Goal: Information Seeking & Learning: Learn about a topic

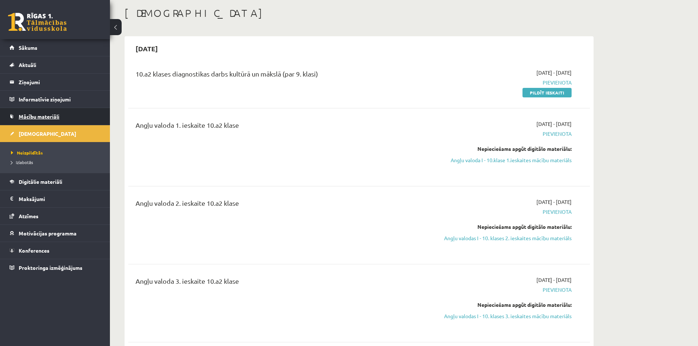
scroll to position [37, 0]
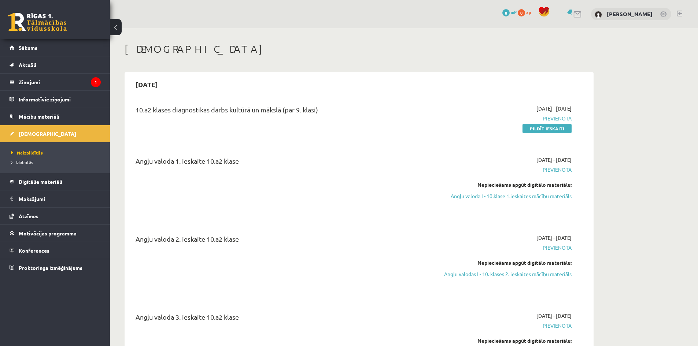
scroll to position [37, 0]
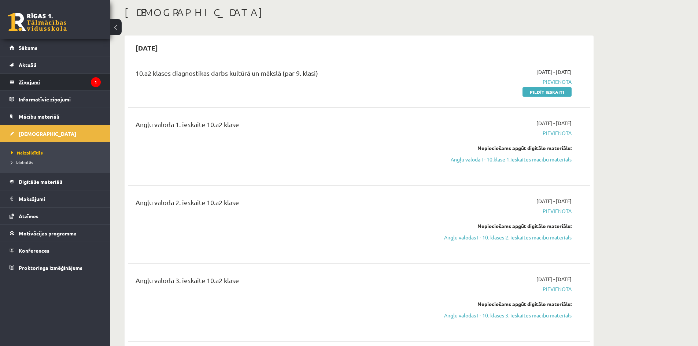
click at [84, 82] on legend "Ziņojumi 1" at bounding box center [60, 82] width 82 height 17
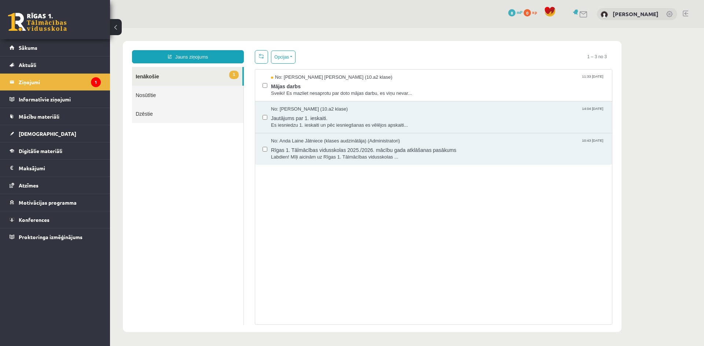
click at [189, 74] on link "1 Ienākošie" at bounding box center [187, 76] width 110 height 19
click at [317, 87] on span "Mājas darbs" at bounding box center [438, 85] width 334 height 9
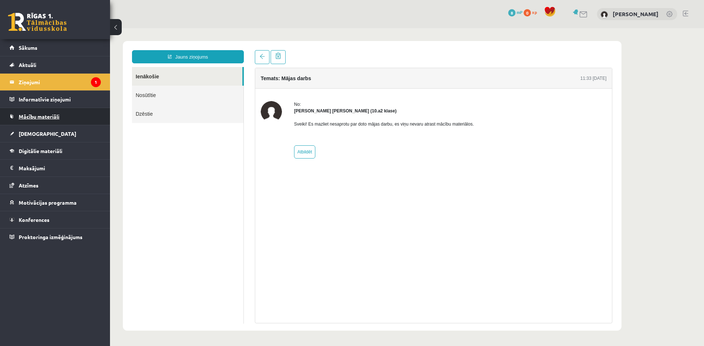
click at [65, 116] on link "Mācību materiāli" at bounding box center [55, 116] width 91 height 17
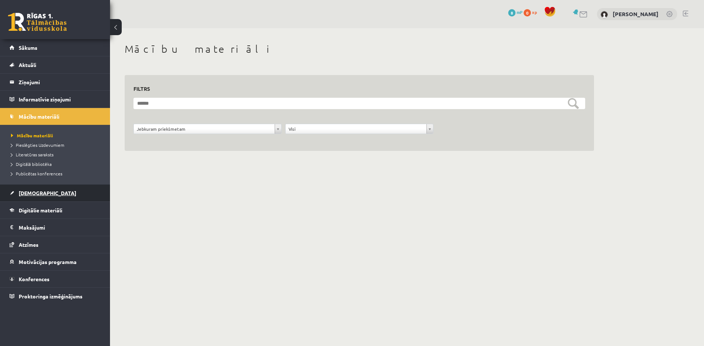
click at [36, 194] on span "[DEMOGRAPHIC_DATA]" at bounding box center [48, 193] width 58 height 7
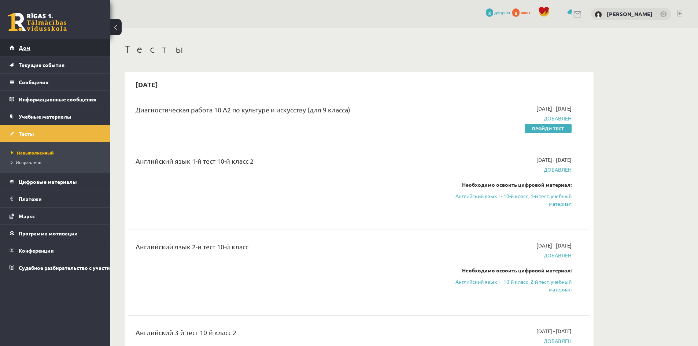
click at [41, 49] on link "Дом" at bounding box center [55, 47] width 91 height 17
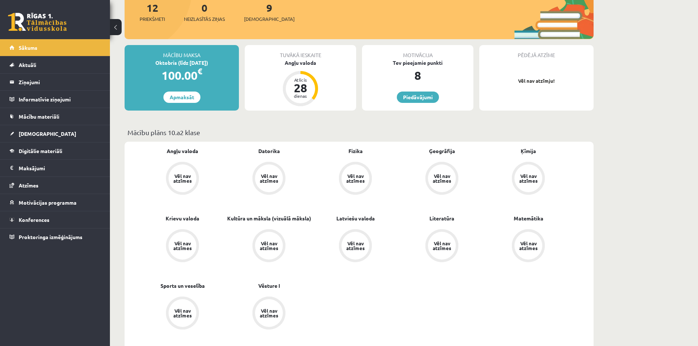
scroll to position [110, 0]
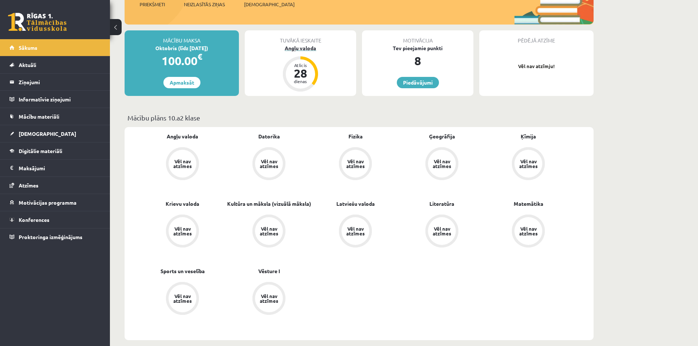
click at [311, 88] on div "Atlicis 28 dienas" at bounding box center [300, 73] width 35 height 35
click at [308, 85] on div "Atlicis 28 dienas" at bounding box center [300, 73] width 29 height 29
click at [305, 65] on div "Atlicis" at bounding box center [301, 65] width 22 height 4
click at [302, 50] on div "Angļu valoda" at bounding box center [300, 48] width 111 height 8
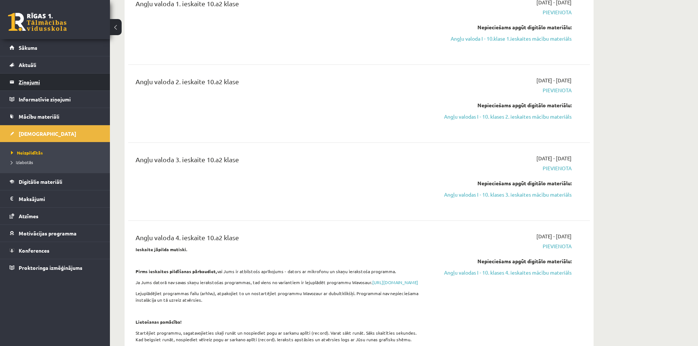
scroll to position [37, 0]
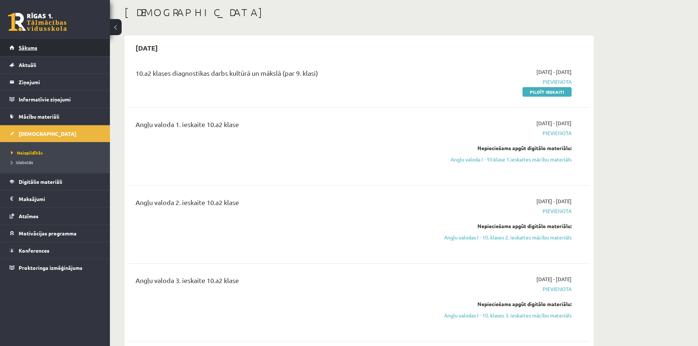
click at [18, 50] on link "Sākums" at bounding box center [55, 47] width 91 height 17
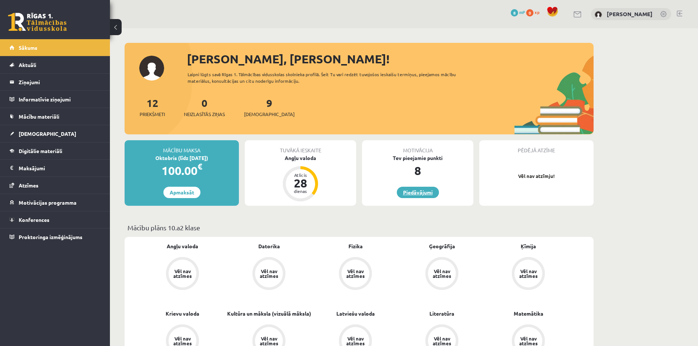
click at [407, 191] on link "Piedāvājumi" at bounding box center [418, 192] width 42 height 11
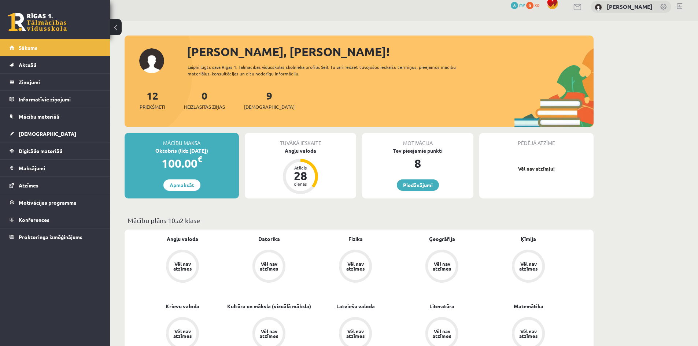
scroll to position [37, 0]
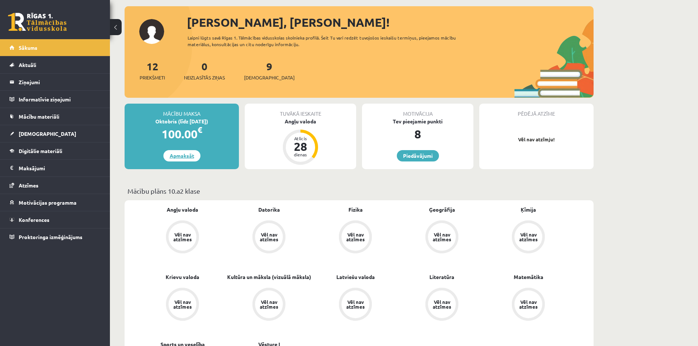
click at [191, 155] on link "Apmaksāt" at bounding box center [181, 155] width 37 height 11
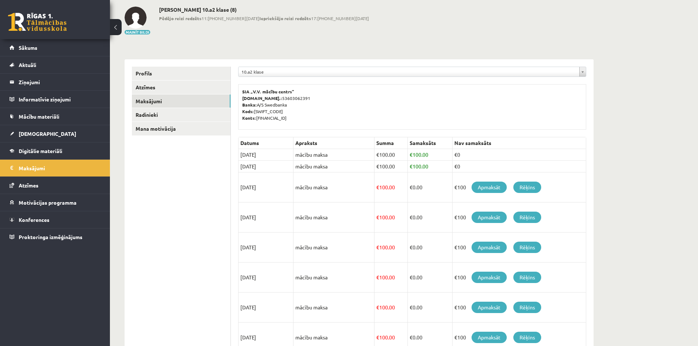
scroll to position [37, 0]
click at [270, 152] on td "[DATE]" at bounding box center [266, 155] width 55 height 12
click at [163, 116] on link "Radinieki" at bounding box center [181, 115] width 99 height 14
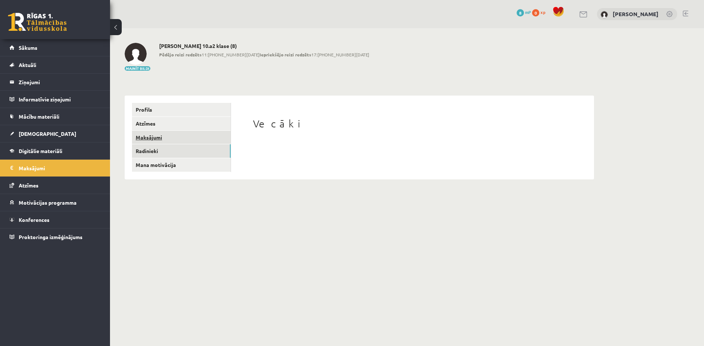
click at [152, 135] on link "Maksājumi" at bounding box center [181, 138] width 99 height 14
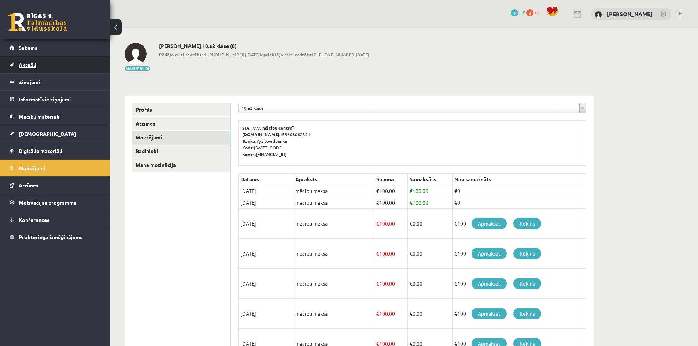
click at [49, 63] on link "Aktuāli" at bounding box center [55, 64] width 91 height 17
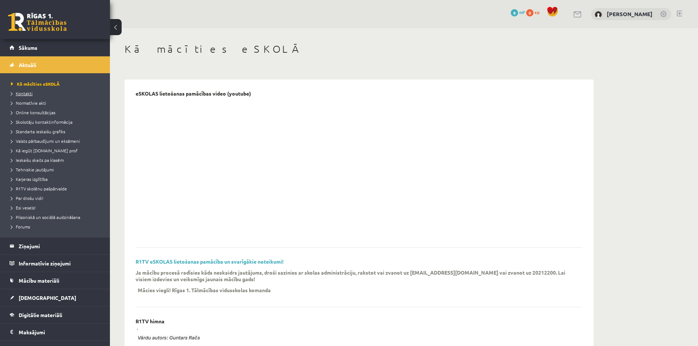
click at [26, 94] on span "Kontakti" at bounding box center [22, 94] width 22 height 6
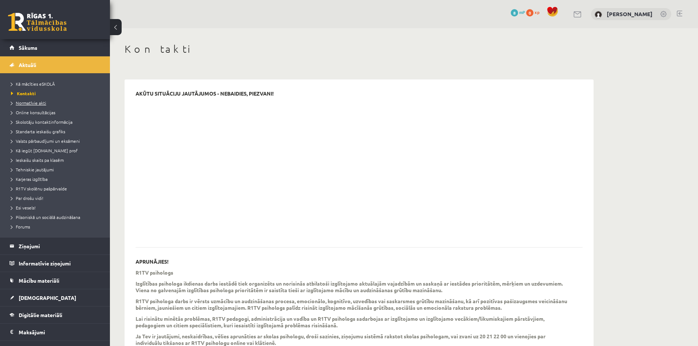
click at [28, 104] on span "Normatīvie akti" at bounding box center [28, 103] width 35 height 6
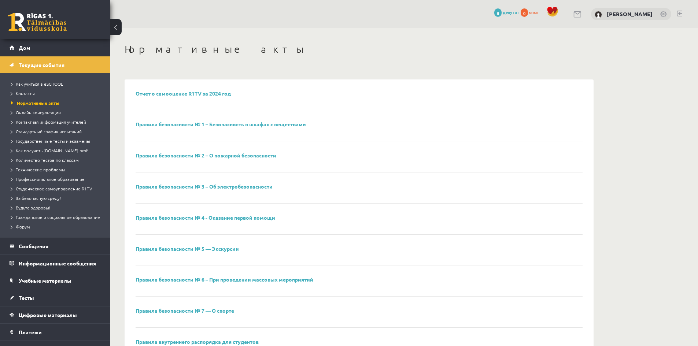
drag, startPoint x: 212, startPoint y: 59, endPoint x: 200, endPoint y: 59, distance: 11.7
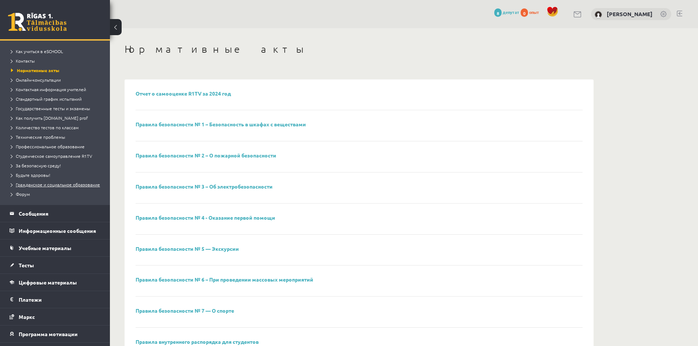
scroll to position [37, 0]
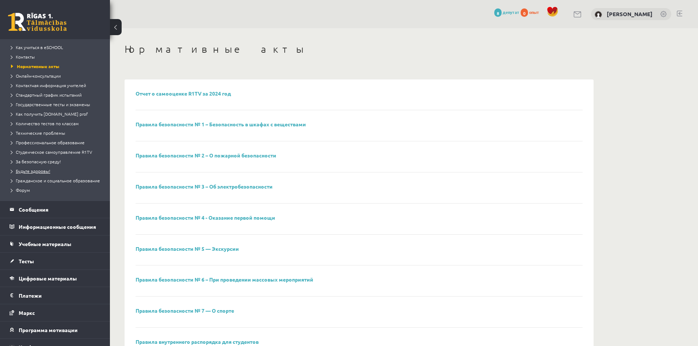
click at [49, 173] on font "Будьте здоровы!" at bounding box center [33, 171] width 34 height 6
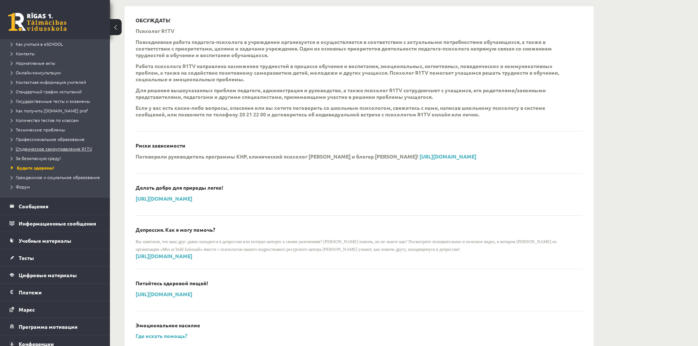
scroll to position [39, 0]
click at [53, 211] on legend "Сообщения 0" at bounding box center [60, 207] width 82 height 17
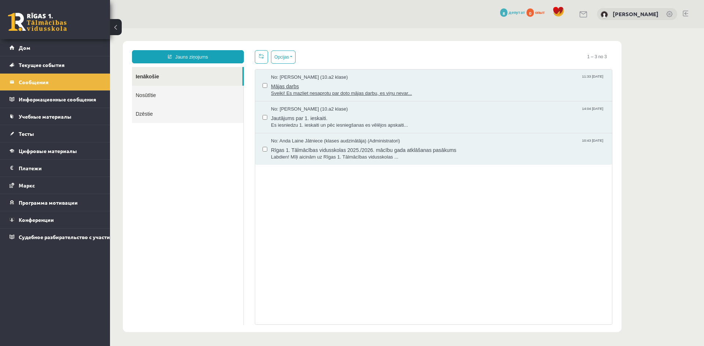
click at [319, 89] on span "Mājas darbs" at bounding box center [438, 85] width 334 height 9
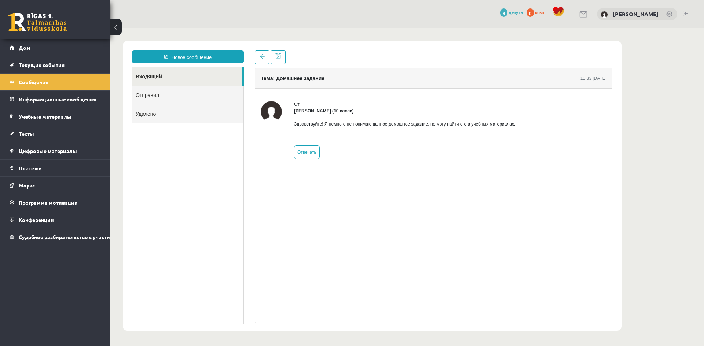
click at [157, 95] on font "Отправил" at bounding box center [147, 95] width 23 height 6
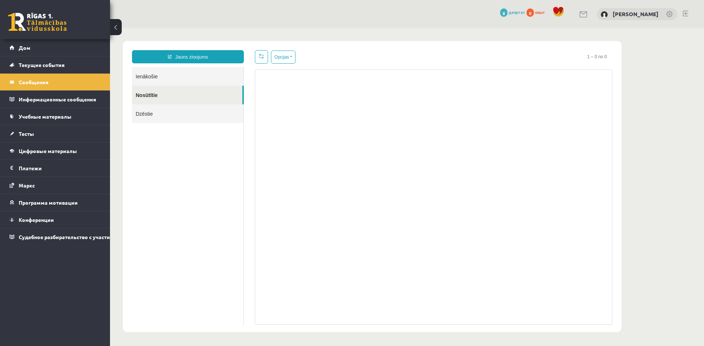
click at [154, 110] on link "Dzēstie" at bounding box center [187, 113] width 111 height 19
click at [158, 84] on link "Ienākošie" at bounding box center [187, 76] width 111 height 19
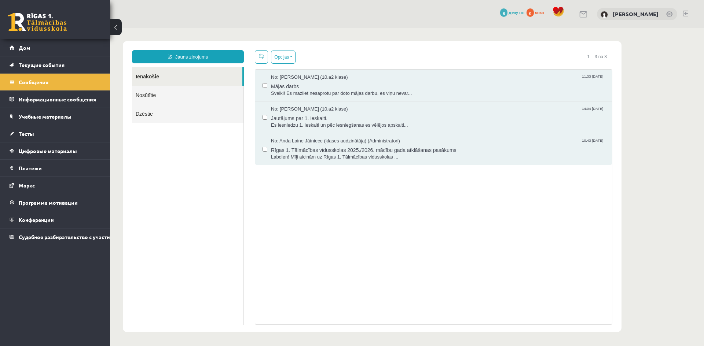
click at [159, 80] on link "Ienākošie" at bounding box center [187, 76] width 110 height 19
click at [56, 115] on font "Учебные материалы" at bounding box center [45, 116] width 53 height 7
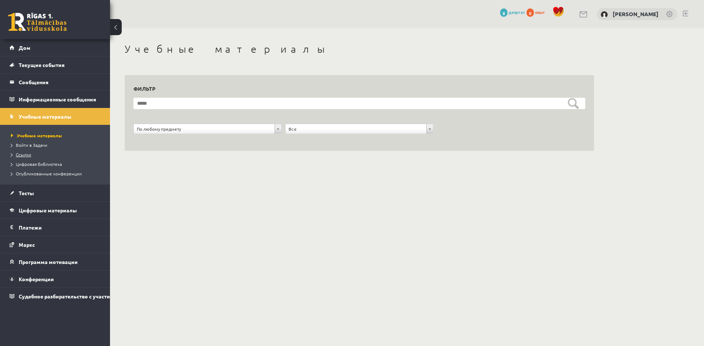
click at [33, 156] on link "Ссылки" at bounding box center [57, 154] width 92 height 7
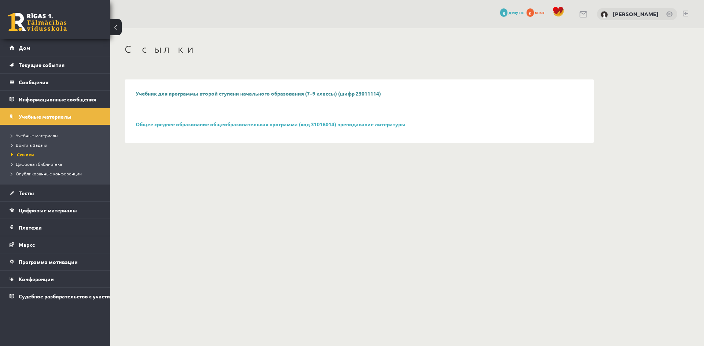
click at [188, 92] on font "Учебник для программы второй ступени начального образования (7–9 классы) (шифр …" at bounding box center [258, 93] width 245 height 7
click at [154, 122] on font "Общее среднее образование общеобразовательная программа (код 31016014) преподав…" at bounding box center [271, 124] width 270 height 7
click at [36, 165] on font "Цифровая библиотека" at bounding box center [39, 164] width 46 height 6
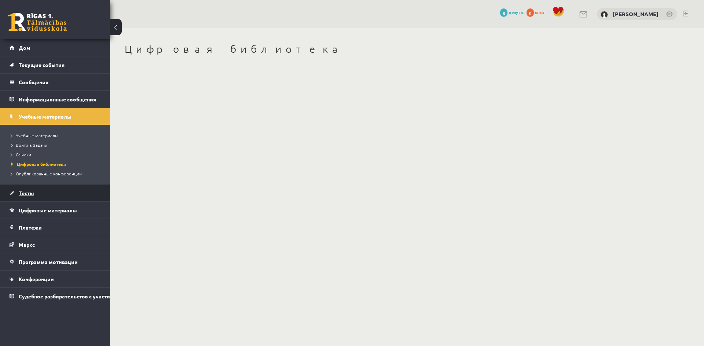
click at [36, 194] on link "Тесты" at bounding box center [55, 193] width 91 height 17
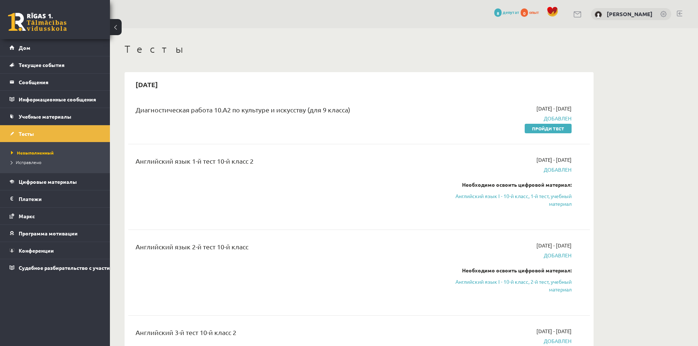
drag, startPoint x: 556, startPoint y: 195, endPoint x: 387, endPoint y: 44, distance: 226.8
click at [556, 195] on font "Английский язык I - 10-й класс, 1-й тест, учебный материал" at bounding box center [514, 200] width 116 height 14
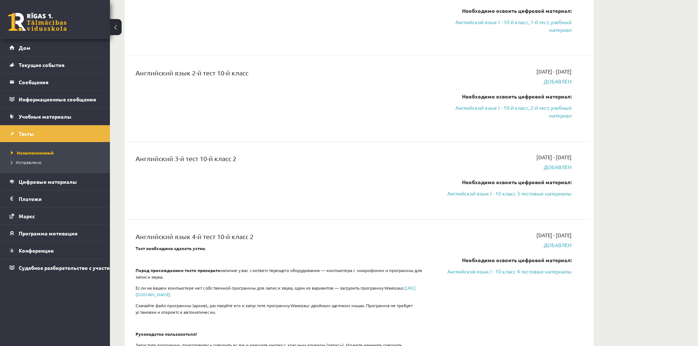
scroll to position [220, 0]
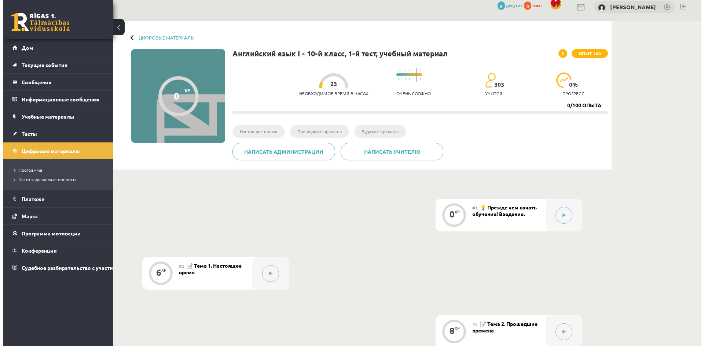
scroll to position [37, 0]
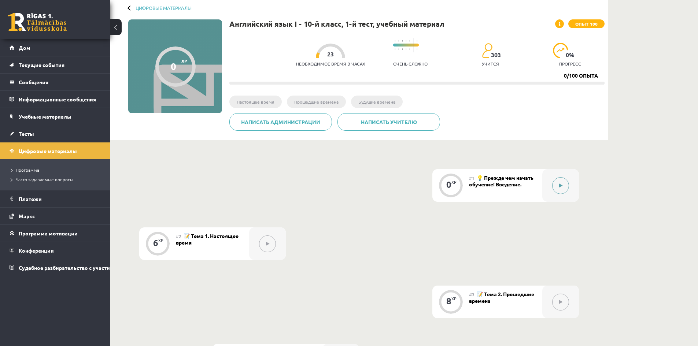
click at [564, 188] on button at bounding box center [560, 185] width 17 height 17
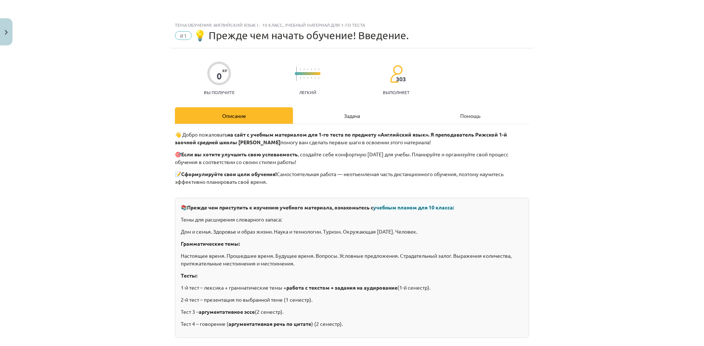
scroll to position [0, 0]
click at [356, 114] on font "Задача" at bounding box center [352, 116] width 16 height 7
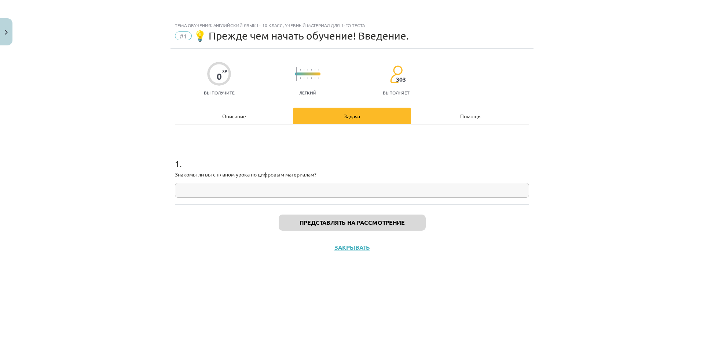
click at [460, 121] on div "Помощь" at bounding box center [470, 116] width 118 height 16
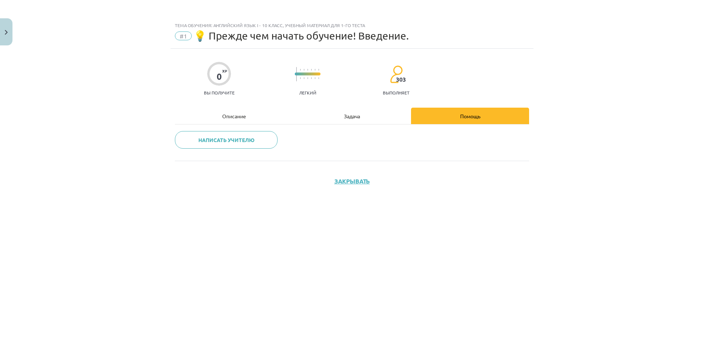
click at [387, 118] on div "Задача" at bounding box center [352, 116] width 118 height 16
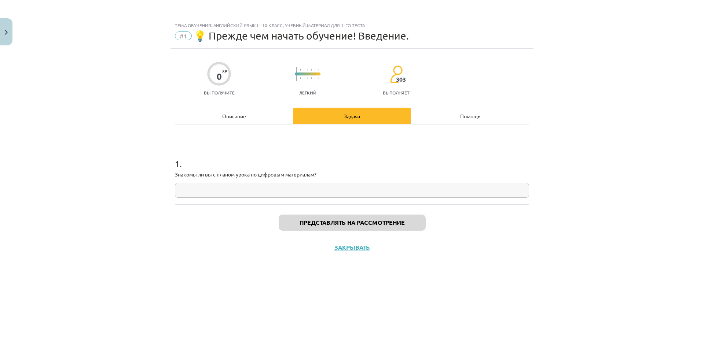
click at [235, 115] on font "Описание" at bounding box center [234, 116] width 24 height 7
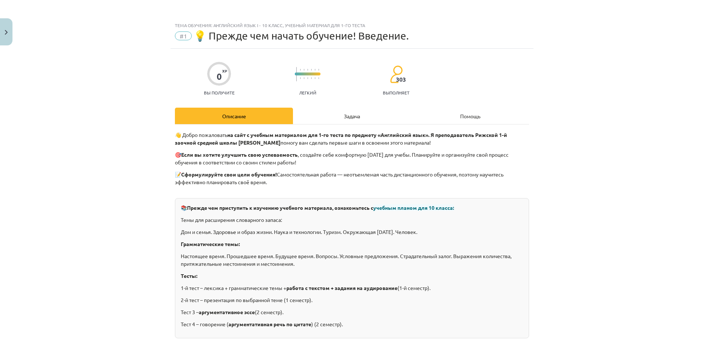
click at [319, 117] on div "Задача" at bounding box center [352, 116] width 118 height 16
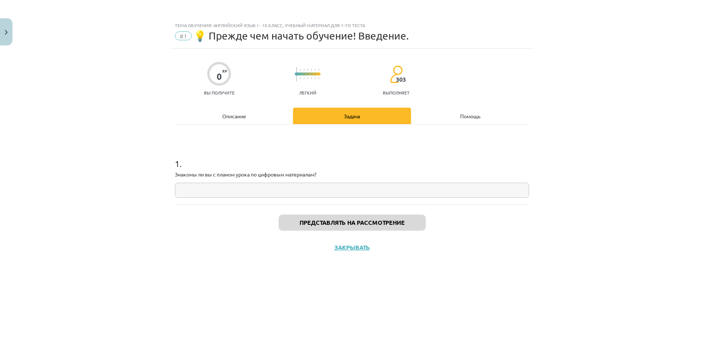
click at [265, 185] on input "text" at bounding box center [352, 190] width 354 height 15
click at [239, 111] on div "Описание" at bounding box center [234, 116] width 118 height 16
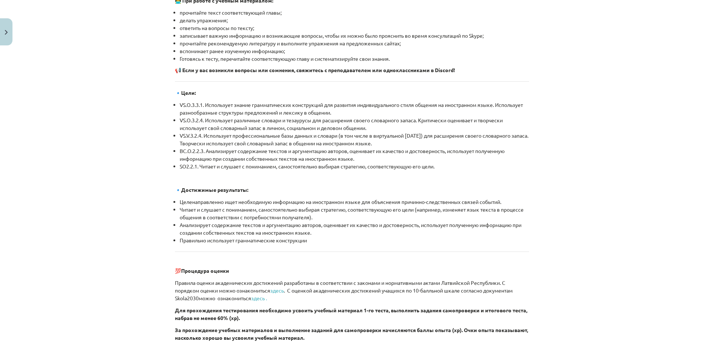
scroll to position [795, 0]
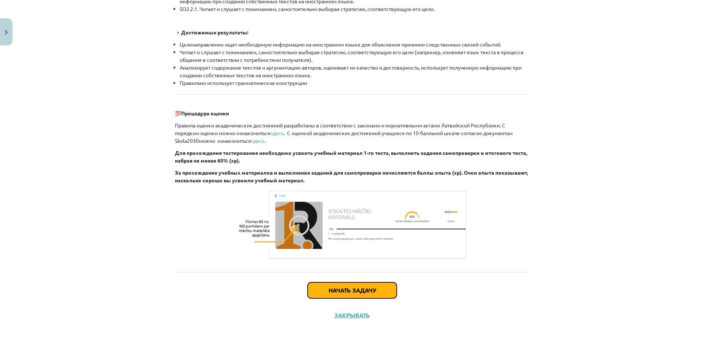
click at [365, 285] on button "Начать задачу" at bounding box center [352, 291] width 89 height 16
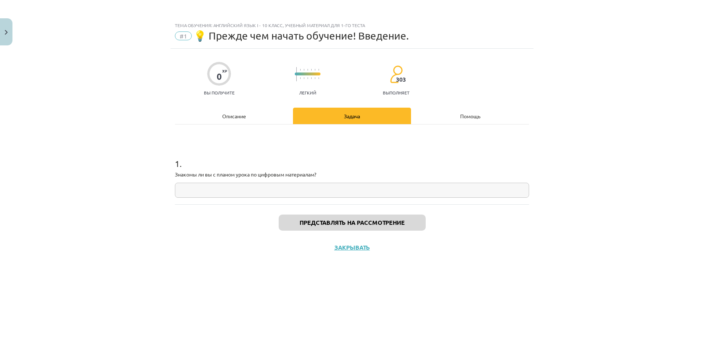
scroll to position [0, 0]
click at [254, 113] on div "Описание" at bounding box center [234, 116] width 118 height 16
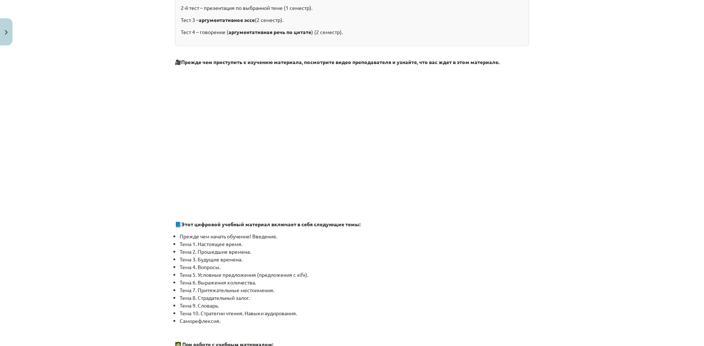
scroll to position [293, 0]
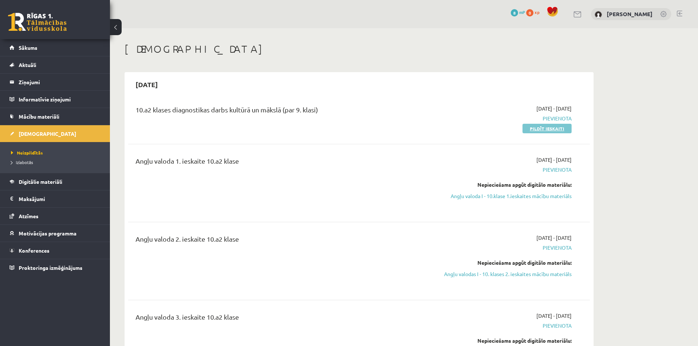
click at [551, 129] on link "Pildīt ieskaiti" at bounding box center [547, 129] width 49 height 10
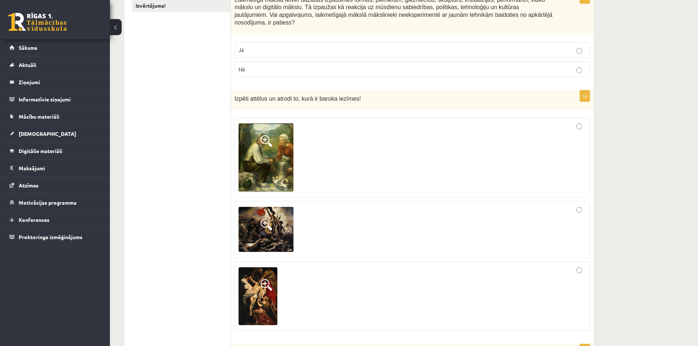
scroll to position [183, 0]
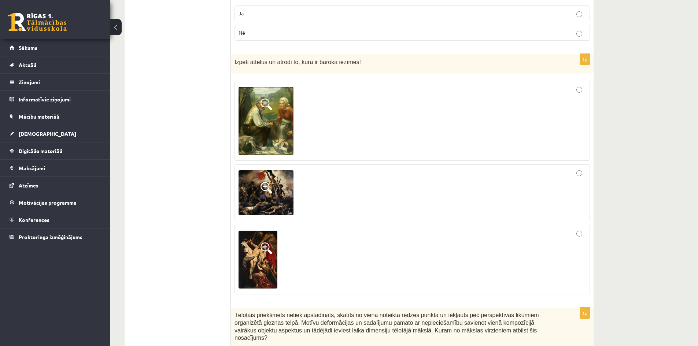
click at [308, 251] on div at bounding box center [412, 260] width 347 height 62
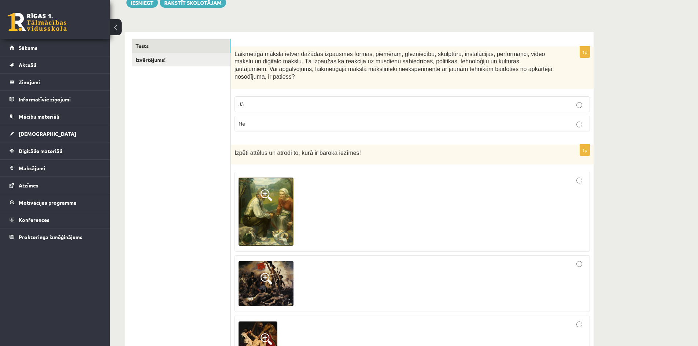
scroll to position [73, 0]
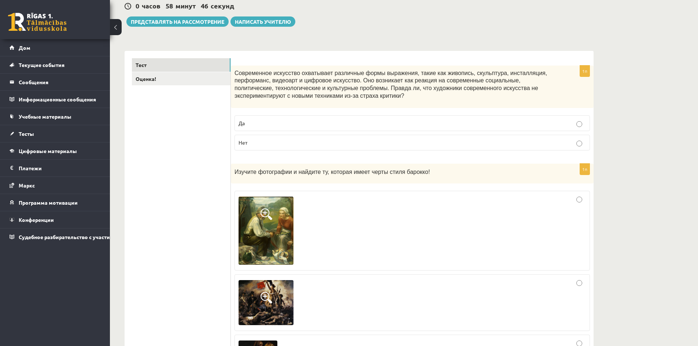
click at [386, 146] on p "Нет" at bounding box center [412, 143] width 347 height 8
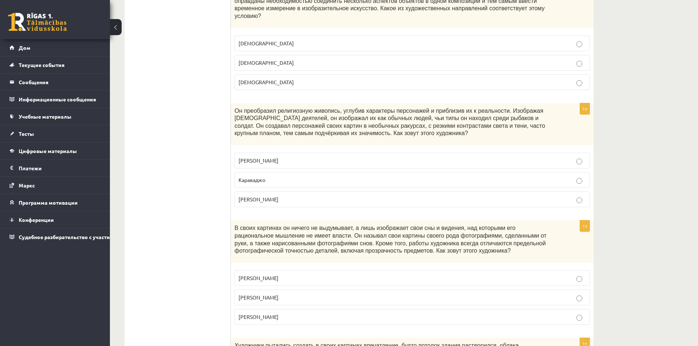
scroll to position [476, 0]
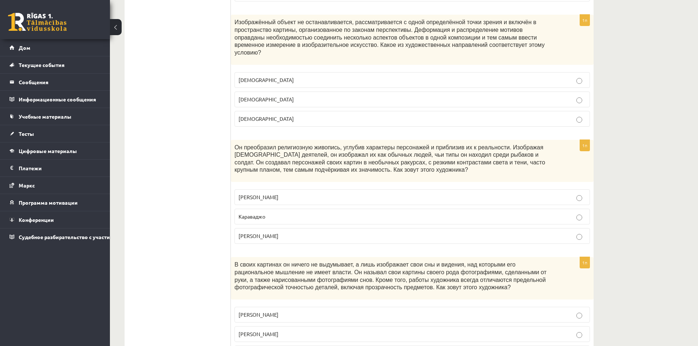
click at [269, 77] on p "Кубизм" at bounding box center [412, 80] width 347 height 8
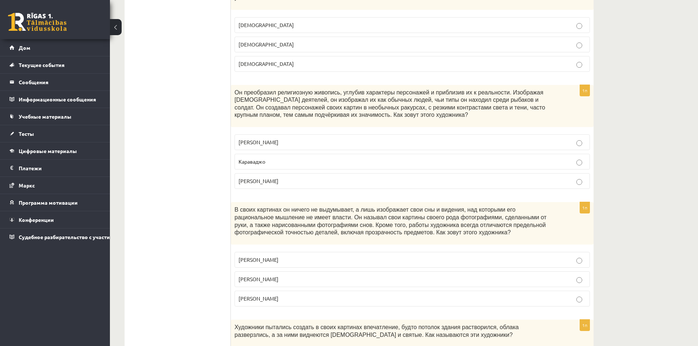
scroll to position [513, 0]
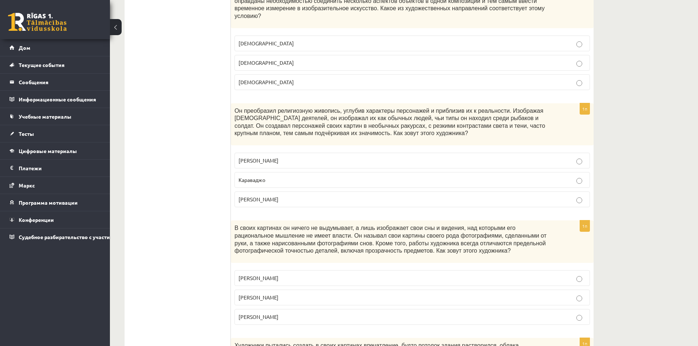
click at [310, 172] on label "Караваджо" at bounding box center [413, 180] width 356 height 16
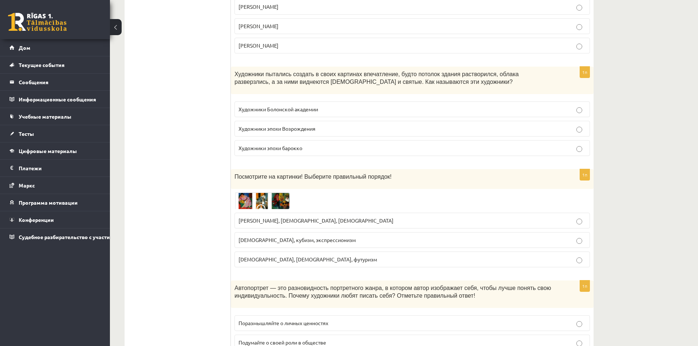
scroll to position [770, 0]
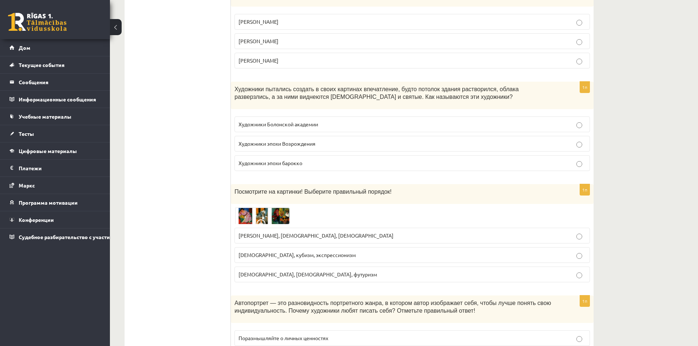
click at [328, 267] on label "Кубизм, фовизм, футуризм" at bounding box center [413, 275] width 356 height 16
click at [324, 251] on p "Фовизм, кубизм, экспрессионизм" at bounding box center [412, 255] width 347 height 8
click at [312, 271] on p "Кубизм, фовизм, футуризм" at bounding box center [412, 275] width 347 height 8
click at [316, 235] on label "Барокко, футуризм, дадаизм" at bounding box center [413, 236] width 356 height 16
click at [260, 208] on img at bounding box center [262, 216] width 55 height 17
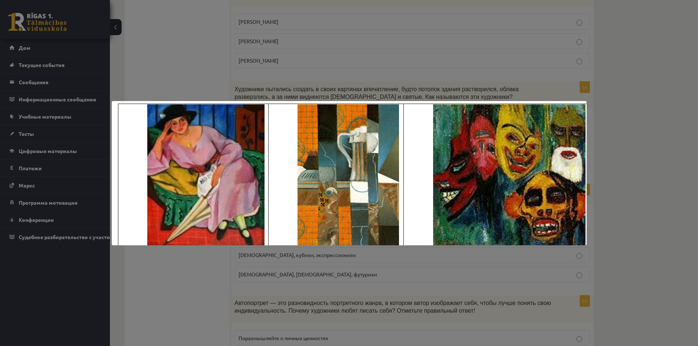
click at [294, 267] on div at bounding box center [349, 173] width 698 height 346
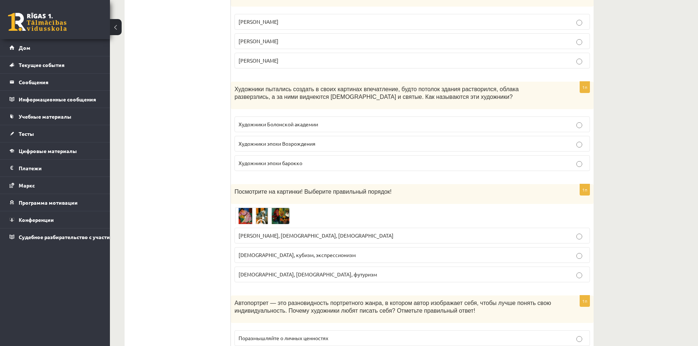
click at [287, 123] on label "Художники Болонской академии" at bounding box center [413, 125] width 356 height 16
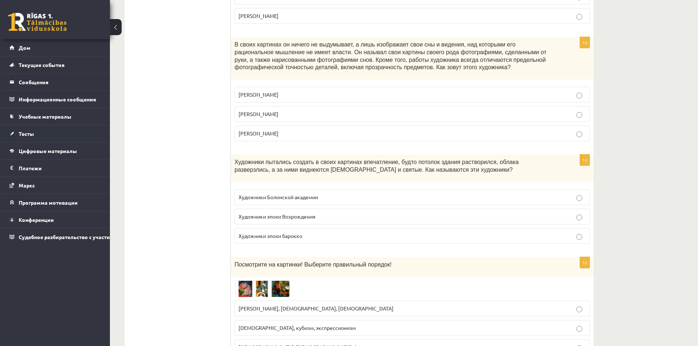
scroll to position [696, 0]
click at [335, 111] on p "Сальвадор Дали" at bounding box center [412, 115] width 347 height 8
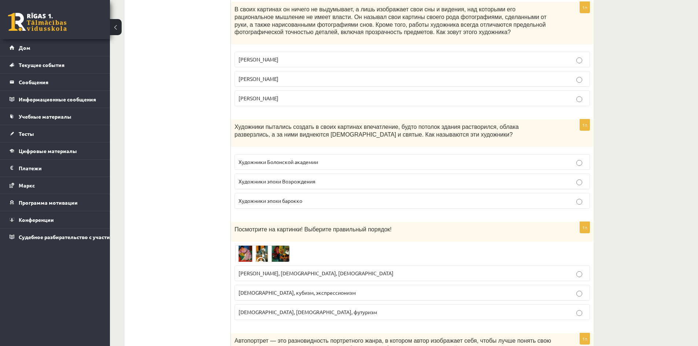
scroll to position [843, 0]
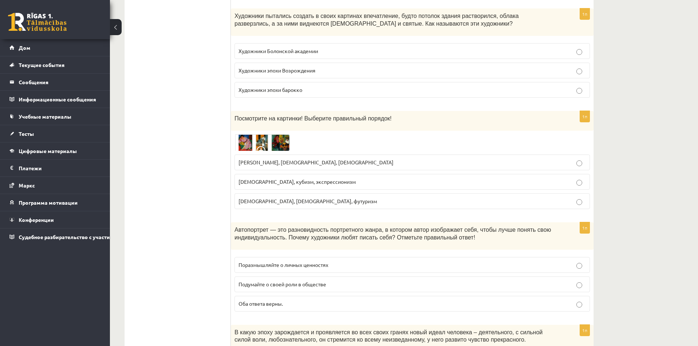
click at [476, 74] on fieldset "Художники Болонской академии Художники эпохи Возрождения Художники эпохи барокко" at bounding box center [413, 70] width 356 height 60
click at [474, 86] on p "Художники эпохи барокко" at bounding box center [412, 90] width 347 height 8
click at [492, 47] on p "Художники Болонской академии" at bounding box center [412, 51] width 347 height 8
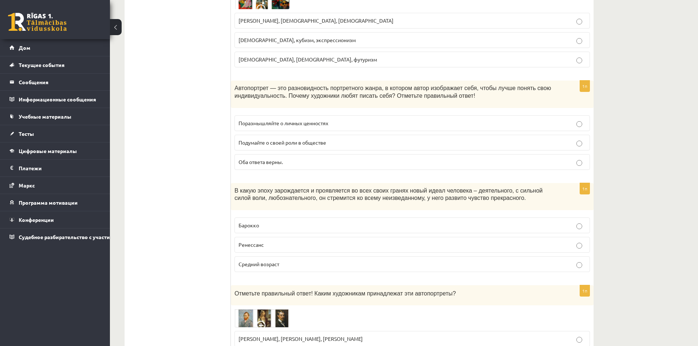
scroll to position [990, 0]
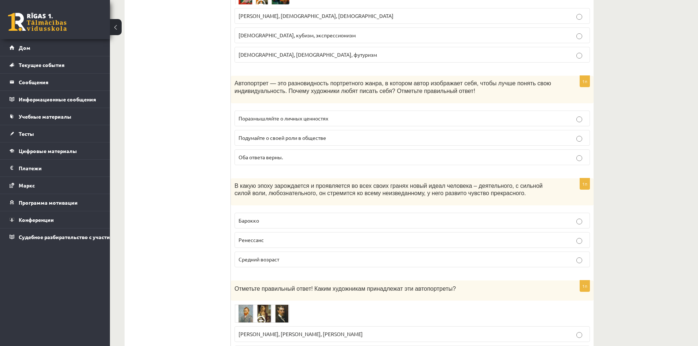
click at [319, 115] on label "Поразмышляйте о личных ценностях" at bounding box center [413, 119] width 356 height 16
click at [344, 154] on p "Оба ответа верны." at bounding box center [412, 158] width 347 height 8
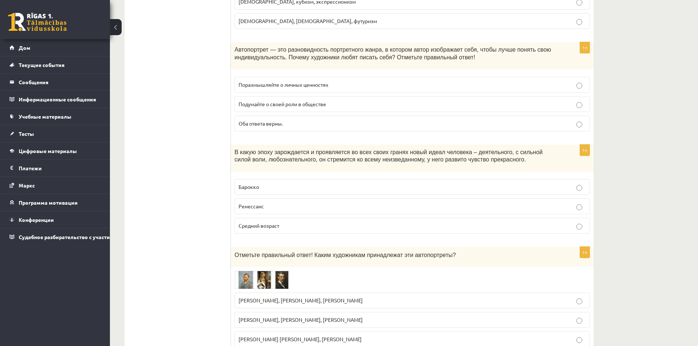
scroll to position [1026, 0]
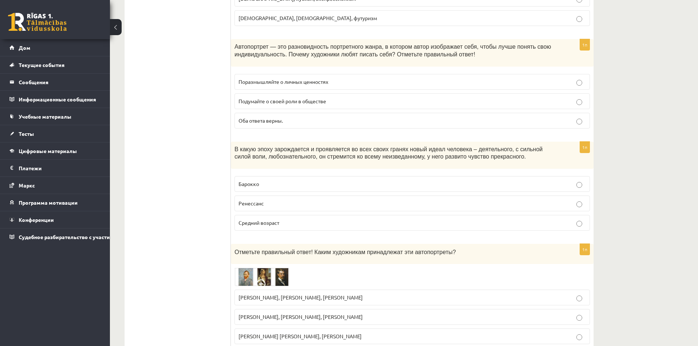
click at [317, 200] on p "Ренессанс" at bounding box center [412, 204] width 347 height 8
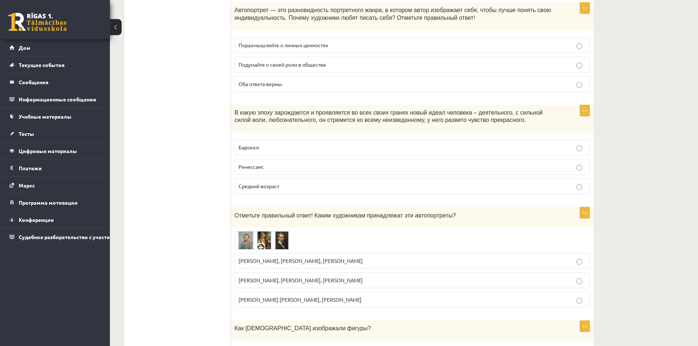
scroll to position [1100, 0]
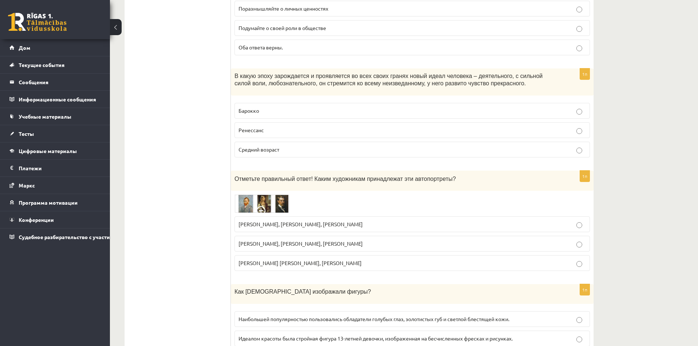
click at [310, 221] on label "Винсент ван Гог, Альбрехт Дюрер, Янис Розенталь" at bounding box center [413, 225] width 356 height 16
click at [276, 203] on img at bounding box center [262, 204] width 55 height 18
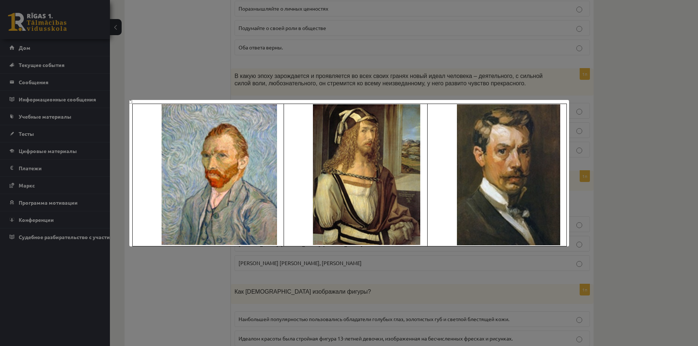
click at [277, 244] on img at bounding box center [349, 173] width 440 height 147
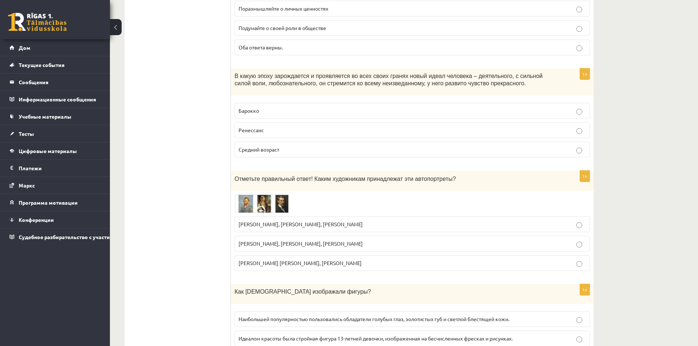
click at [272, 198] on img at bounding box center [262, 204] width 55 height 18
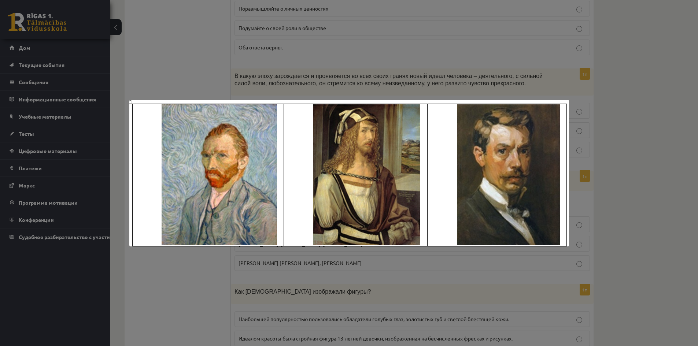
click at [281, 262] on div at bounding box center [349, 173] width 698 height 346
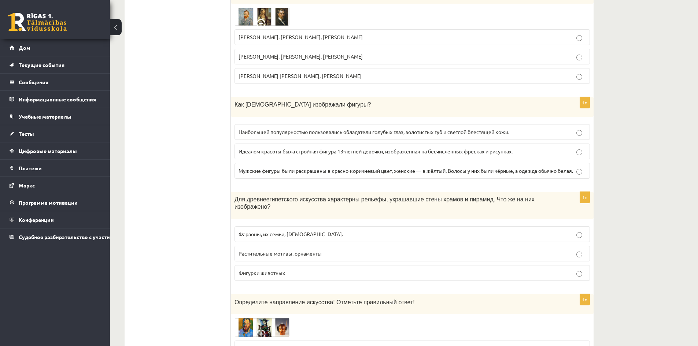
scroll to position [1319, 0]
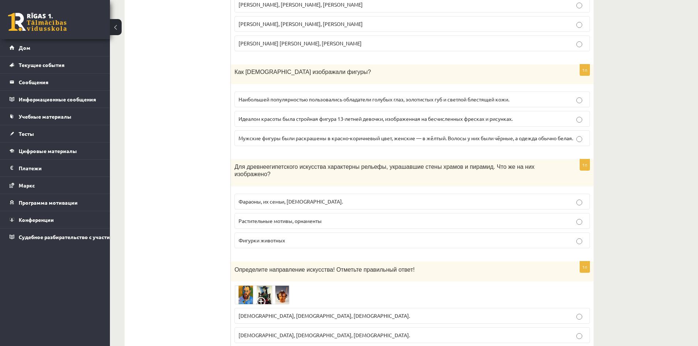
click at [313, 139] on p "Мужские фигуры были раскрашены в красно-коричневый цвет, женские — в жёлтый. Во…" at bounding box center [412, 139] width 347 height 8
click at [365, 139] on p "Мужские фигуры были раскрашены в красно-коричневый цвет, женские — в жёлтый. Во…" at bounding box center [412, 139] width 347 height 8
click at [387, 115] on font "Идеалом красоты была стройная фигура 13-летней девочки, изображенная на бесчисл…" at bounding box center [376, 118] width 274 height 7
click at [472, 96] on font "Наибольшей популярностью пользовались обладатели голубых глаз, золотистых губ и…" at bounding box center [374, 99] width 271 height 7
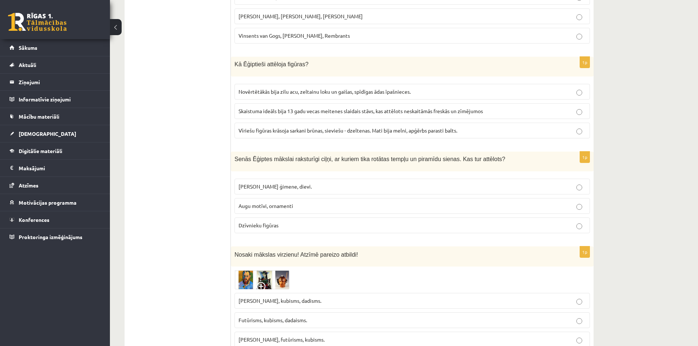
click at [501, 88] on p "Novērtētākās bija zilu acu, zeltainu loku un gaišas, spīdīgas ādas īpašnieces." at bounding box center [412, 92] width 347 height 8
drag, startPoint x: 437, startPoint y: 74, endPoint x: 431, endPoint y: 78, distance: 6.6
click at [432, 103] on label "Skaistuma ideāls bija 13 gadu vecas meitenes slaidais stāvs, kas attēlots neska…" at bounding box center [413, 111] width 356 height 16
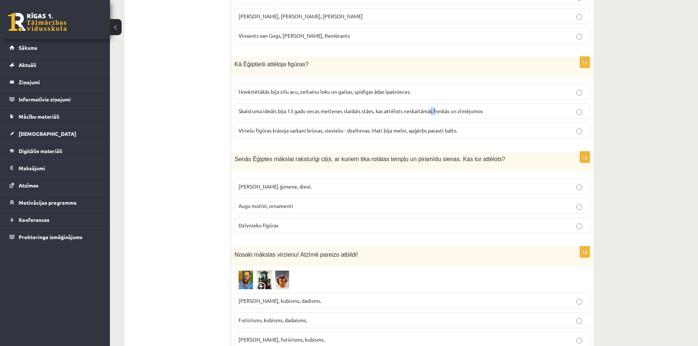
click at [431, 108] on span "Skaistuma ideāls bija 13 gadu vecas meitenes slaidais stāvs, kas attēlots neska…" at bounding box center [361, 111] width 244 height 7
click at [431, 107] on p "Skaistuma ideāls bija 13 gadu vecas meitenes slaidais stāvs, kas attēlots neska…" at bounding box center [412, 111] width 347 height 8
click at [439, 84] on label "Novērtētākās bija zilu acu, zeltainu loku un gaišas, spīdīgas ādas īpašnieces." at bounding box center [413, 92] width 356 height 16
click at [421, 127] on span "Vīriešu figūras krāsoja sarkani brūnas, sieviešu - dzeltenas. Mati bija melni, …" at bounding box center [348, 130] width 219 height 7
click at [334, 183] on p "Faraoni, viņu ģimene, dievi." at bounding box center [412, 187] width 347 height 8
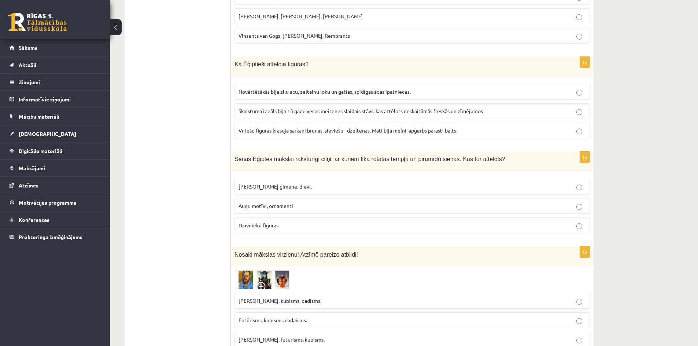
click at [361, 313] on label "Futūrisms, kubisms, dadaisms." at bounding box center [413, 321] width 356 height 16
click at [275, 270] on img at bounding box center [262, 279] width 55 height 19
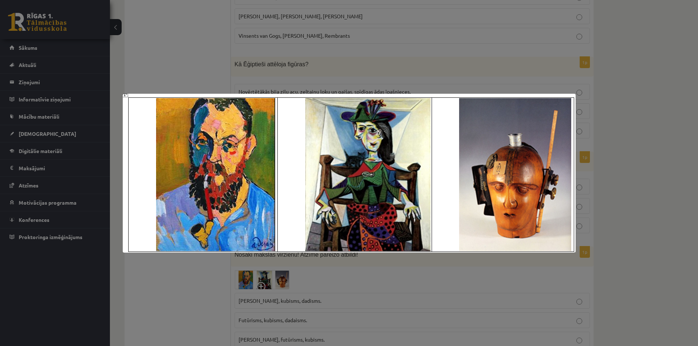
click at [241, 264] on div at bounding box center [349, 173] width 698 height 346
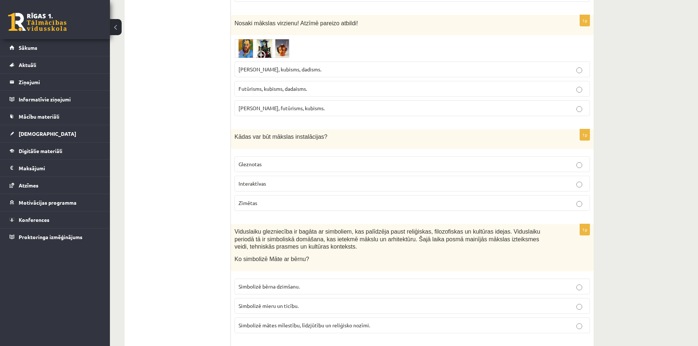
scroll to position [1514, 0]
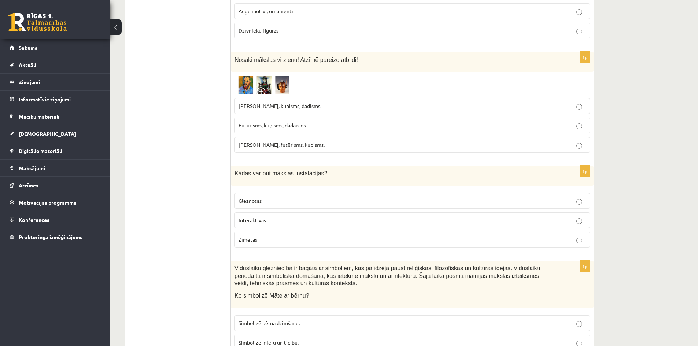
click at [309, 102] on p "Fovisms, kubisms, dadisms." at bounding box center [412, 106] width 347 height 8
click at [290, 197] on p "Gleznotas" at bounding box center [412, 201] width 347 height 8
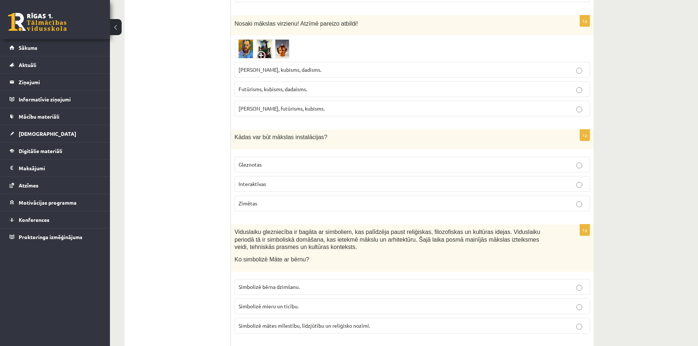
scroll to position [1551, 0]
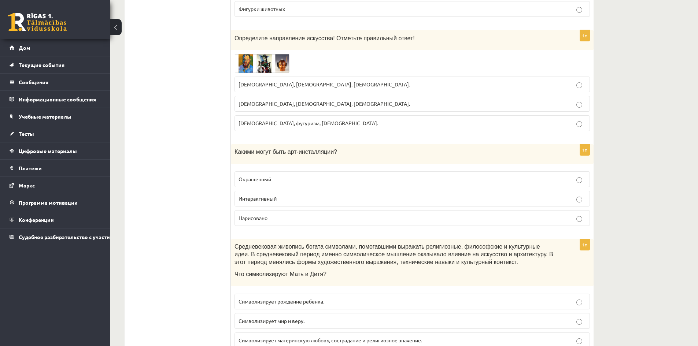
click at [640, 144] on div "Диагностическая работа 10.а2 по предмету «Культура и искусство» по материалам 9…" at bounding box center [404, 277] width 588 height 3601
click at [302, 195] on p "Интерактивный" at bounding box center [412, 199] width 347 height 8
click at [348, 210] on label "Нарисовано" at bounding box center [413, 218] width 356 height 16
click at [346, 195] on p "Интерактивный" at bounding box center [412, 199] width 347 height 8
click at [337, 176] on p "Окрашенный" at bounding box center [412, 180] width 347 height 8
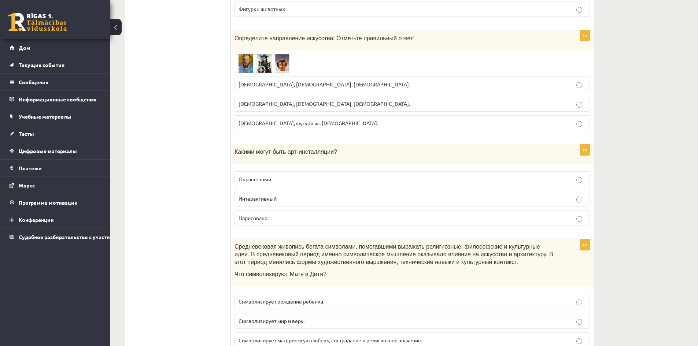
click at [336, 195] on p "Интерактивный" at bounding box center [412, 199] width 347 height 8
click at [305, 195] on p "Интерактивный" at bounding box center [412, 199] width 347 height 8
click at [310, 178] on label "Окрашенный" at bounding box center [413, 180] width 356 height 16
click at [317, 195] on p "Интерактивный" at bounding box center [412, 199] width 347 height 8
click at [312, 176] on p "Окрашенный" at bounding box center [412, 180] width 347 height 8
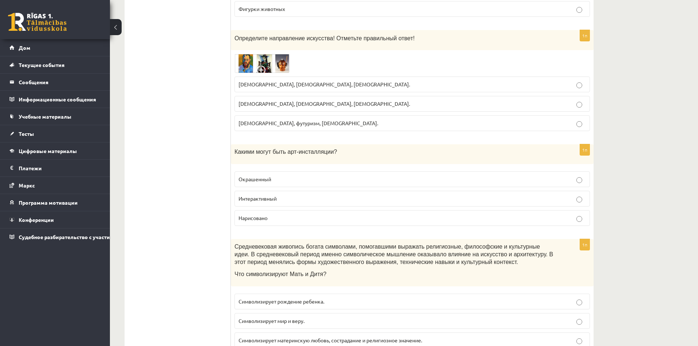
click at [323, 210] on label "Нарисовано" at bounding box center [413, 218] width 356 height 16
click at [325, 195] on p "Интерактивный" at bounding box center [412, 199] width 347 height 8
click at [321, 214] on p "Нарисовано" at bounding box center [412, 218] width 347 height 8
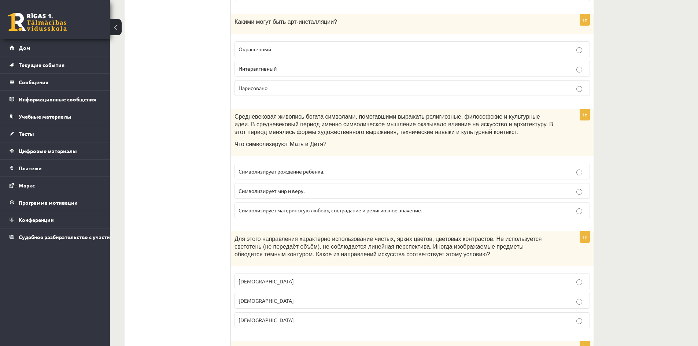
scroll to position [1698, 0]
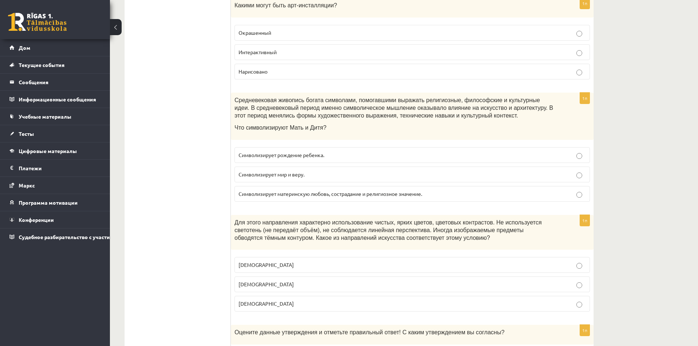
click at [381, 191] on label "Символизирует материнскую любовь, сострадание и религиозное значение." at bounding box center [413, 194] width 356 height 16
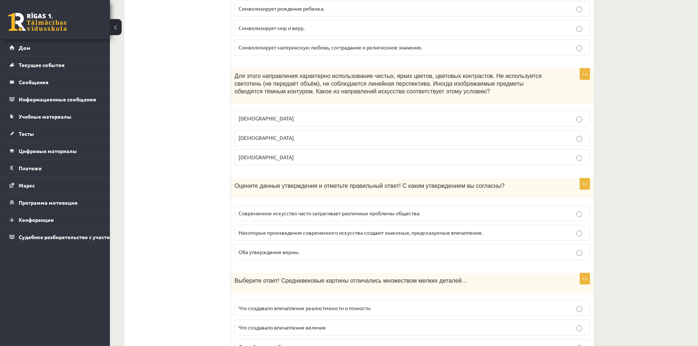
scroll to position [1881, 0]
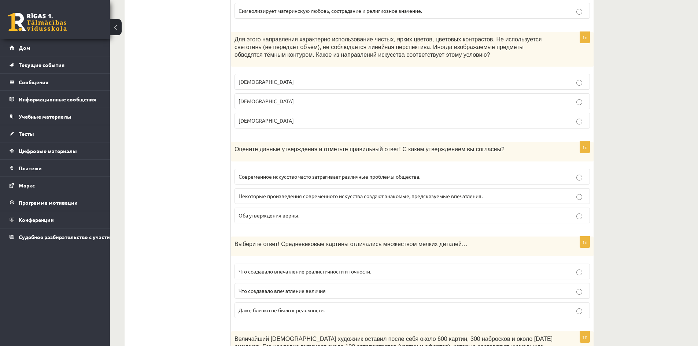
click at [340, 118] on p "Фовизм" at bounding box center [412, 121] width 347 height 8
click at [393, 173] on font "Современное искусство часто затрагивает различные проблемы общества." at bounding box center [330, 176] width 182 height 7
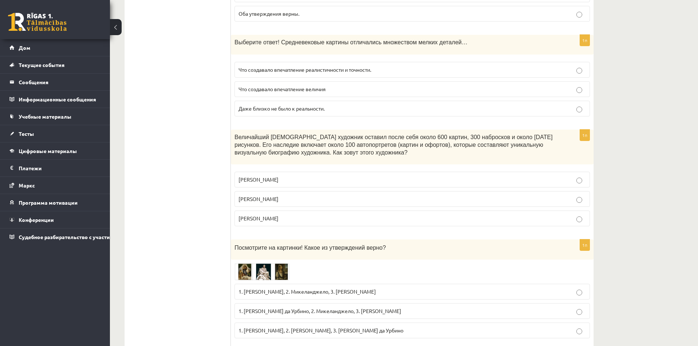
scroll to position [2101, 0]
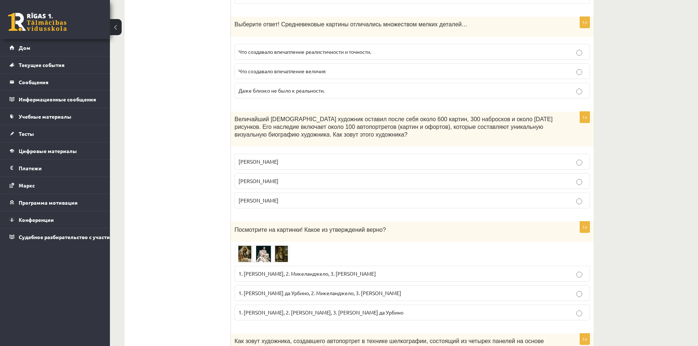
click at [344, 69] on label "Что создавало впечатление величия" at bounding box center [413, 71] width 356 height 16
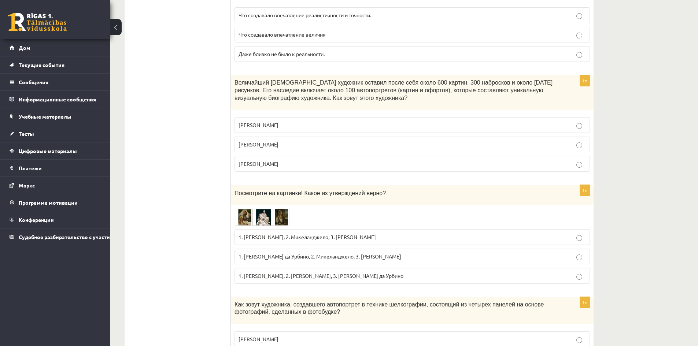
click at [299, 160] on p "Рембрандт" at bounding box center [412, 164] width 347 height 8
click at [336, 234] on label "1. Леонардо да Винчи, 2. Микеланджело, 3. Альбрехт Дюрер" at bounding box center [413, 237] width 356 height 16
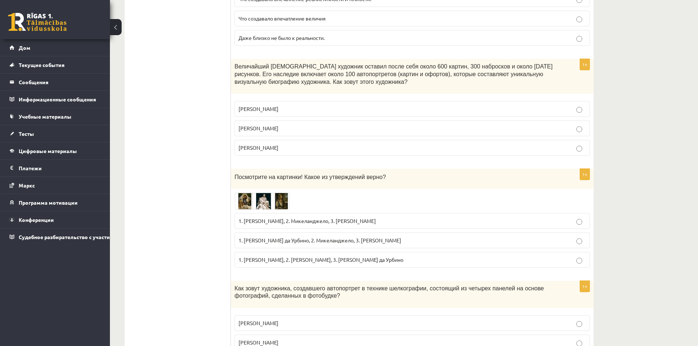
scroll to position [2174, 0]
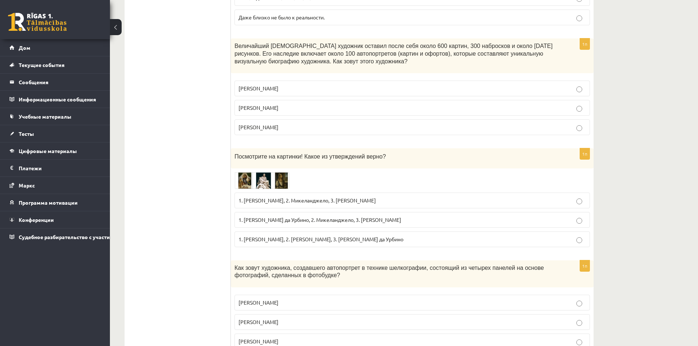
click at [378, 104] on p "Винсент Ван Гог" at bounding box center [412, 108] width 347 height 8
drag, startPoint x: 233, startPoint y: 36, endPoint x: 326, endPoint y: 38, distance: 92.4
click at [326, 38] on div "Величайший голландский художник оставил после себя около 600 картин, 300 наброс…" at bounding box center [412, 55] width 363 height 35
copy font "Величайший голландский художник"
click at [259, 119] on label "Рембрандт" at bounding box center [413, 127] width 356 height 16
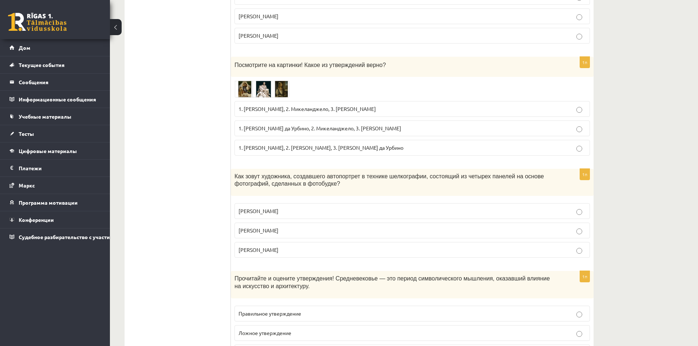
scroll to position [2284, 0]
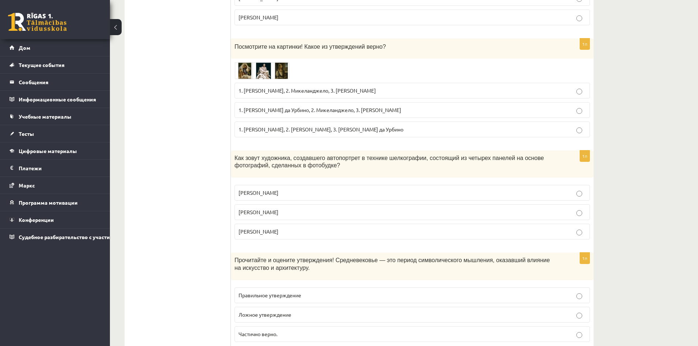
click at [245, 66] on img at bounding box center [262, 70] width 55 height 17
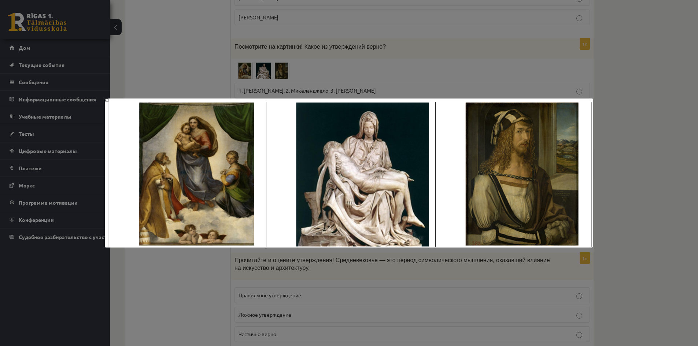
click at [361, 99] on img at bounding box center [349, 173] width 489 height 149
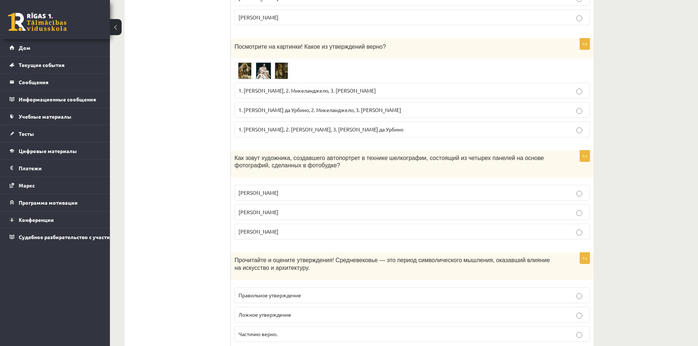
click at [260, 62] on img at bounding box center [262, 70] width 55 height 17
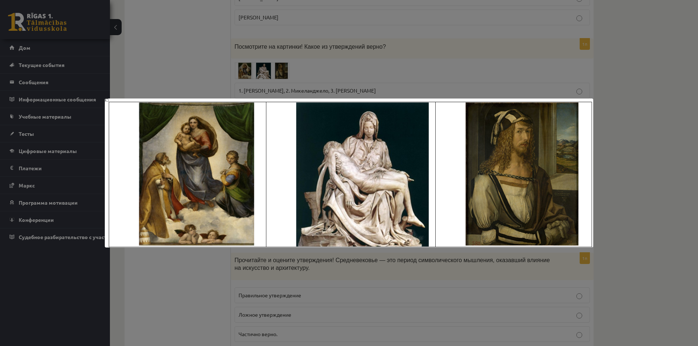
click at [266, 63] on div at bounding box center [349, 173] width 698 height 346
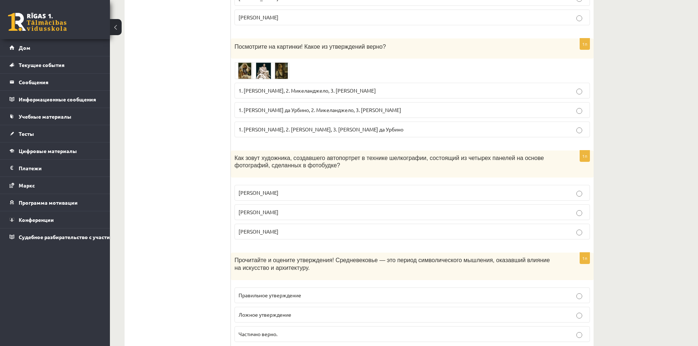
scroll to position [2321, 0]
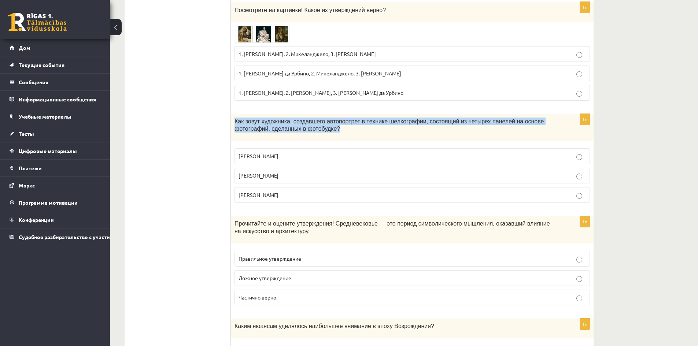
drag, startPoint x: 232, startPoint y: 112, endPoint x: 382, endPoint y: 124, distance: 150.7
click at [382, 124] on div "Как зовут художника, создавшего автопортрет в технике шелкографии, состоящий из…" at bounding box center [412, 127] width 363 height 27
click at [385, 122] on p "Как зовут художника, создавшего автопортрет в технике шелкографии, состоящий из…" at bounding box center [394, 125] width 319 height 15
drag, startPoint x: 411, startPoint y: 113, endPoint x: 234, endPoint y: 110, distance: 176.7
click at [234, 114] on div "Как зовут художника, создавшего автопортрет в технике шелкографии, состоящий из…" at bounding box center [412, 127] width 363 height 27
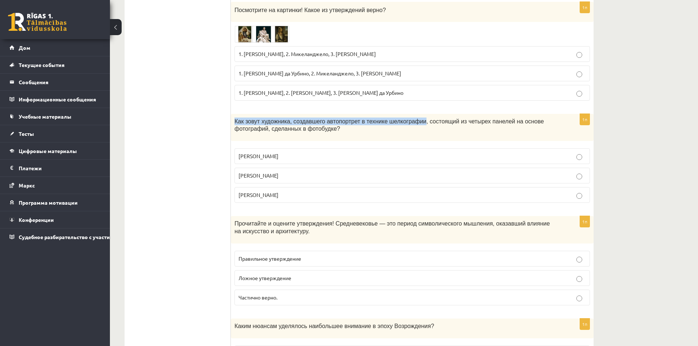
copy font "Как зовут художника, создавшего автопортрет в технике шелкографии"
click at [299, 121] on p "Как зовут художника, создавшего автопортрет в технике шелкографии, состоящий из…" at bounding box center [394, 125] width 319 height 15
drag, startPoint x: 295, startPoint y: 121, endPoint x: 234, endPoint y: 111, distance: 61.9
click at [234, 114] on div "Как зовут художника, создавшего автопортрет в технике шелкографии, состоящий из…" at bounding box center [412, 127] width 363 height 27
copy font "Как зовут художника, создавшего автопортрет в технике шелкографии, состоящий из…"
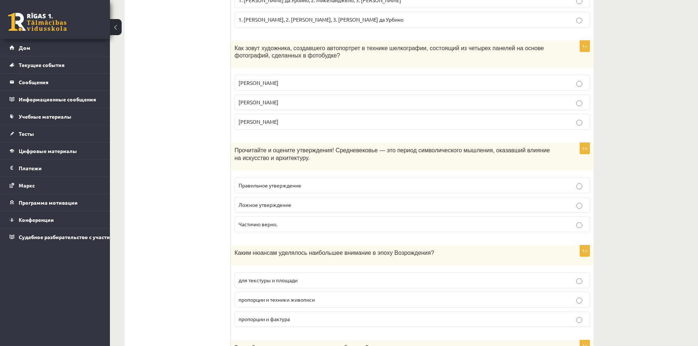
scroll to position [2431, 0]
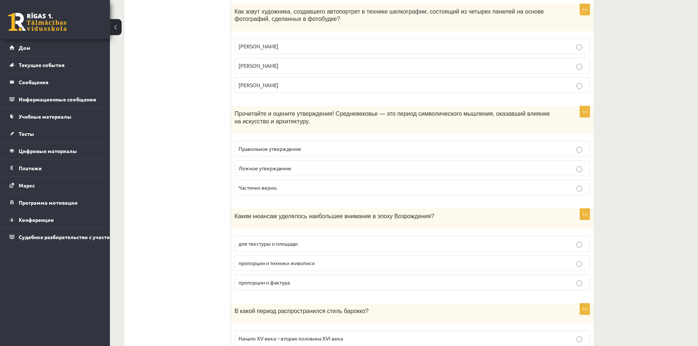
click at [311, 62] on p "Энди Уорхол" at bounding box center [412, 66] width 347 height 8
click at [312, 145] on p "Правильное утверждение" at bounding box center [412, 149] width 347 height 8
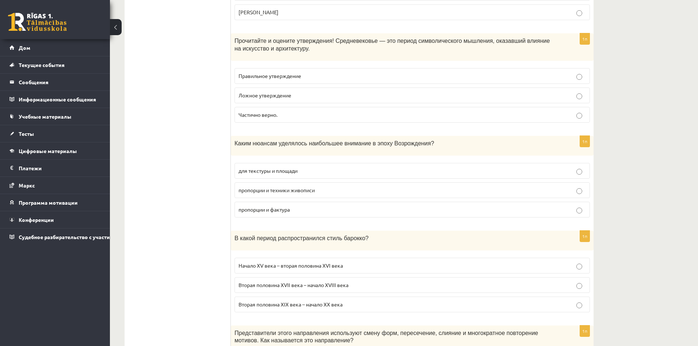
scroll to position [2504, 0]
click at [309, 202] on label "пропорции и фактура" at bounding box center [413, 210] width 356 height 16
click at [313, 187] on font "пропорции и техники живописи" at bounding box center [277, 190] width 76 height 7
click at [320, 206] on p "пропорции и фактура" at bounding box center [412, 210] width 347 height 8
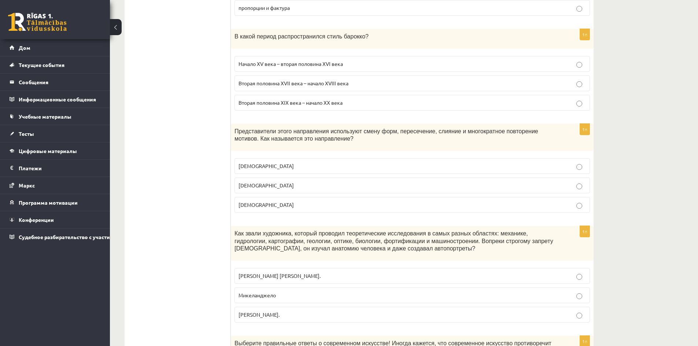
scroll to position [2724, 0]
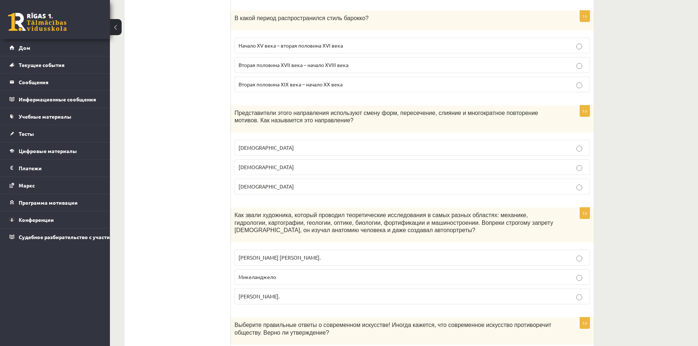
click at [360, 42] on p "Начало XV века – вторая половина XVI века" at bounding box center [412, 46] width 347 height 8
click at [358, 42] on p "Начало XV века – вторая половина XVI века" at bounding box center [412, 46] width 347 height 8
click at [355, 42] on p "Начало XV века – вторая половина XVI века" at bounding box center [412, 46] width 347 height 8
click at [356, 42] on p "Начало XV века – вторая половина XVI века" at bounding box center [412, 46] width 347 height 8
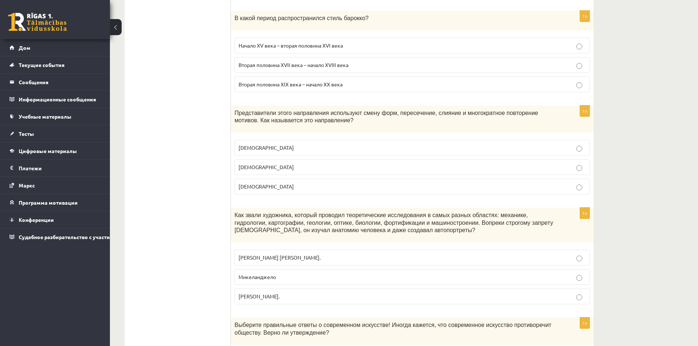
click at [369, 61] on p "Вторая половина XVII века – начало XVIII века" at bounding box center [412, 65] width 347 height 8
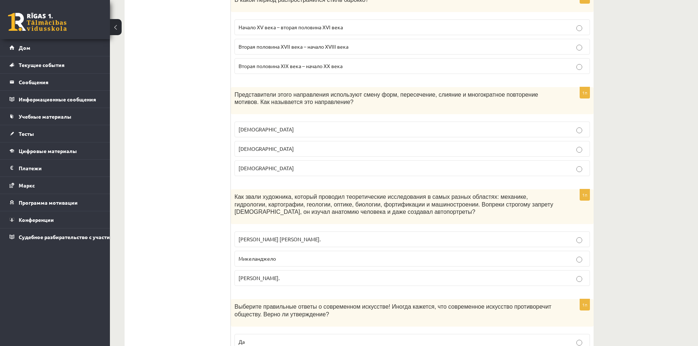
scroll to position [2761, 0]
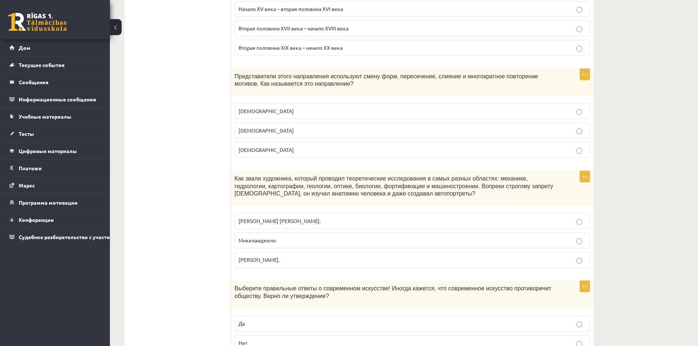
click at [303, 127] on p "Кубизм" at bounding box center [412, 131] width 347 height 8
drag, startPoint x: 293, startPoint y: 249, endPoint x: 309, endPoint y: 240, distance: 17.6
click at [294, 252] on label "Леонардо да Винчи." at bounding box center [413, 260] width 356 height 16
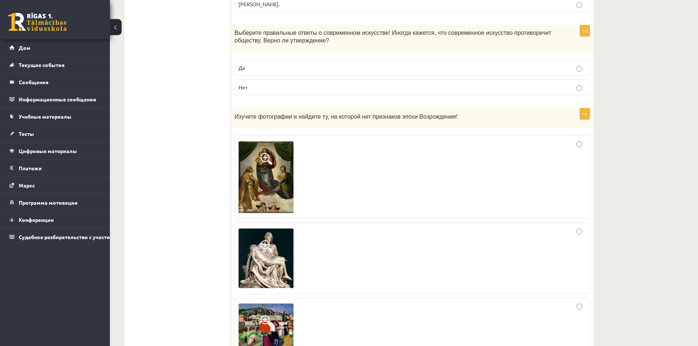
scroll to position [3017, 0]
click at [398, 63] on p "Да" at bounding box center [412, 67] width 347 height 8
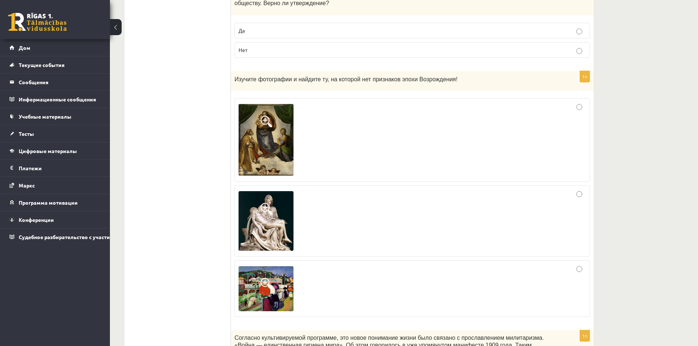
click at [284, 274] on img at bounding box center [266, 288] width 55 height 45
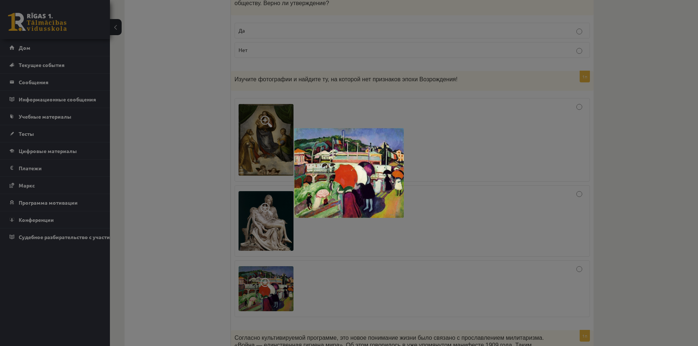
click at [283, 274] on div at bounding box center [349, 173] width 698 height 346
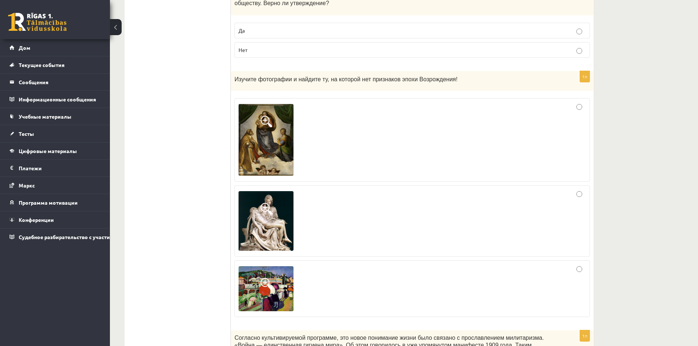
click at [278, 205] on img at bounding box center [266, 221] width 55 height 60
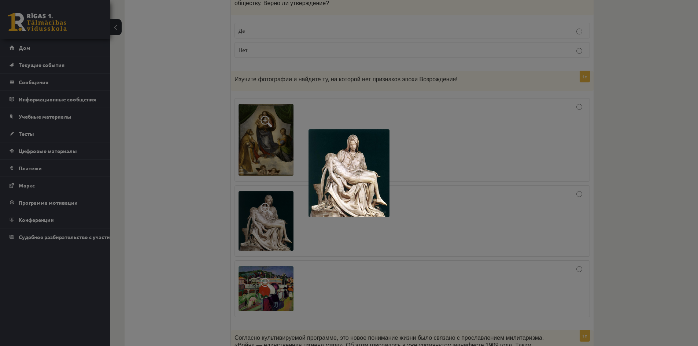
click at [250, 200] on div at bounding box center [349, 173] width 698 height 346
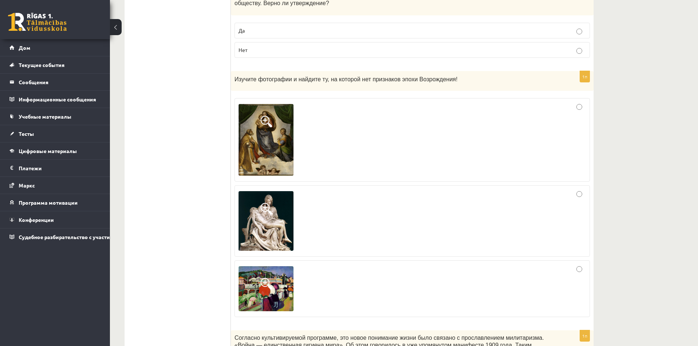
click at [255, 152] on img at bounding box center [266, 139] width 55 height 71
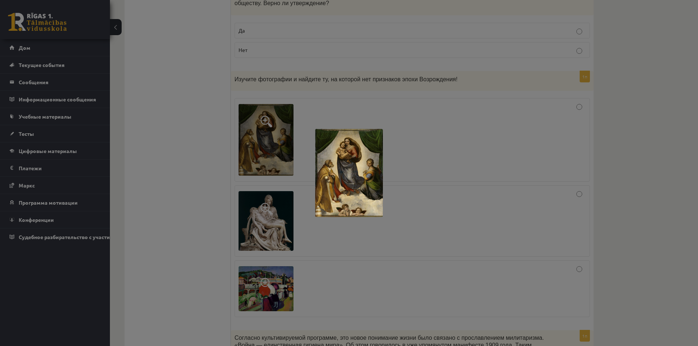
click at [255, 152] on div at bounding box center [349, 173] width 698 height 346
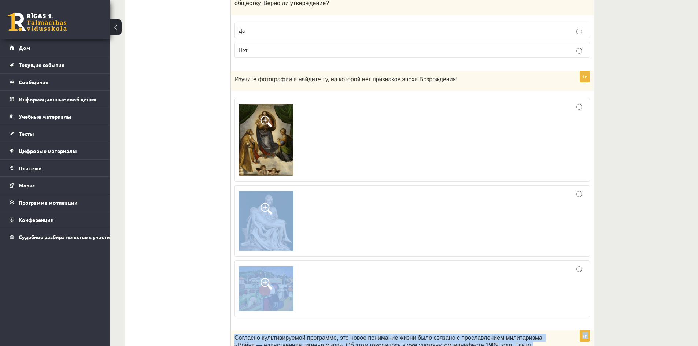
click at [259, 197] on img at bounding box center [266, 221] width 55 height 60
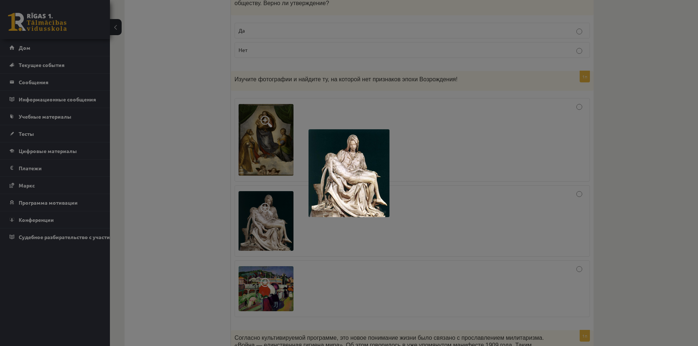
click at [162, 206] on div at bounding box center [349, 173] width 698 height 346
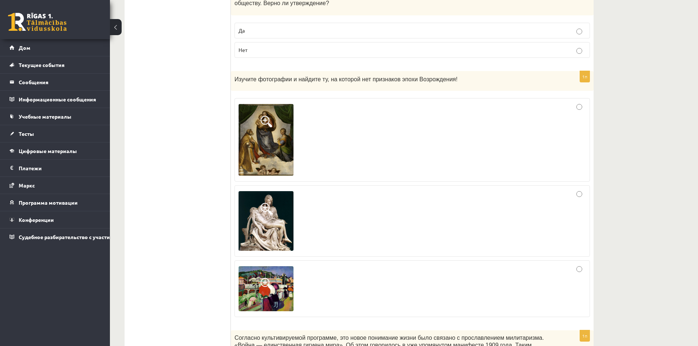
click at [265, 270] on img at bounding box center [266, 288] width 55 height 45
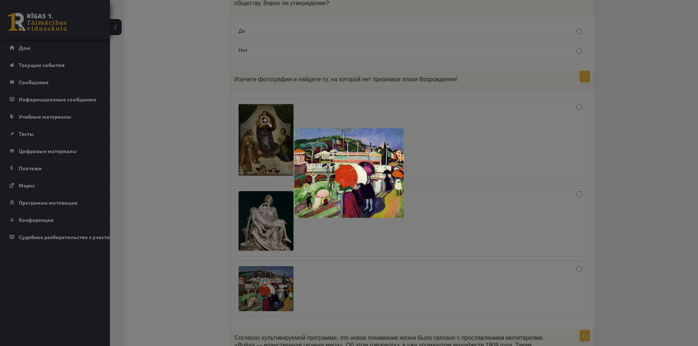
click at [217, 255] on div at bounding box center [349, 173] width 698 height 346
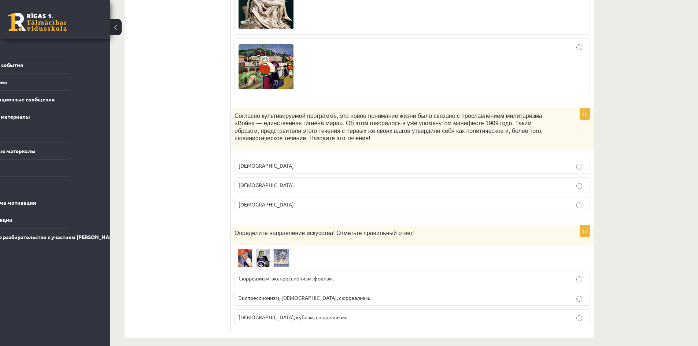
scroll to position [0, 0]
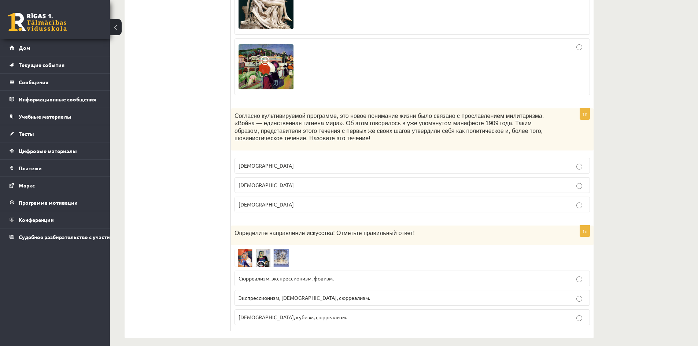
click at [305, 314] on font "Фовизм, кубизм, сюрреализм." at bounding box center [293, 317] width 108 height 7
click at [319, 201] on p "Футуризм" at bounding box center [412, 205] width 347 height 8
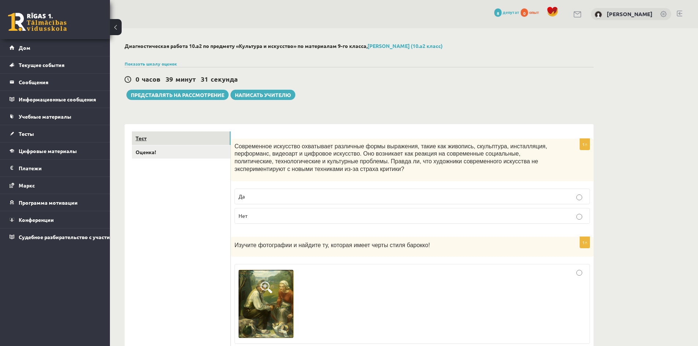
click at [156, 140] on link "Тест" at bounding box center [181, 139] width 99 height 14
click at [155, 154] on font "Оценка!" at bounding box center [146, 152] width 21 height 7
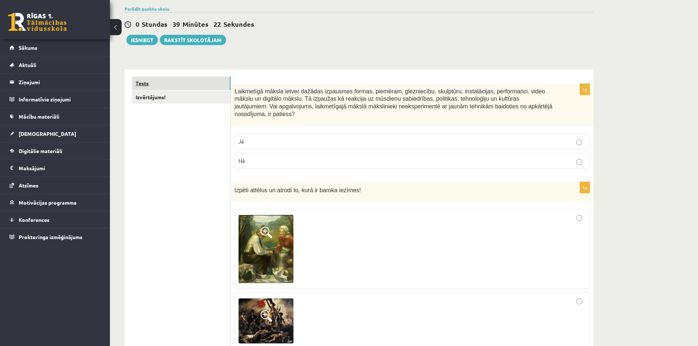
scroll to position [37, 0]
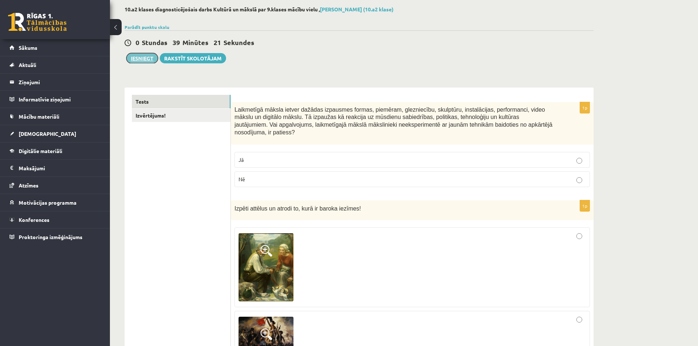
click at [140, 59] on button "Iesniegt" at bounding box center [142, 58] width 32 height 10
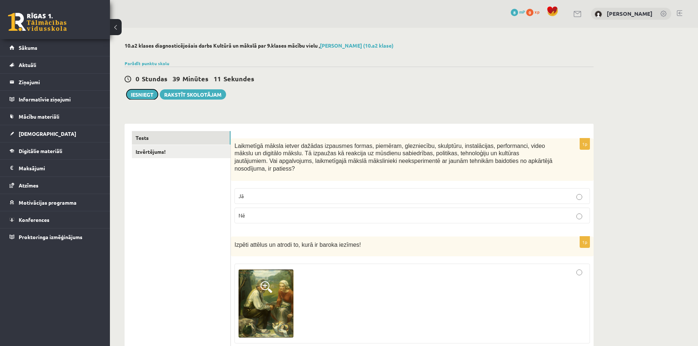
scroll to position [0, 0]
click at [141, 94] on button "Iesniegt" at bounding box center [142, 95] width 32 height 10
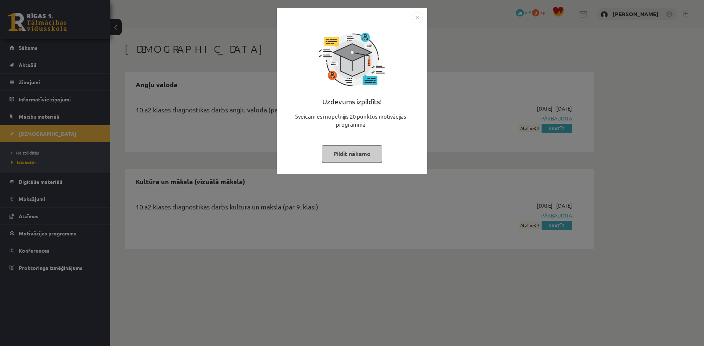
click at [340, 154] on button "Pildīt nākamo" at bounding box center [352, 154] width 60 height 17
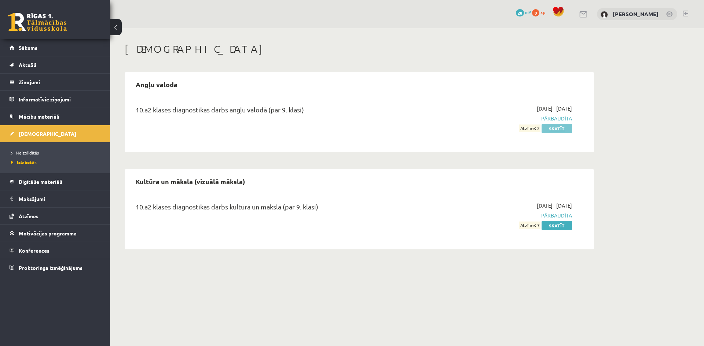
click at [560, 131] on link "Skatīt" at bounding box center [556, 129] width 30 height 10
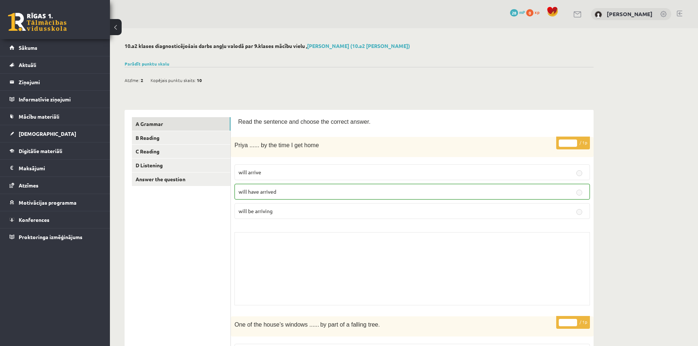
click at [477, 174] on p "will arrive" at bounding box center [412, 173] width 347 height 8
click at [162, 165] on link "D Listening" at bounding box center [181, 166] width 99 height 14
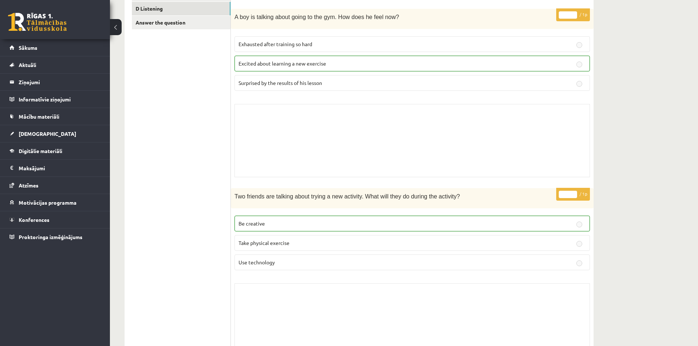
scroll to position [147, 0]
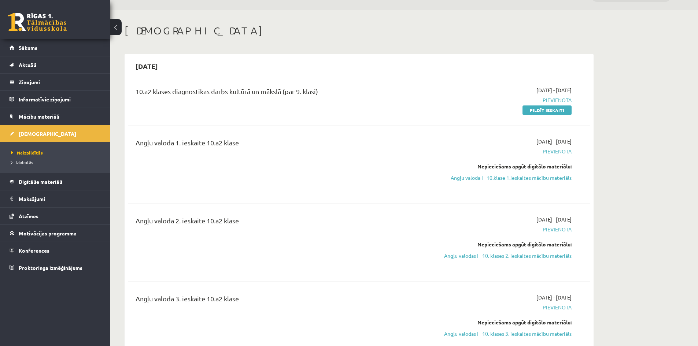
scroll to position [37, 0]
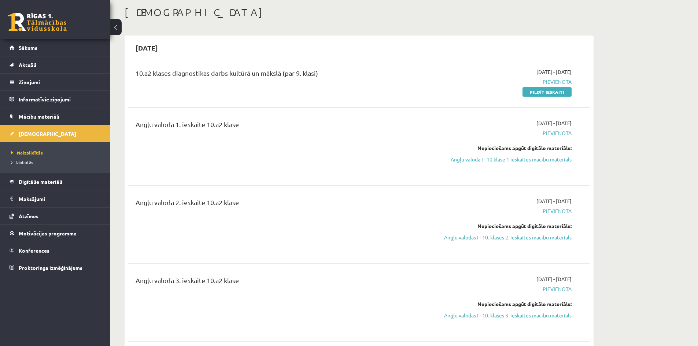
drag, startPoint x: 517, startPoint y: 123, endPoint x: 575, endPoint y: 124, distance: 58.3
click at [575, 124] on div "[DATE] - [DATE] [GEOGRAPHIC_DATA] Nepieciešams apgūt digitālo materiālu: Angļu …" at bounding box center [502, 146] width 149 height 54
click at [583, 124] on div "Angļu valoda 1. ieskaite 10.a2 klase [DATE] - [DATE] [GEOGRAPHIC_DATA] Nepiecie…" at bounding box center [359, 146] width 462 height 69
drag, startPoint x: 552, startPoint y: 123, endPoint x: 577, endPoint y: 124, distance: 25.0
click at [577, 124] on div "[DATE] - [DATE] [GEOGRAPHIC_DATA] Nepieciešams apgūt digitālo materiālu: Angļu …" at bounding box center [502, 146] width 149 height 54
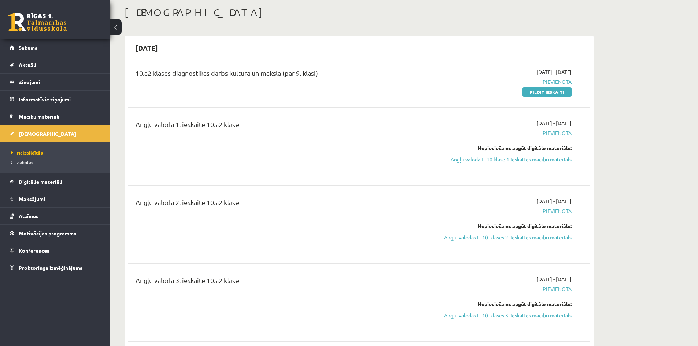
click at [577, 124] on div "[DATE] - [DATE] [GEOGRAPHIC_DATA] Nepieciešams apgūt digitālo materiālu: Angļu …" at bounding box center [502, 146] width 149 height 54
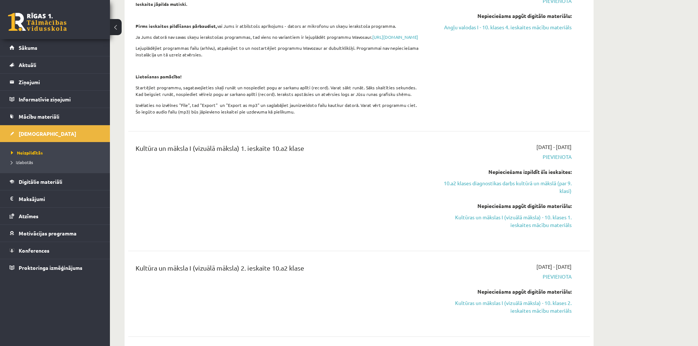
scroll to position [660, 0]
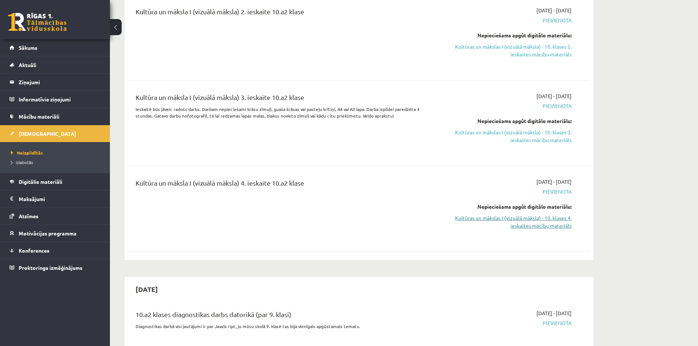
click at [523, 230] on link "Kultūras un mākslas I (vizuālā māksla) - 10. klases 4. ieskaites mācību materiā…" at bounding box center [503, 221] width 138 height 15
click at [546, 110] on span "Pievienota" at bounding box center [503, 106] width 138 height 8
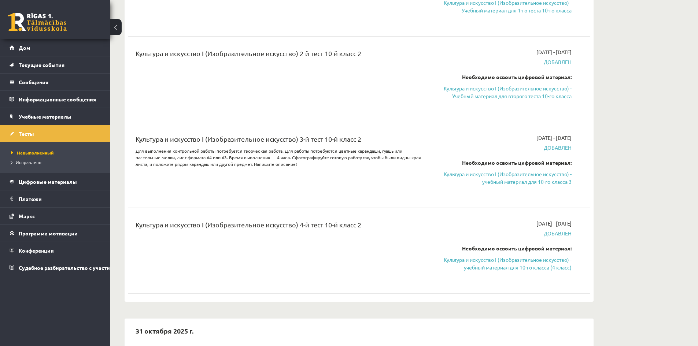
scroll to position [695, 0]
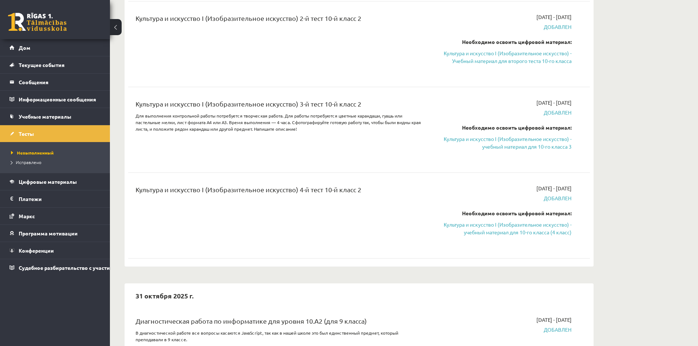
click at [551, 200] on font "Добавлен" at bounding box center [558, 198] width 28 height 7
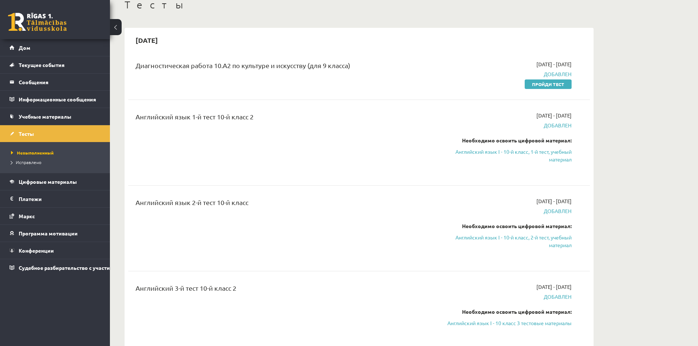
scroll to position [0, 0]
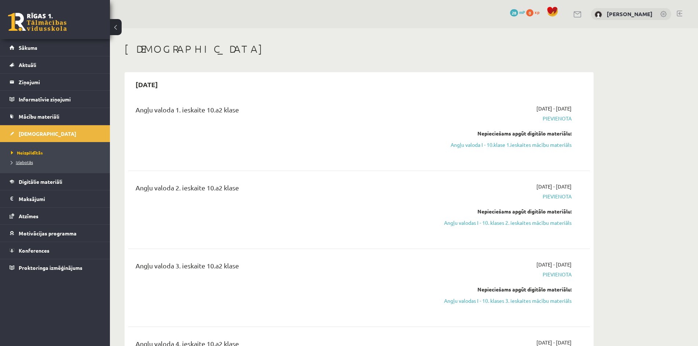
click at [21, 160] on span "Izlabotās" at bounding box center [22, 162] width 22 height 6
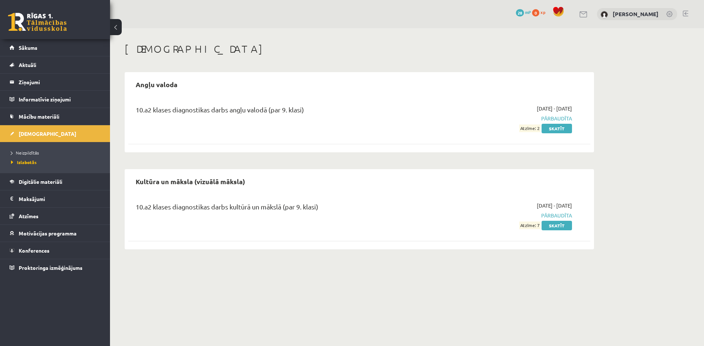
drag, startPoint x: 544, startPoint y: 114, endPoint x: 566, endPoint y: 122, distance: 23.1
click at [573, 117] on div "2025-09-01 - 2025-09-30 Pārbaudīta Atzīme: 2 Skatīt" at bounding box center [502, 118] width 149 height 27
click at [559, 120] on span "Pārbaudīta" at bounding box center [503, 119] width 138 height 8
click at [557, 129] on link "Skatīt" at bounding box center [556, 129] width 30 height 10
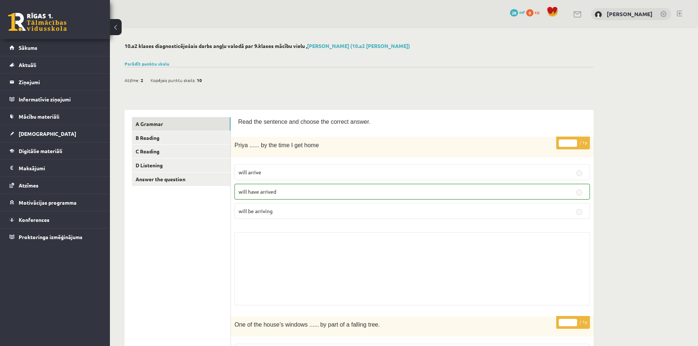
click at [575, 149] on p "* / 1p" at bounding box center [573, 143] width 34 height 13
click at [575, 139] on p "* / 1p" at bounding box center [573, 143] width 34 height 13
click at [327, 47] on link "[PERSON_NAME] (10.a2 [PERSON_NAME])" at bounding box center [358, 46] width 103 height 7
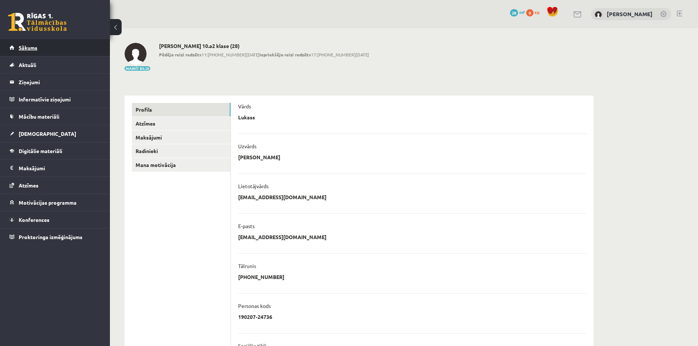
click at [36, 52] on link "Sākums" at bounding box center [55, 47] width 91 height 17
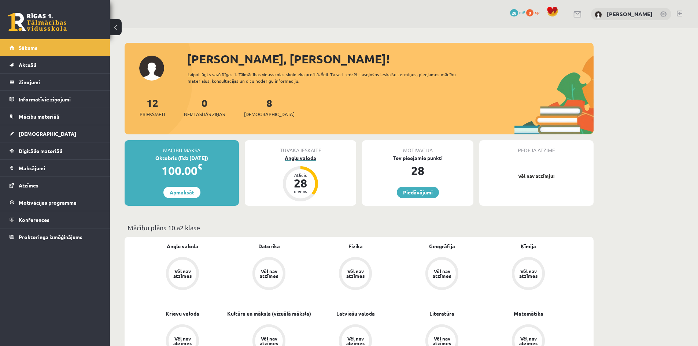
click at [303, 157] on div "Angļu valoda" at bounding box center [300, 158] width 111 height 8
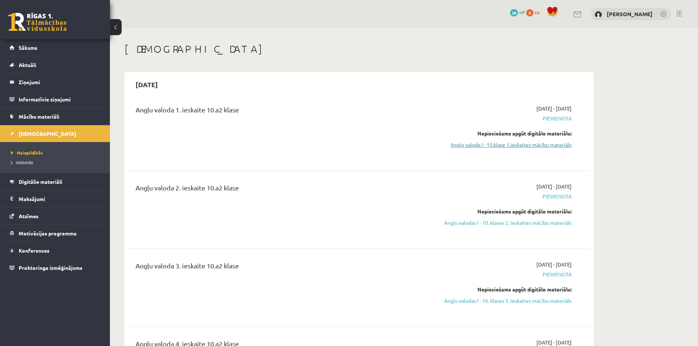
click at [509, 143] on link "Angļu valoda I - 10.klase 1.ieskaites mācību materiāls" at bounding box center [503, 145] width 138 height 8
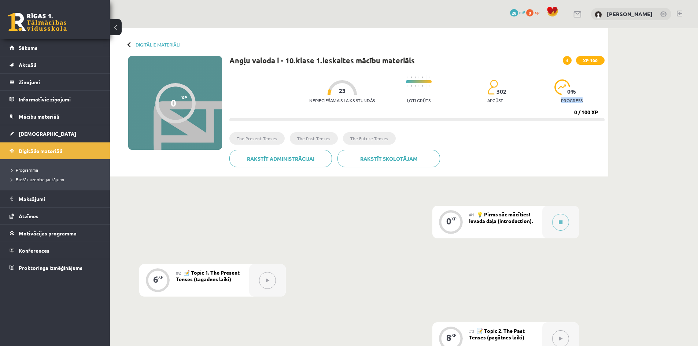
drag, startPoint x: 581, startPoint y: 100, endPoint x: 589, endPoint y: 101, distance: 7.8
click at [589, 101] on div "0 % progress" at bounding box center [572, 94] width 35 height 28
click at [560, 83] on img at bounding box center [563, 87] width 16 height 15
click at [482, 89] on div "Nepieciešamais laiks stundās 23 Ļoti grūts 302 apgūst 0 % progress" at bounding box center [456, 89] width 295 height 36
drag, startPoint x: 503, startPoint y: 89, endPoint x: 510, endPoint y: 89, distance: 7.0
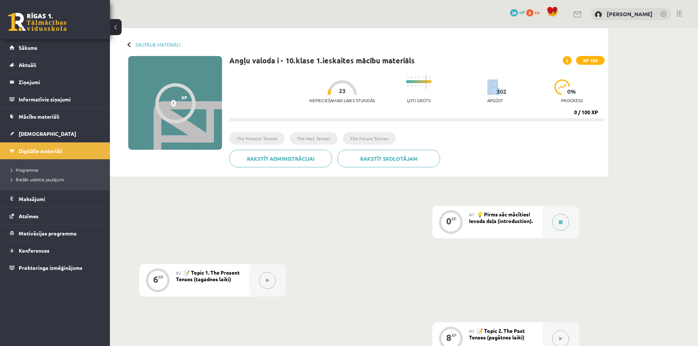
click at [510, 89] on div "Nepieciešamais laiks stundās 23 Ļoti grūts 302 apgūst 0 % progress" at bounding box center [456, 89] width 295 height 36
click at [493, 103] on div "302 apgūst" at bounding box center [495, 94] width 16 height 28
click at [422, 83] on div at bounding box center [419, 83] width 26 height 24
click at [421, 83] on progress at bounding box center [419, 81] width 26 height 3
click at [328, 88] on div at bounding box center [342, 87] width 29 height 15
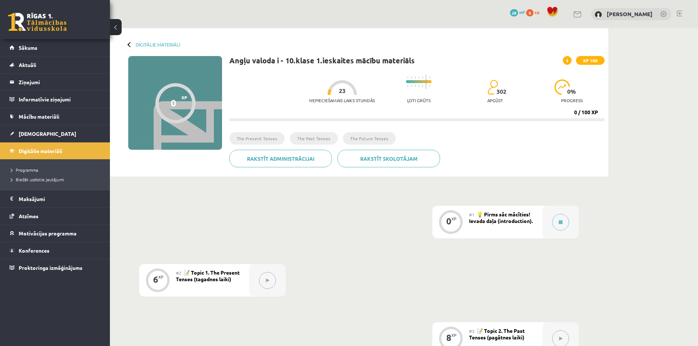
click at [324, 97] on div "Nepieciešamais laiks stundās 23" at bounding box center [342, 93] width 66 height 27
click at [187, 115] on div at bounding box center [175, 103] width 40 height 40
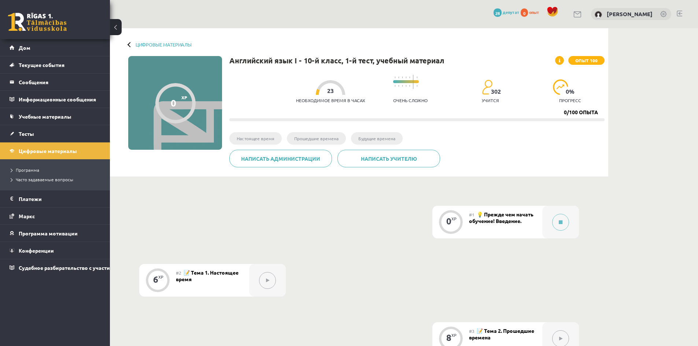
click at [269, 284] on button at bounding box center [267, 280] width 17 height 17
click at [563, 225] on button at bounding box center [560, 222] width 17 height 17
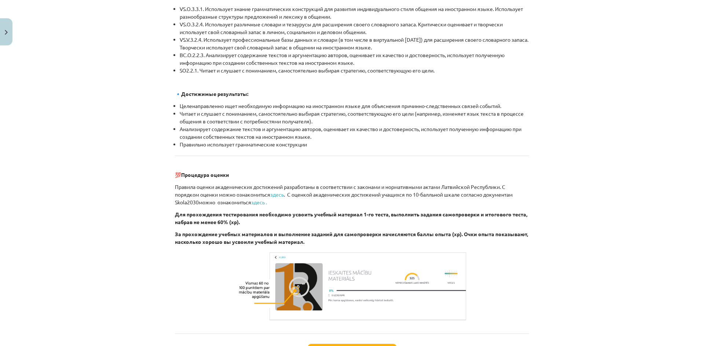
scroll to position [795, 0]
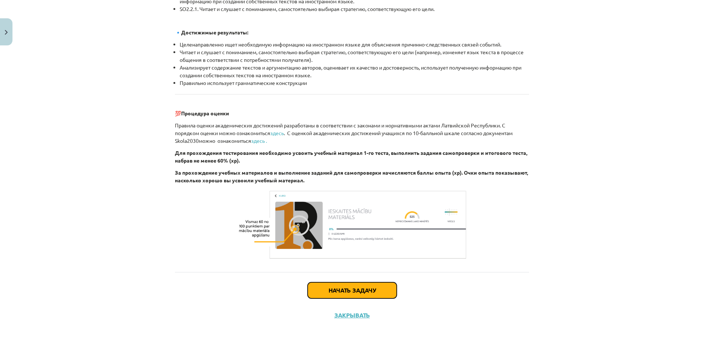
click at [367, 287] on button "Начать задачу" at bounding box center [352, 291] width 89 height 16
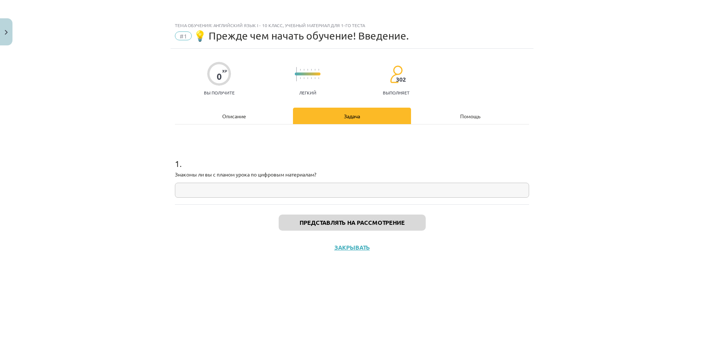
click at [236, 192] on input "text" at bounding box center [352, 190] width 354 height 15
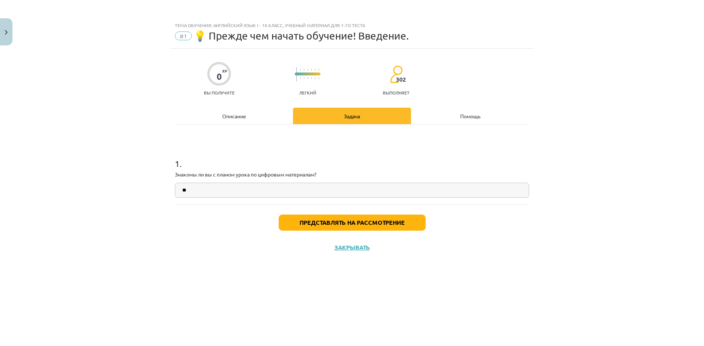
type input "*"
type input "**"
click at [372, 219] on button "Представлять на рассмотрение" at bounding box center [352, 223] width 147 height 16
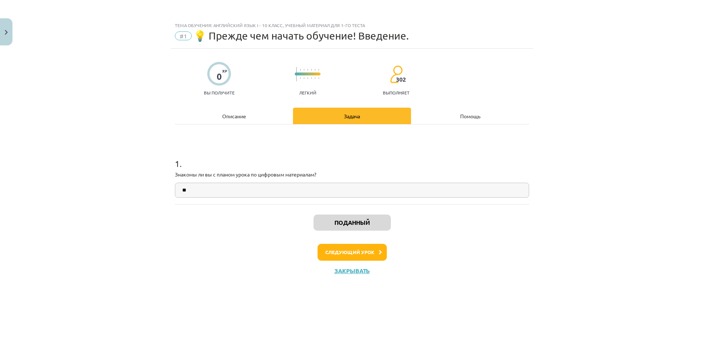
drag, startPoint x: 398, startPoint y: 207, endPoint x: 401, endPoint y: 235, distance: 28.3
click at [401, 234] on div "Поданный Следующий урок Закрывать" at bounding box center [352, 242] width 354 height 75
click at [378, 253] on button "Следующий урок" at bounding box center [351, 252] width 69 height 17
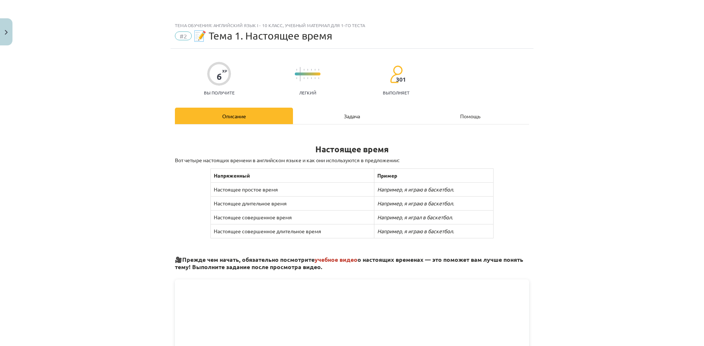
click at [590, 131] on div "Тема обучения: Английский язык I - 10 класс, учебный материал для 1-го теста #2…" at bounding box center [352, 173] width 704 height 346
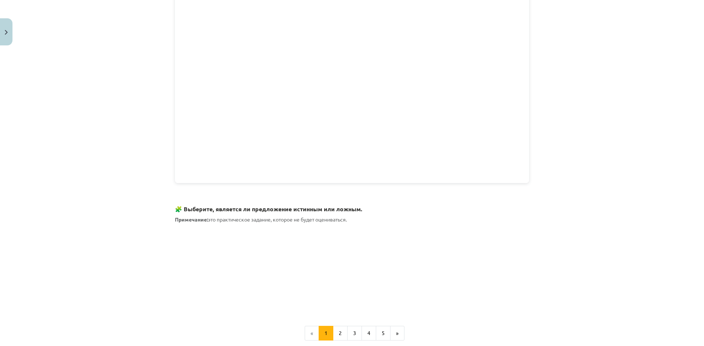
scroll to position [299, 0]
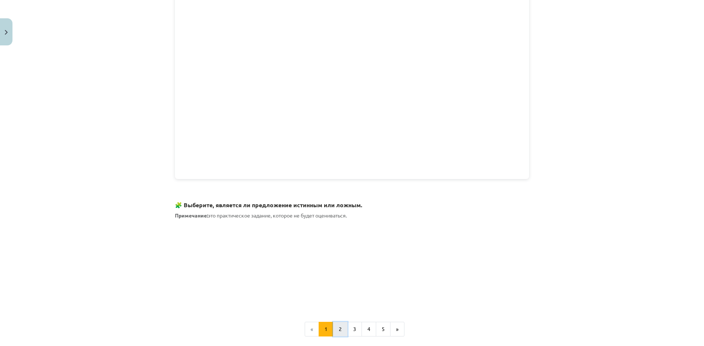
click at [340, 332] on button "2" at bounding box center [340, 329] width 15 height 15
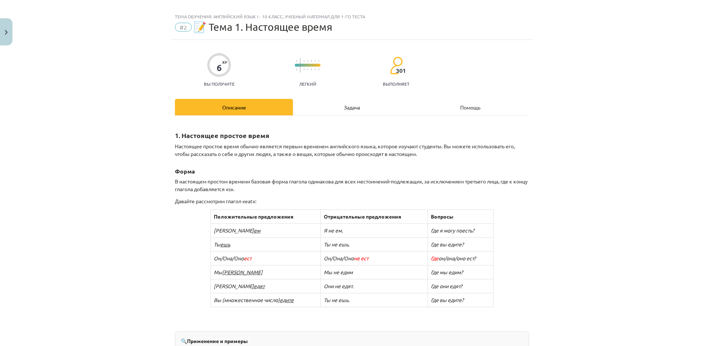
scroll to position [0, 0]
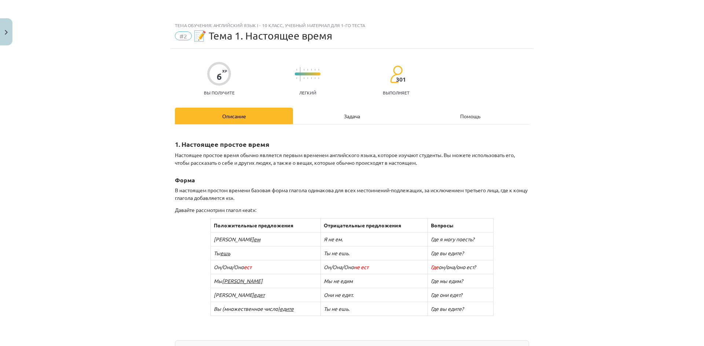
click at [372, 121] on div "Задача" at bounding box center [352, 116] width 118 height 16
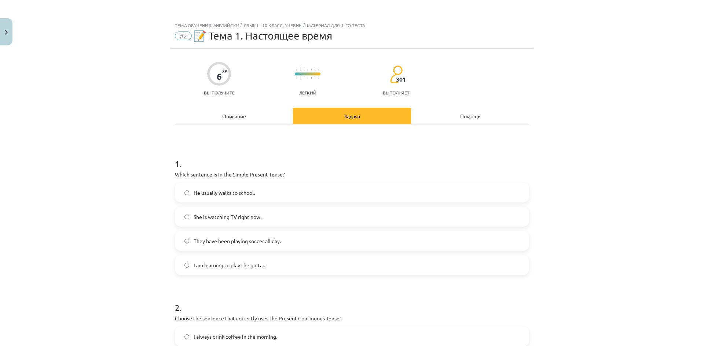
scroll to position [18, 0]
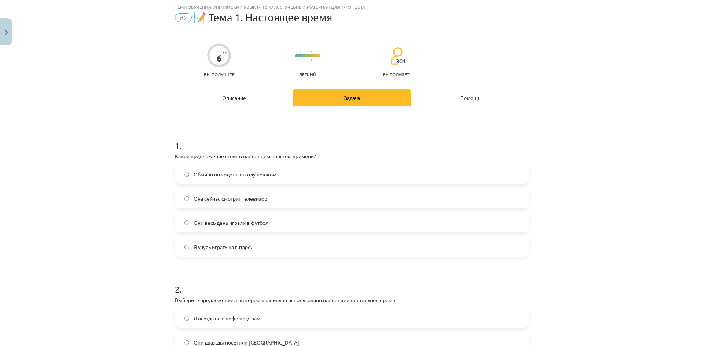
click at [222, 98] on font "Описание" at bounding box center [234, 98] width 24 height 7
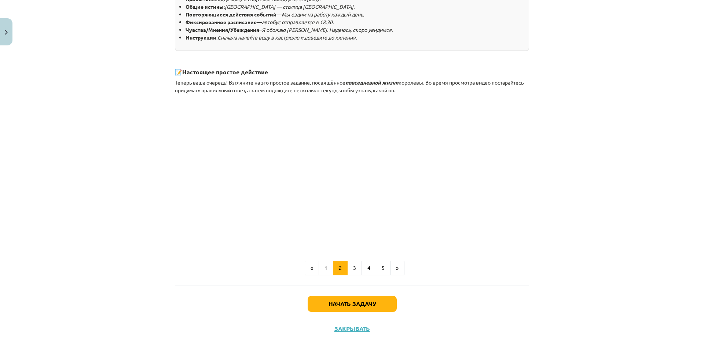
scroll to position [376, 0]
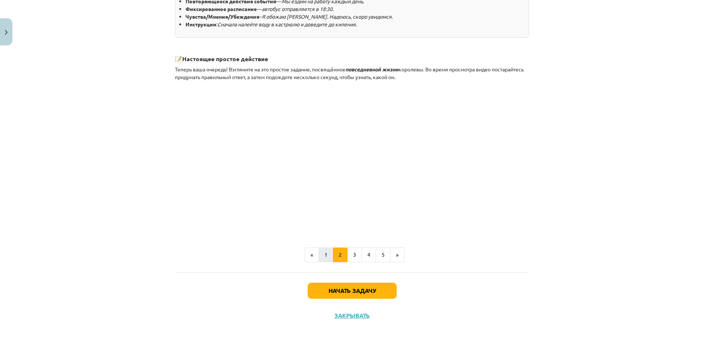
click at [322, 249] on div "1. Настоящее простое время Настоящее простое время обычно является первым време…" at bounding box center [352, 9] width 354 height 508
click at [321, 250] on button "1" at bounding box center [326, 255] width 15 height 15
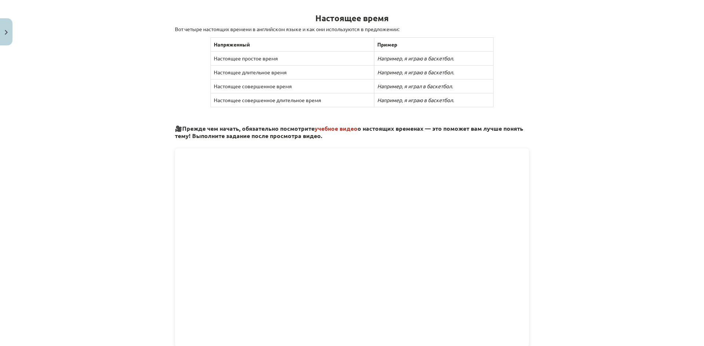
scroll to position [0, 0]
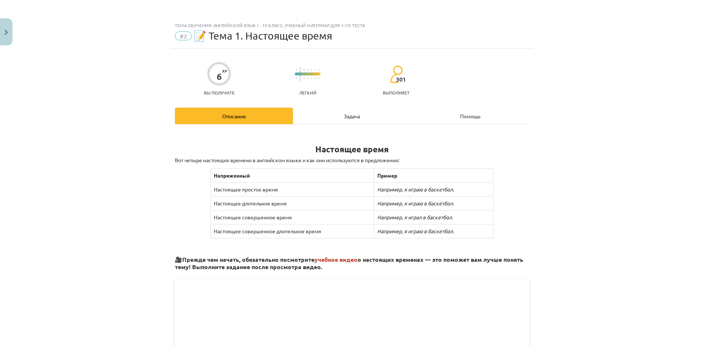
click at [338, 115] on div "Задача" at bounding box center [352, 116] width 118 height 16
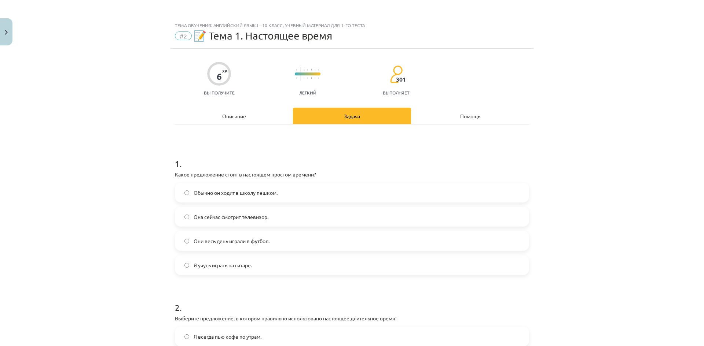
click at [258, 213] on span "Она сейчас смотрит телевизор." at bounding box center [231, 217] width 75 height 8
click at [274, 266] on label "Я учусь играть на гитаре." at bounding box center [352, 265] width 353 height 18
click at [246, 222] on label "Она сейчас смотрит телевизор." at bounding box center [352, 217] width 353 height 18
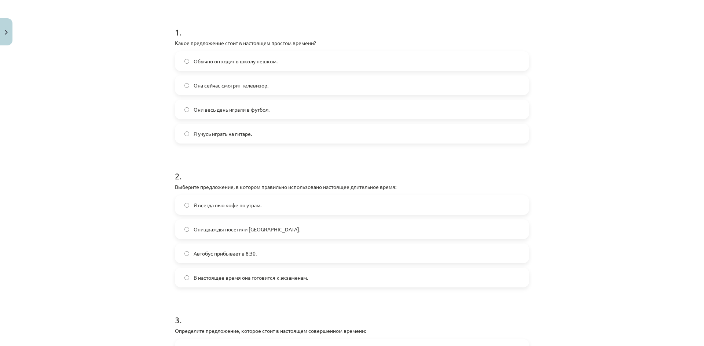
scroll to position [147, 0]
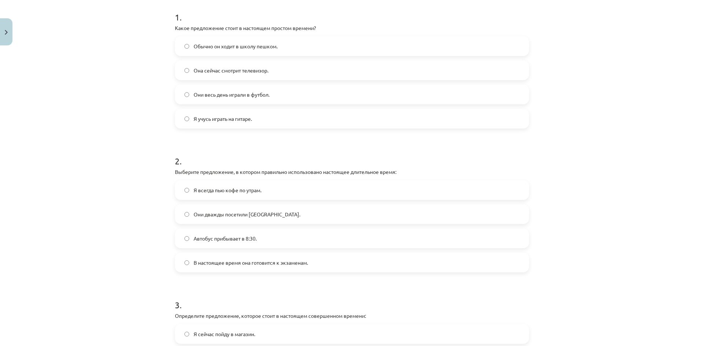
click at [261, 242] on label "Автобус прибывает в 8:30." at bounding box center [352, 238] width 353 height 18
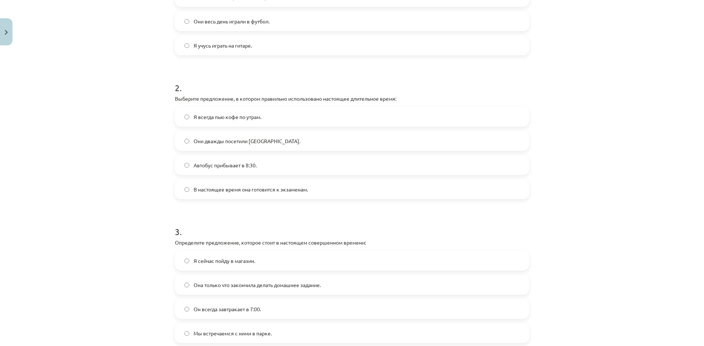
scroll to position [257, 0]
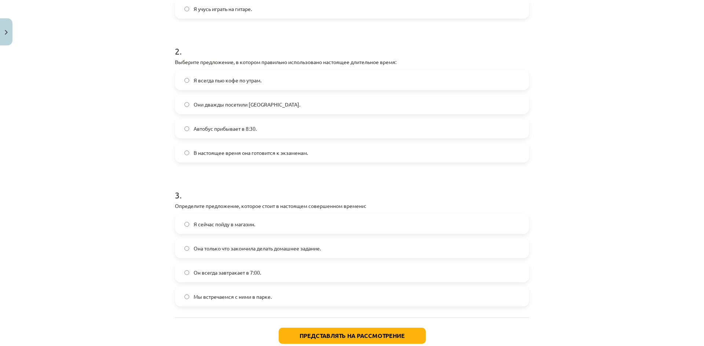
click at [241, 159] on label "В настоящее время она готовится к экзаменам." at bounding box center [352, 153] width 353 height 18
click at [249, 113] on label "Они дважды посетили Париж." at bounding box center [352, 104] width 353 height 18
click at [274, 87] on label "Я всегда пью кофе по утрам." at bounding box center [352, 80] width 353 height 18
click at [276, 132] on label "Автобус прибывает в 8:30." at bounding box center [352, 128] width 353 height 18
click at [287, 155] on font "В настоящее время она готовится к экзаменам." at bounding box center [251, 153] width 114 height 7
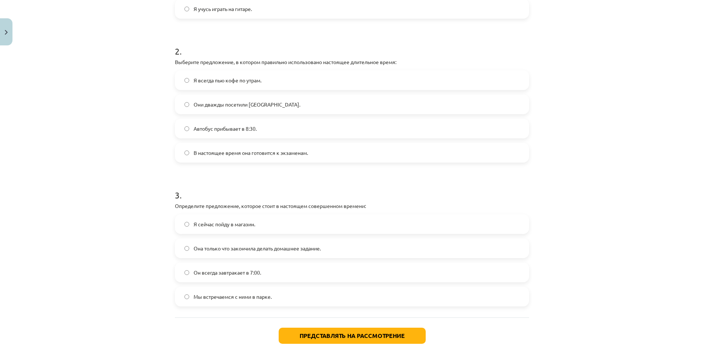
click at [277, 221] on label "Я сейчас пойду в магазин." at bounding box center [352, 224] width 353 height 18
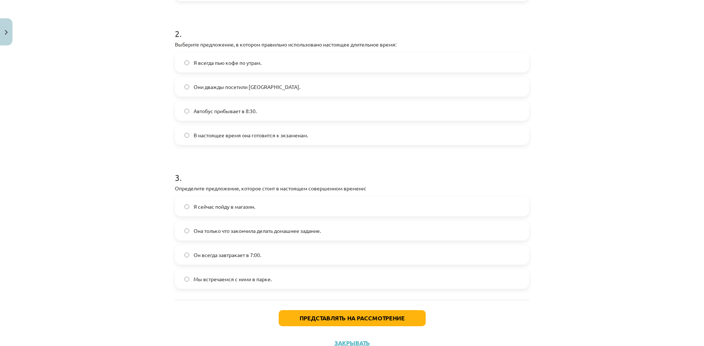
scroll to position [302, 0]
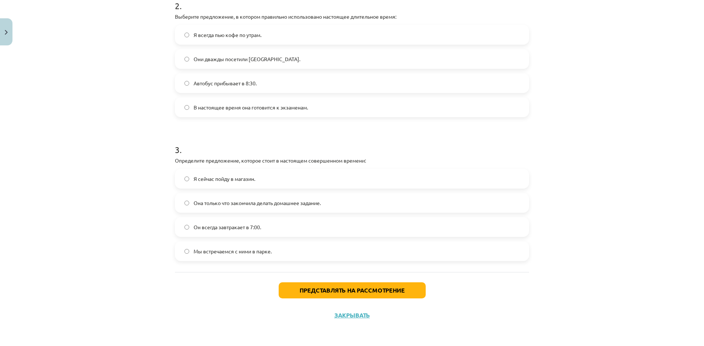
drag, startPoint x: 346, startPoint y: 280, endPoint x: 348, endPoint y: 286, distance: 5.9
click at [346, 281] on div "Представлять на рассмотрение Закрывать" at bounding box center [352, 297] width 354 height 51
click at [349, 288] on font "Представлять на рассмотрение" at bounding box center [351, 291] width 105 height 8
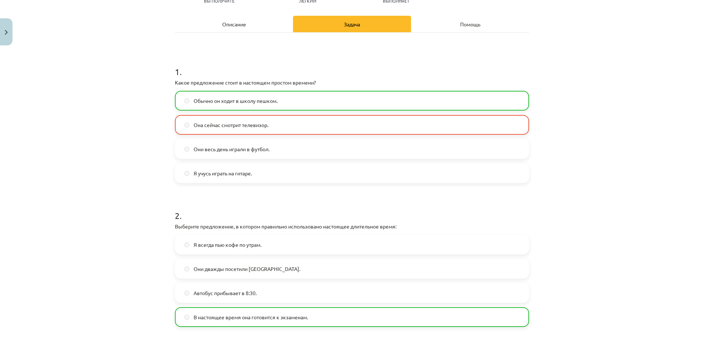
scroll to position [82, 0]
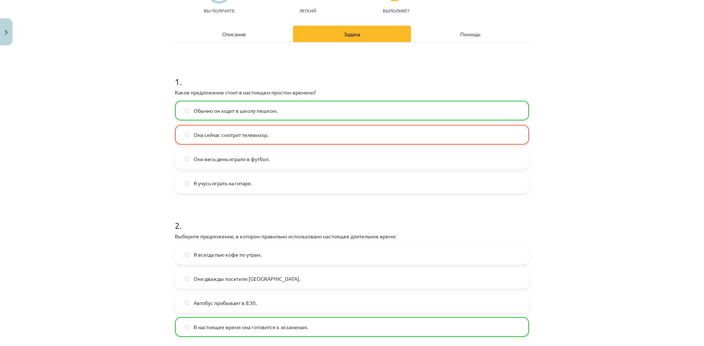
click at [243, 131] on span "Она сейчас смотрит телевизор." at bounding box center [231, 135] width 75 height 8
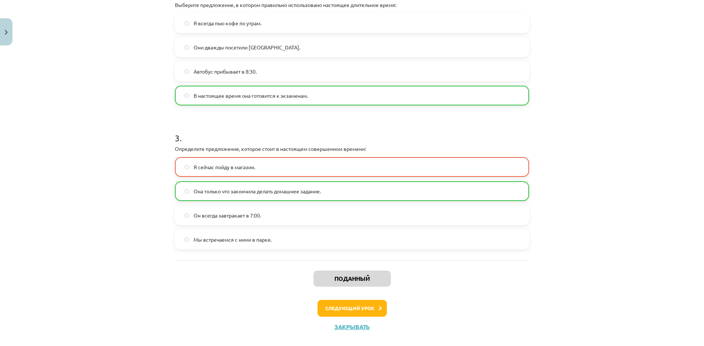
scroll to position [325, 0]
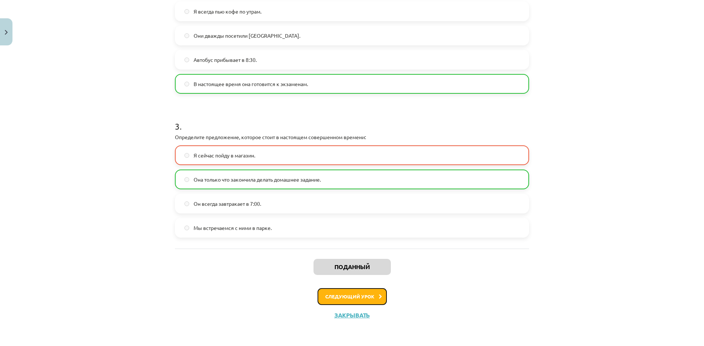
click at [374, 296] on button "Следующий урок" at bounding box center [351, 296] width 69 height 17
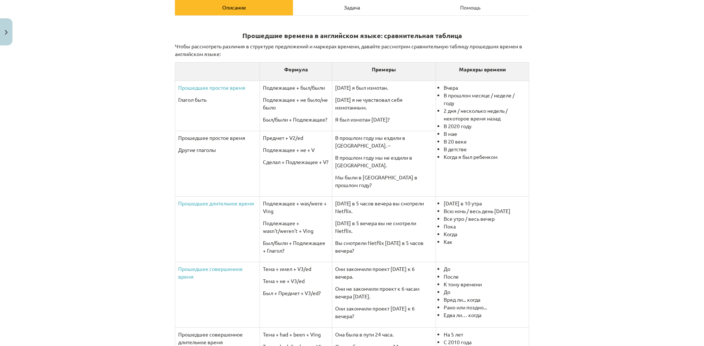
scroll to position [0, 0]
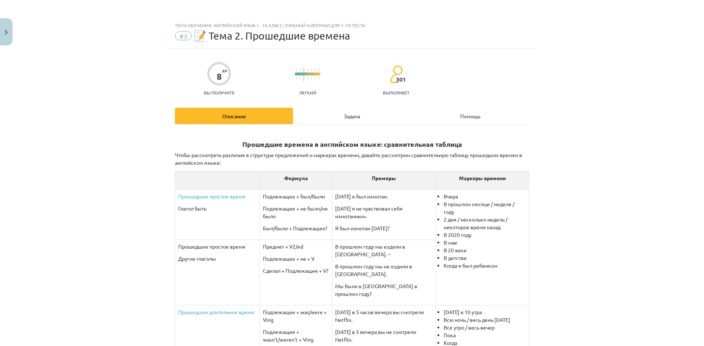
click at [344, 116] on font "Задача" at bounding box center [352, 116] width 16 height 7
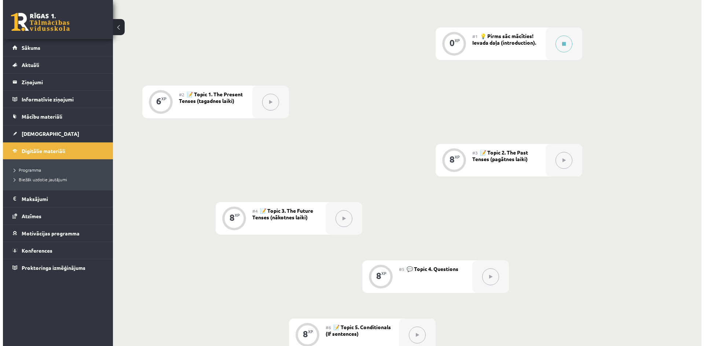
scroll to position [37, 0]
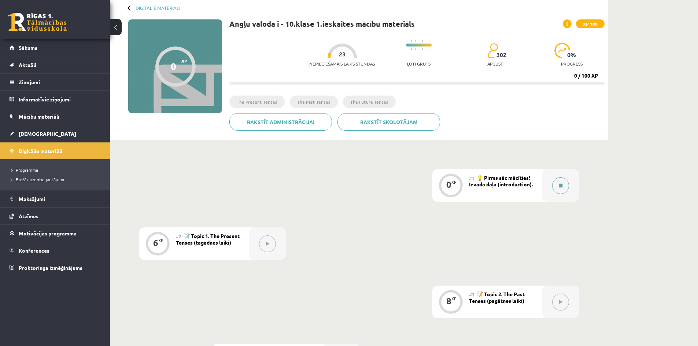
click at [556, 187] on button at bounding box center [560, 185] width 17 height 17
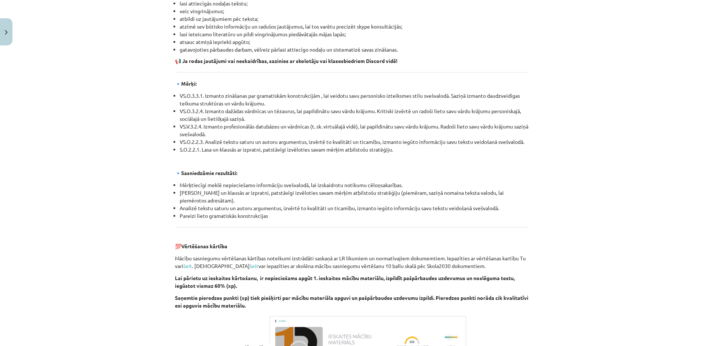
scroll to position [756, 0]
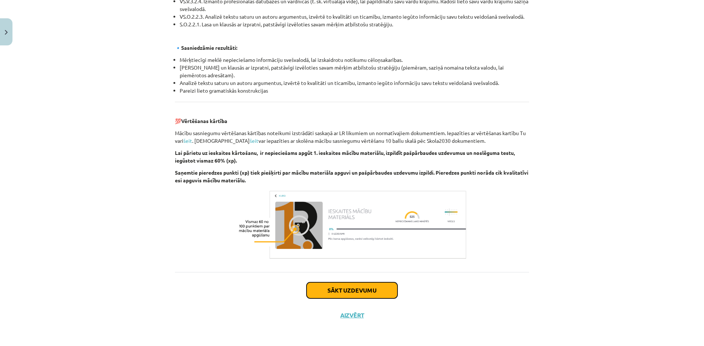
click at [373, 288] on button "Sākt uzdevumu" at bounding box center [351, 291] width 91 height 16
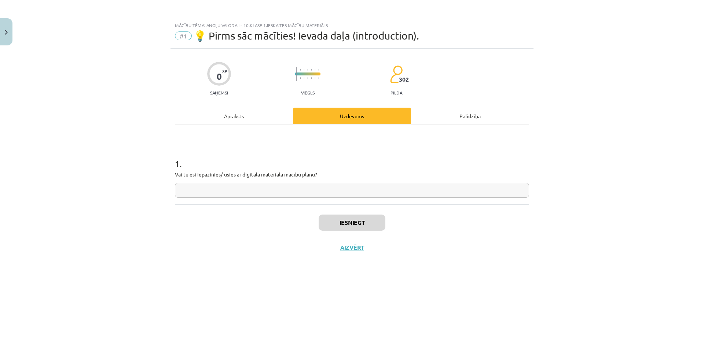
scroll to position [0, 0]
click at [313, 202] on div "1 . Vai tu esi iepazinies/-usies ar digitāla materiāla macību plānu?" at bounding box center [352, 165] width 354 height 80
click at [314, 191] on input "text" at bounding box center [352, 190] width 354 height 15
type input "*"
type input "**"
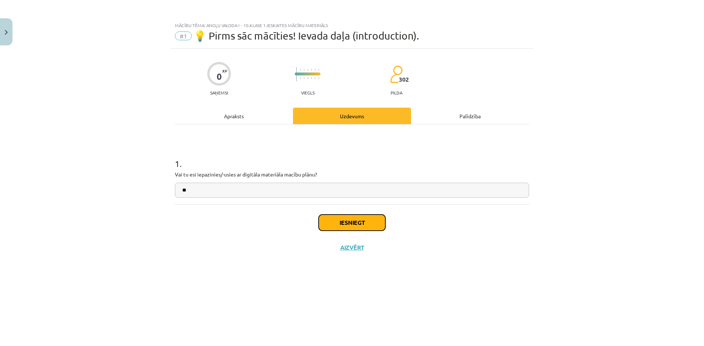
click at [356, 225] on button "Iesniegt" at bounding box center [352, 223] width 67 height 16
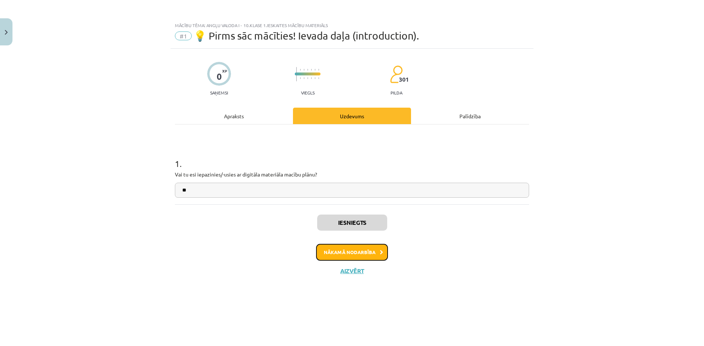
click at [367, 254] on button "Nākamā nodarbība" at bounding box center [352, 252] width 72 height 17
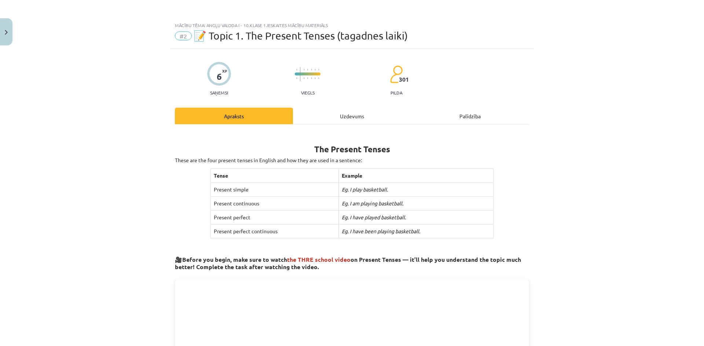
click at [361, 117] on div "Uzdevums" at bounding box center [352, 116] width 118 height 16
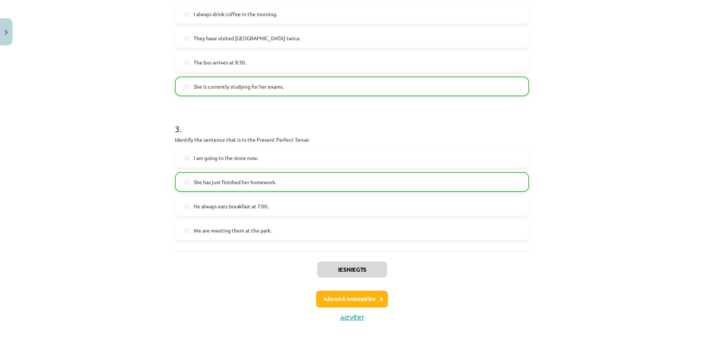
scroll to position [325, 0]
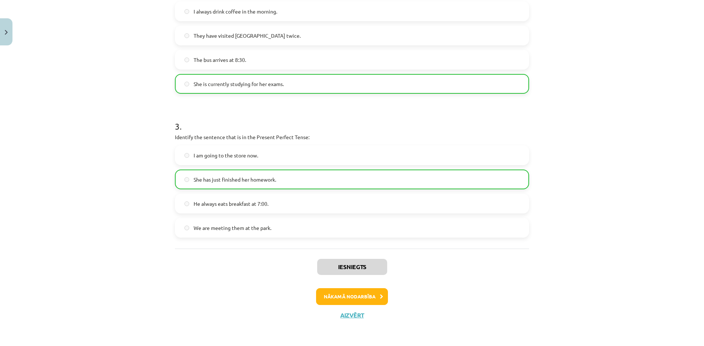
click at [266, 183] on span "She has just finished her homework." at bounding box center [235, 180] width 82 height 8
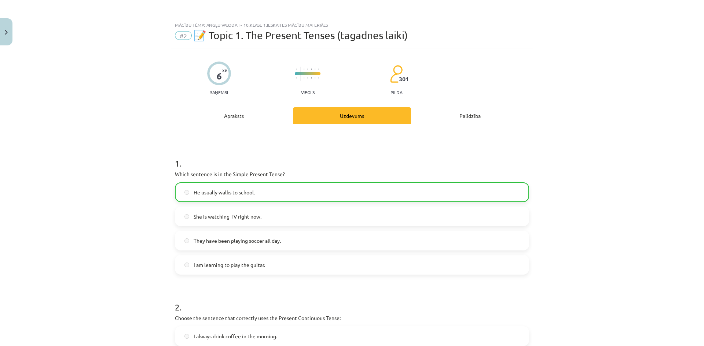
scroll to position [0, 0]
click at [232, 118] on div "Apraksts" at bounding box center [234, 116] width 118 height 16
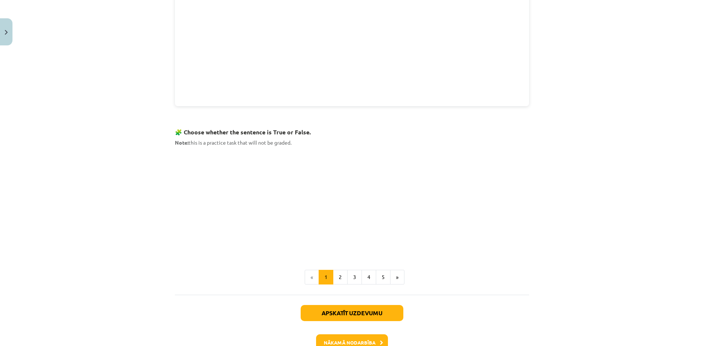
scroll to position [417, 0]
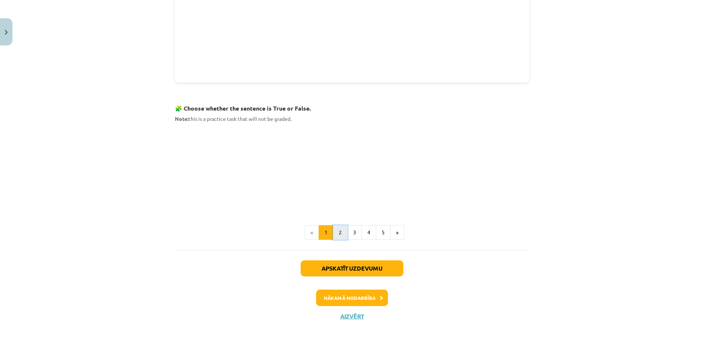
click at [336, 232] on button "2" at bounding box center [340, 232] width 15 height 15
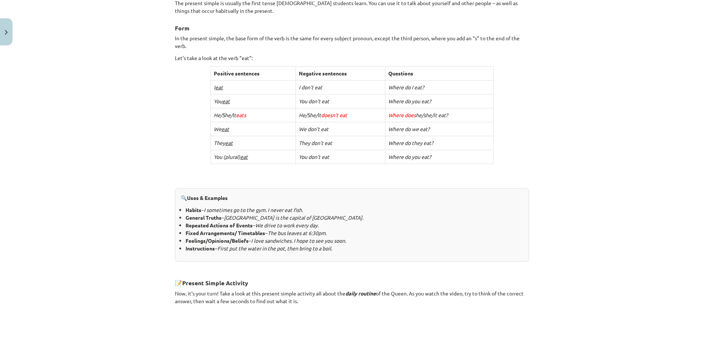
scroll to position [0, 0]
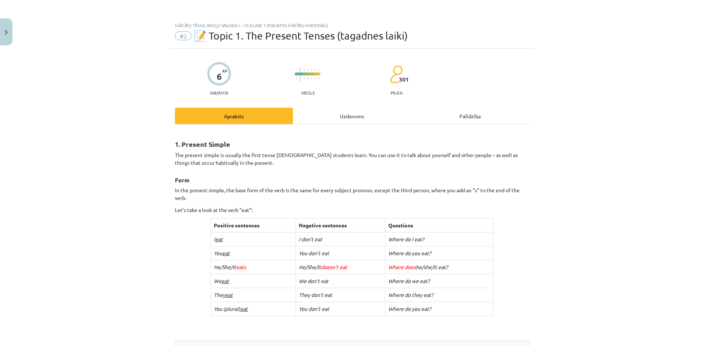
click at [347, 119] on div "Uzdevums" at bounding box center [352, 116] width 118 height 16
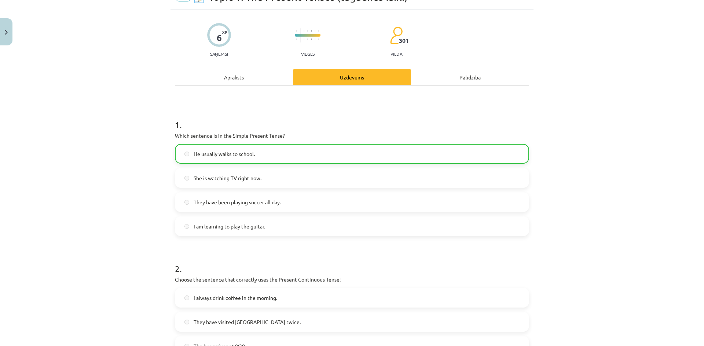
scroll to position [92, 0]
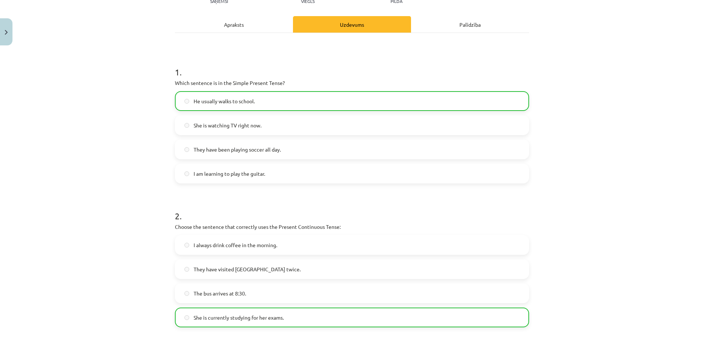
click at [277, 131] on label "She is watching TV right now." at bounding box center [352, 125] width 353 height 18
click at [268, 111] on div "He usually walks to school. She is watching TV right now. They have been playin…" at bounding box center [352, 137] width 354 height 92
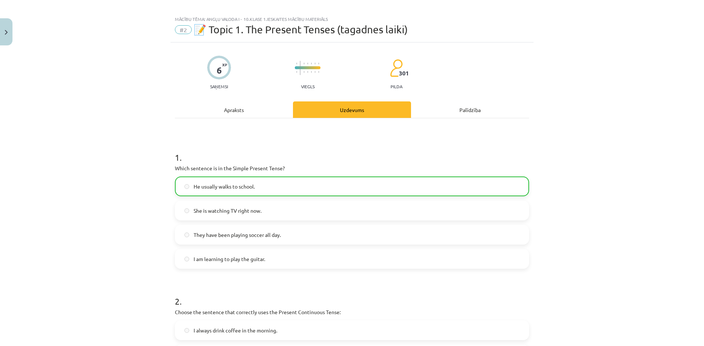
scroll to position [0, 0]
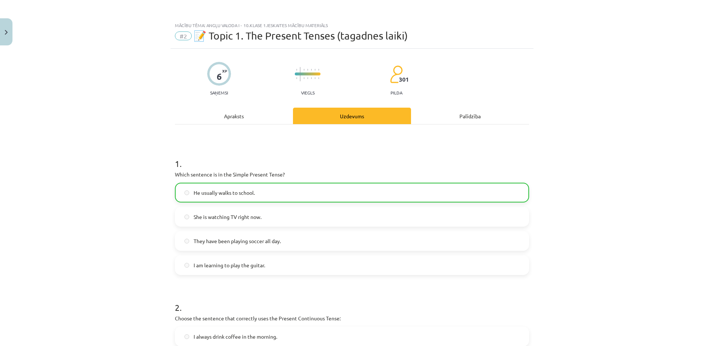
click at [240, 115] on div "Apraksts" at bounding box center [234, 116] width 118 height 16
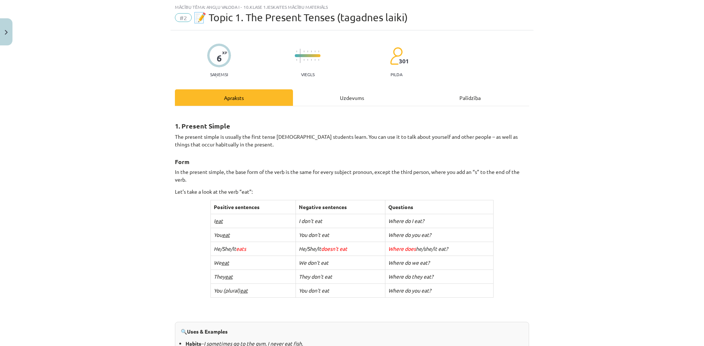
click at [360, 100] on div "Uzdevums" at bounding box center [352, 97] width 118 height 16
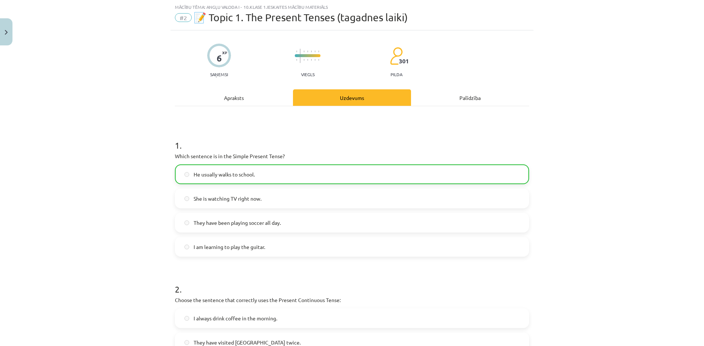
drag, startPoint x: 314, startPoint y: 185, endPoint x: 309, endPoint y: 178, distance: 8.9
click at [314, 185] on div "He usually walks to school. She is watching TV right now. They have been playin…" at bounding box center [352, 211] width 354 height 92
click at [293, 173] on label "He usually walks to school." at bounding box center [352, 174] width 353 height 18
click at [249, 99] on div "Apraksts" at bounding box center [234, 97] width 118 height 16
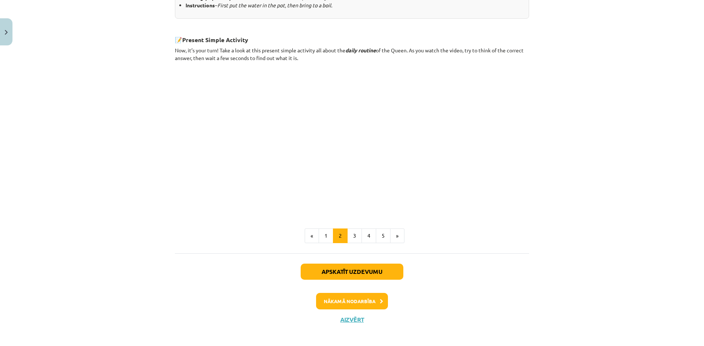
scroll to position [400, 0]
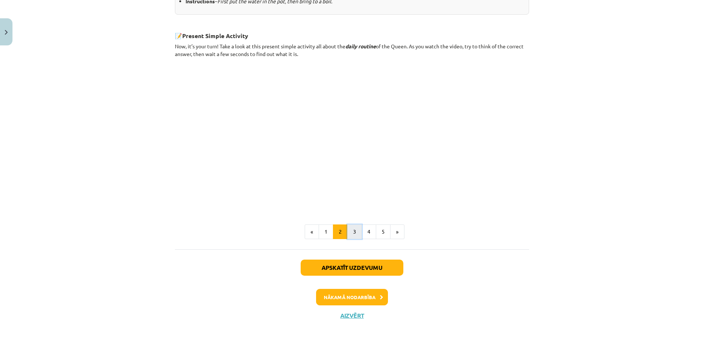
click at [354, 236] on button "3" at bounding box center [354, 232] width 15 height 15
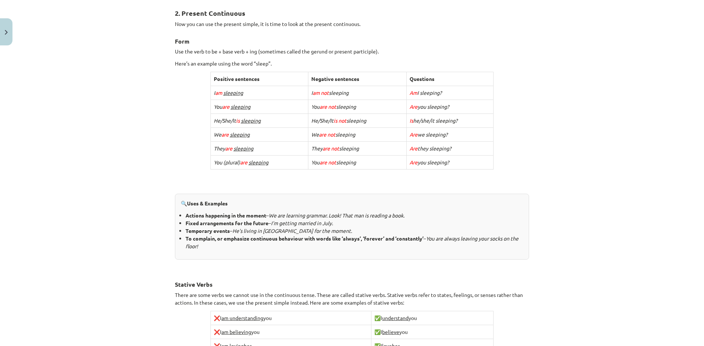
scroll to position [21, 0]
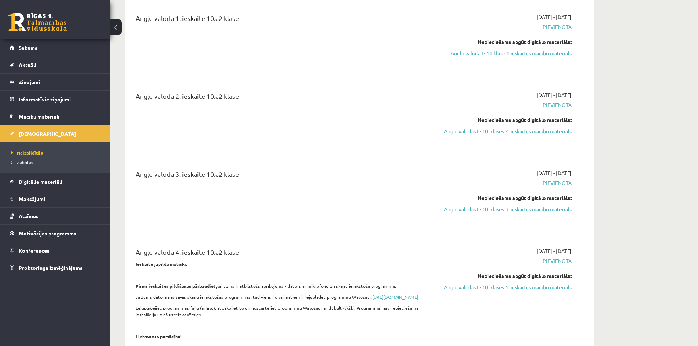
scroll to position [73, 0]
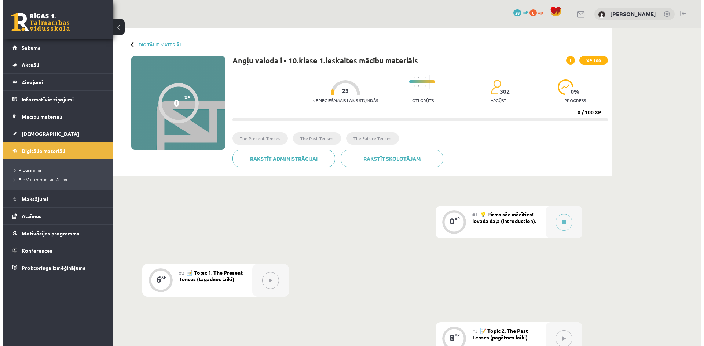
scroll to position [37, 0]
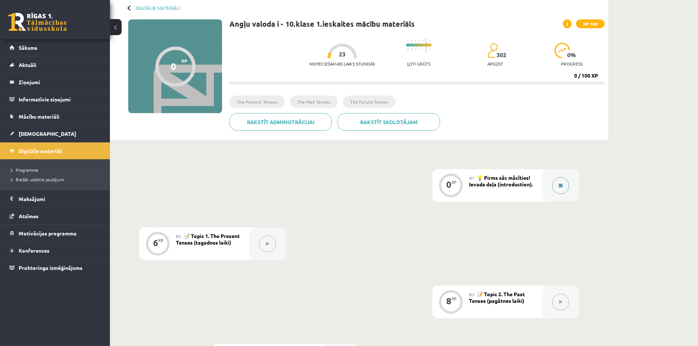
click at [559, 187] on icon at bounding box center [561, 186] width 4 height 4
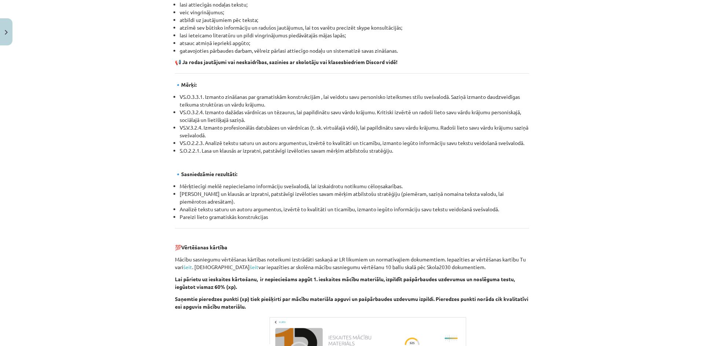
scroll to position [756, 0]
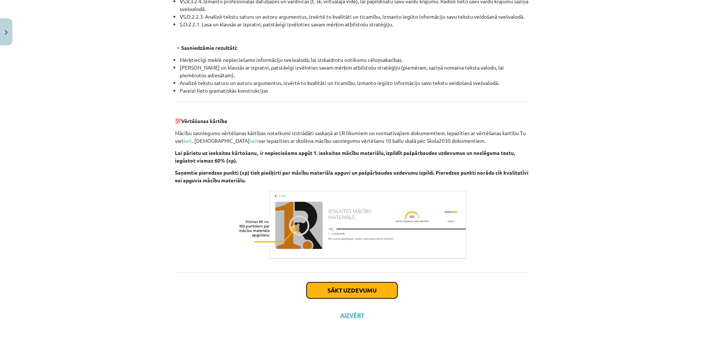
click at [370, 291] on button "Sākt uzdevumu" at bounding box center [351, 291] width 91 height 16
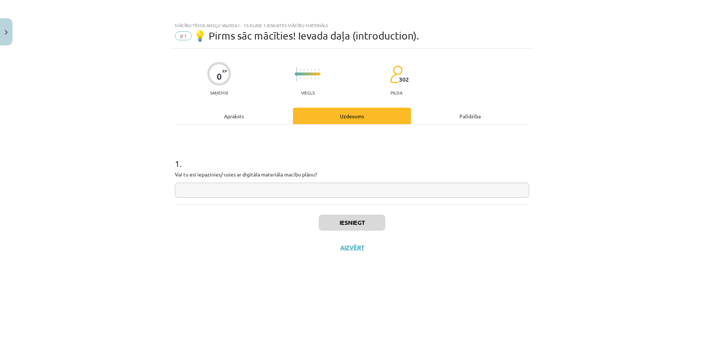
scroll to position [0, 0]
click at [317, 194] on input "text" at bounding box center [352, 190] width 354 height 15
type input "**"
click at [354, 228] on button "Iesniegt" at bounding box center [352, 223] width 67 height 16
click at [376, 254] on button "Nākamā nodarbība" at bounding box center [352, 252] width 72 height 17
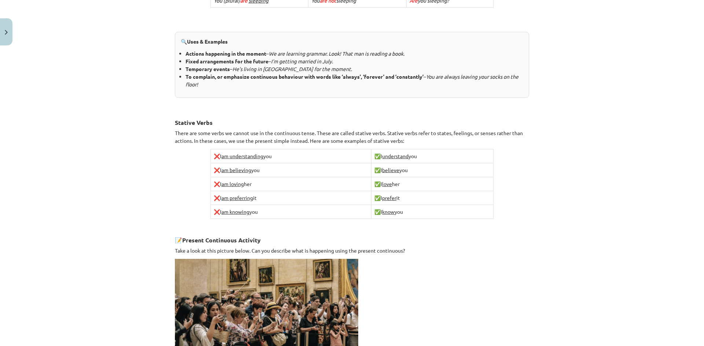
scroll to position [455, 0]
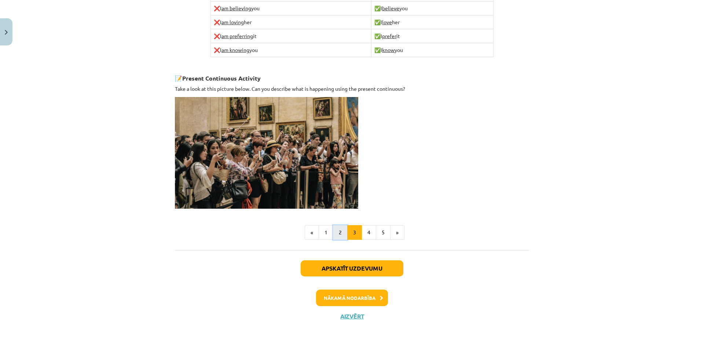
click at [334, 234] on button "2" at bounding box center [340, 232] width 15 height 15
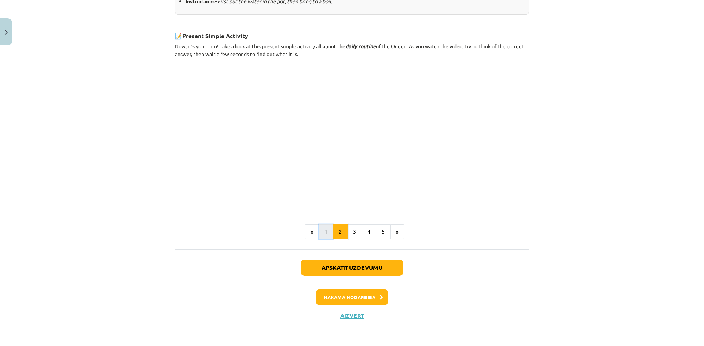
click at [320, 232] on button "1" at bounding box center [326, 232] width 15 height 15
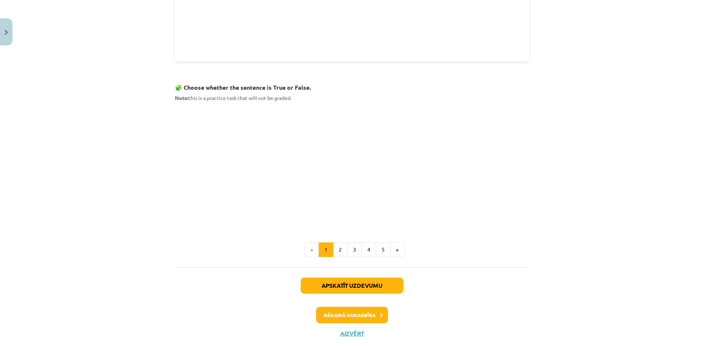
scroll to position [396, 0]
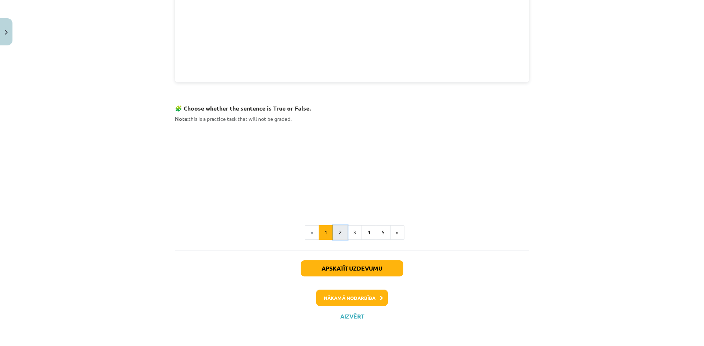
click at [335, 232] on button "2" at bounding box center [340, 232] width 15 height 15
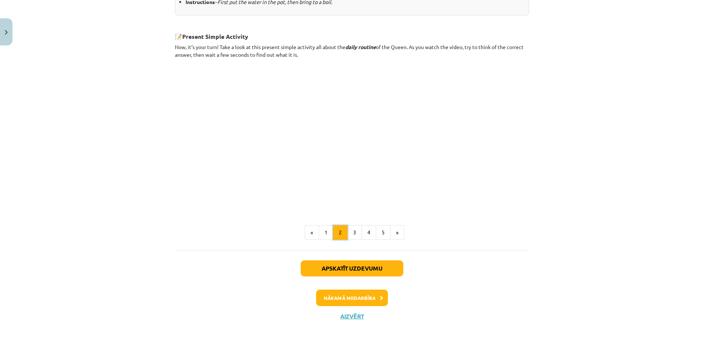
scroll to position [400, 0]
click at [350, 228] on button "3" at bounding box center [354, 232] width 15 height 15
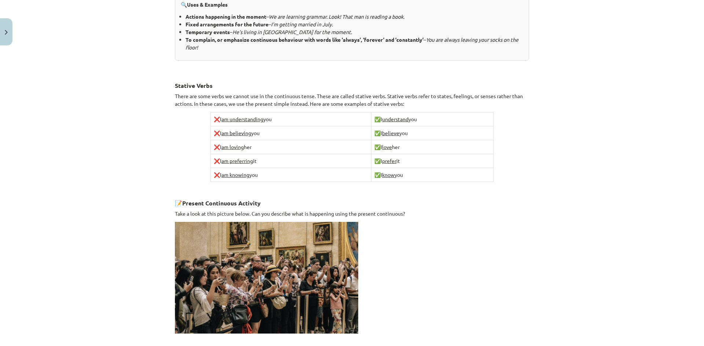
scroll to position [455, 0]
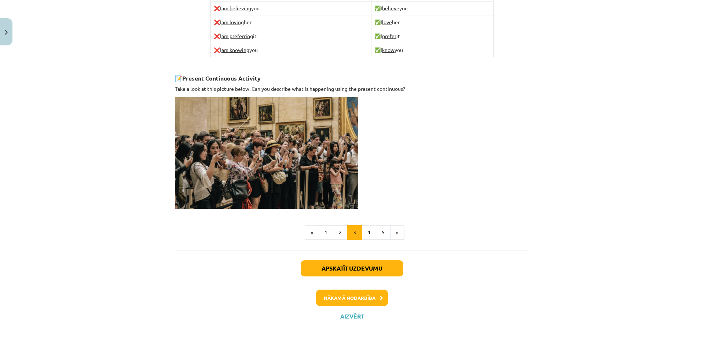
click at [277, 169] on img at bounding box center [266, 153] width 183 height 112
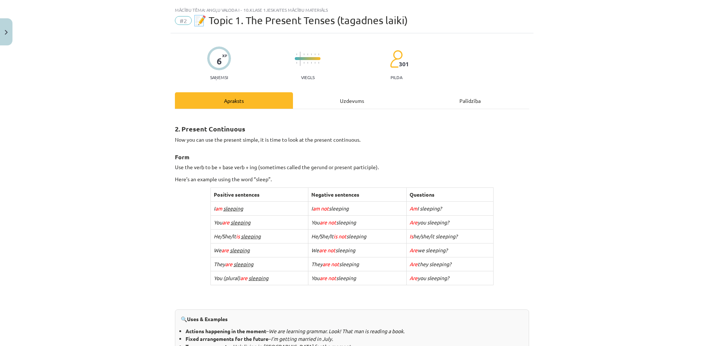
click at [337, 99] on div "Uzdevums" at bounding box center [352, 100] width 118 height 16
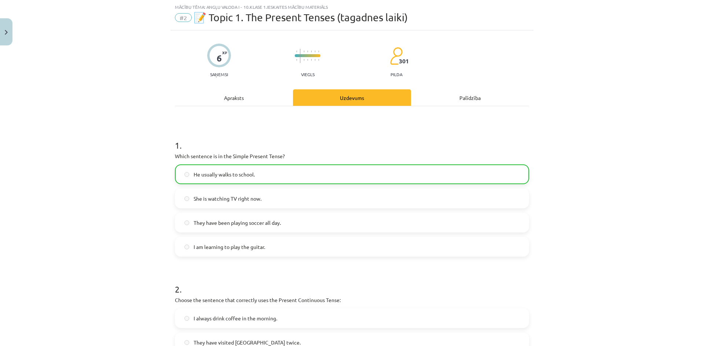
click at [282, 171] on label "He usually walks to school." at bounding box center [352, 174] width 353 height 18
click at [250, 99] on div "Apraksts" at bounding box center [234, 97] width 118 height 16
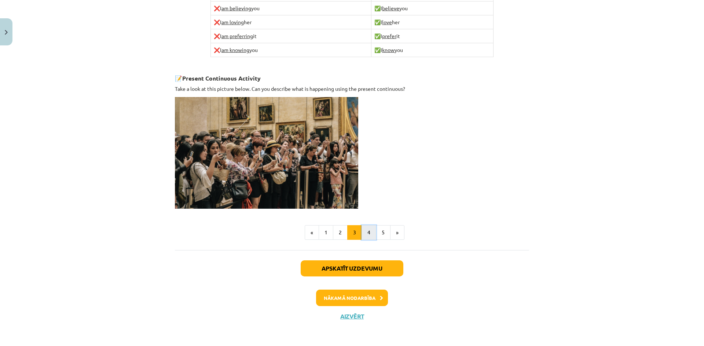
click at [365, 232] on button "4" at bounding box center [368, 232] width 15 height 15
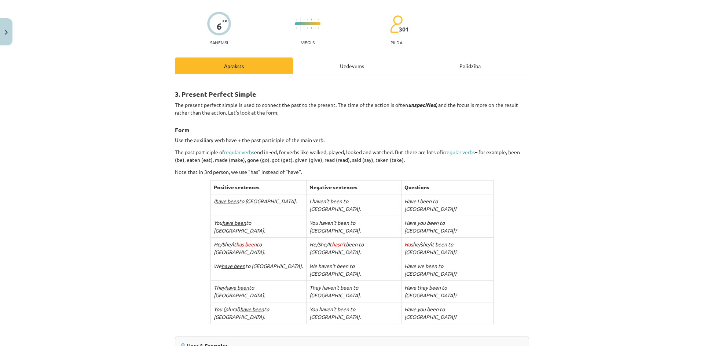
scroll to position [0, 0]
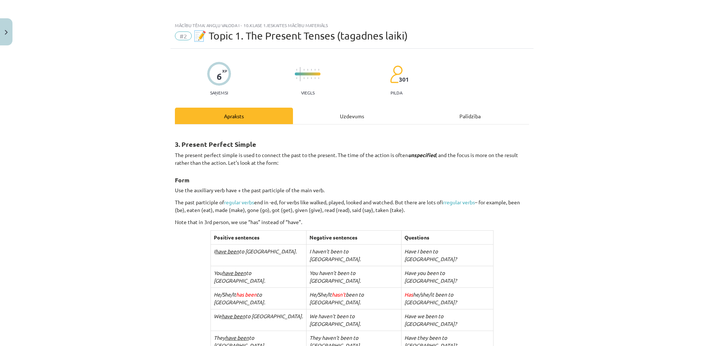
click at [345, 120] on div "Uzdevums" at bounding box center [352, 116] width 118 height 16
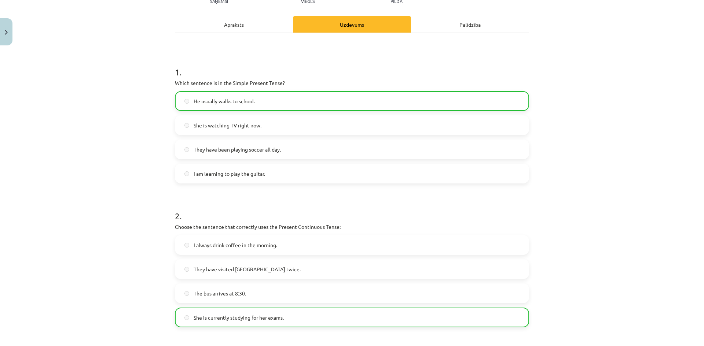
click at [293, 126] on label "She is watching TV right now." at bounding box center [352, 125] width 353 height 18
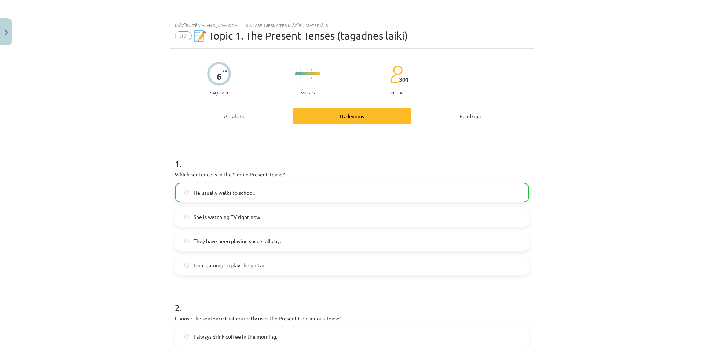
click at [268, 112] on div "Apraksts" at bounding box center [234, 116] width 118 height 16
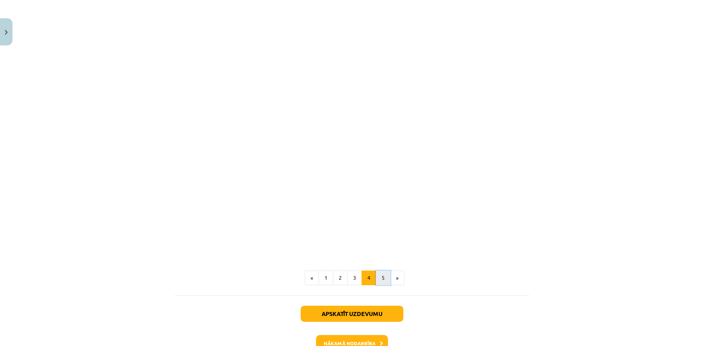
click at [379, 271] on button "5" at bounding box center [383, 278] width 15 height 15
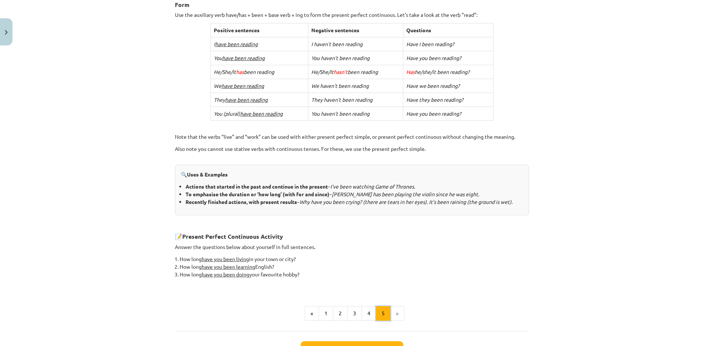
scroll to position [257, 0]
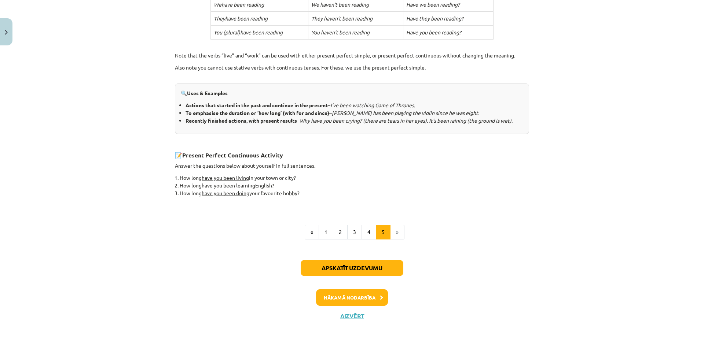
click at [398, 233] on li "»" at bounding box center [397, 232] width 14 height 15
click at [384, 264] on button "Apskatīt uzdevumu" at bounding box center [352, 268] width 103 height 16
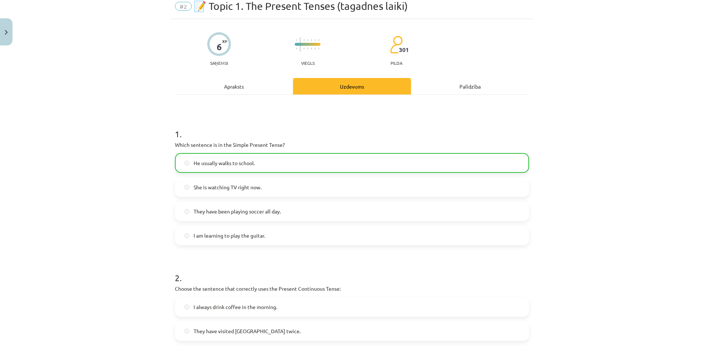
scroll to position [18, 0]
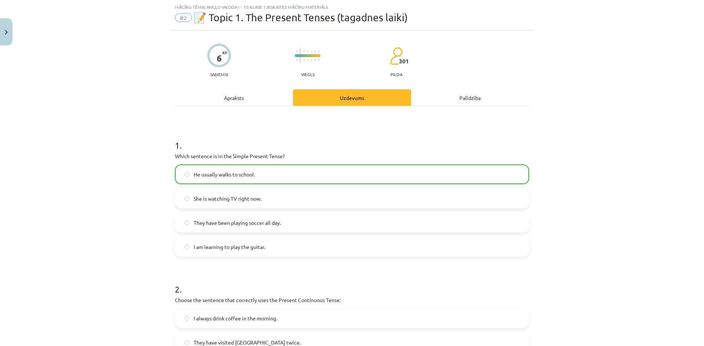
click at [261, 175] on label "He usually walks to school." at bounding box center [352, 174] width 353 height 18
click at [197, 199] on span "She is watching TV right now." at bounding box center [228, 199] width 68 height 8
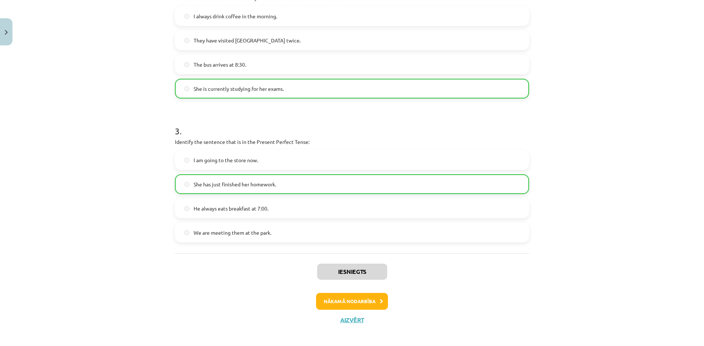
scroll to position [325, 0]
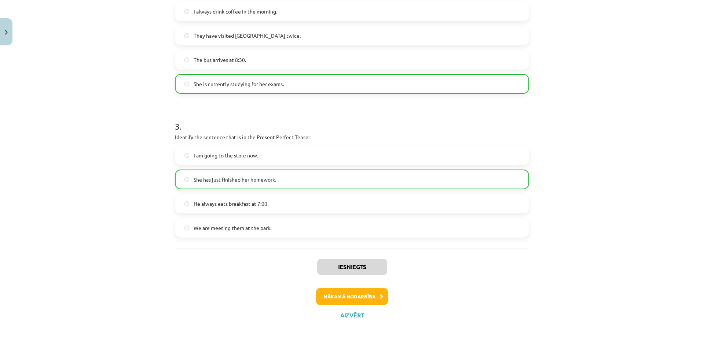
click at [226, 191] on div "I am going to the store now. She has just finished her homework. He always eats…" at bounding box center [352, 192] width 354 height 92
click at [364, 298] on button "Nākamā nodarbība" at bounding box center [352, 296] width 72 height 17
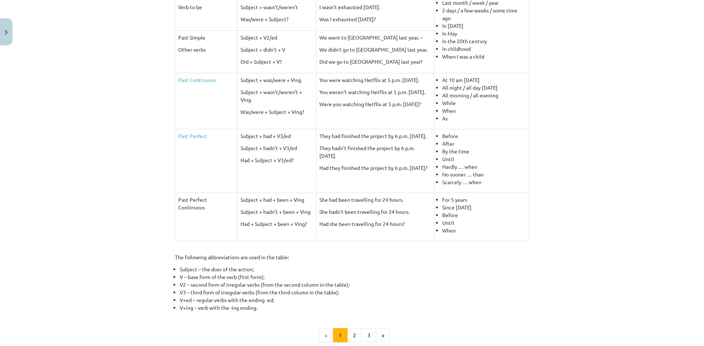
scroll to position [55, 0]
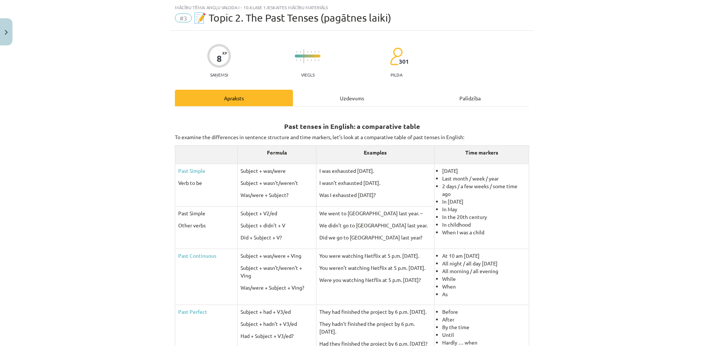
click at [349, 93] on div "Uzdevums" at bounding box center [352, 98] width 118 height 16
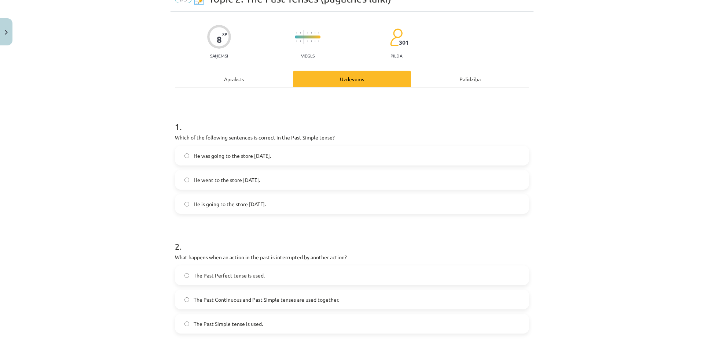
scroll to position [55, 0]
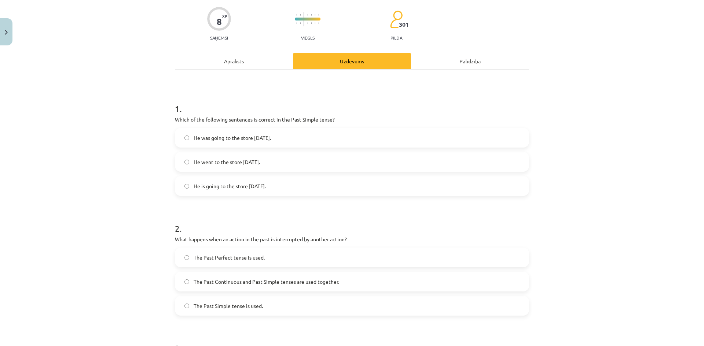
click at [233, 161] on span "He went to the store yesterday." at bounding box center [227, 162] width 66 height 8
click at [221, 136] on span "He was going to the store yesterday." at bounding box center [232, 138] width 77 height 8
click at [220, 131] on label "He was going to the store yesterday." at bounding box center [352, 138] width 353 height 18
click at [229, 65] on div "Apraksts" at bounding box center [234, 61] width 118 height 16
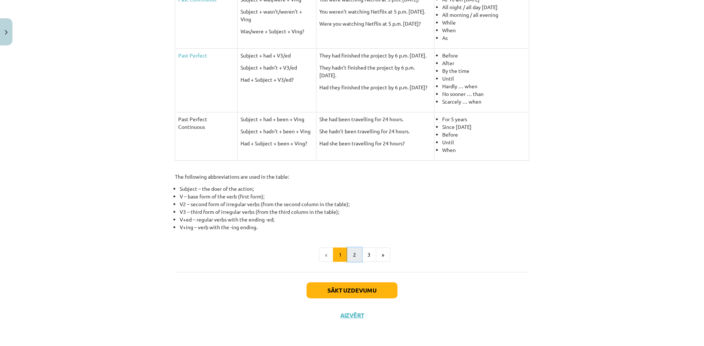
click at [349, 252] on button "2" at bounding box center [354, 255] width 15 height 15
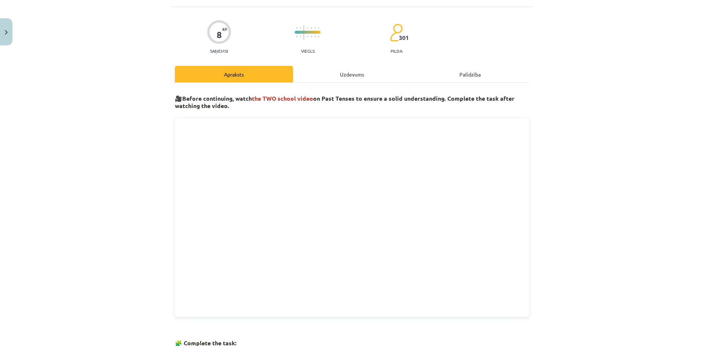
scroll to position [0, 0]
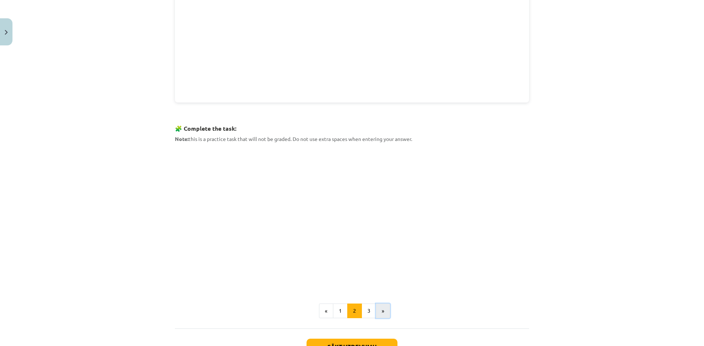
click at [376, 312] on button "»" at bounding box center [383, 311] width 14 height 15
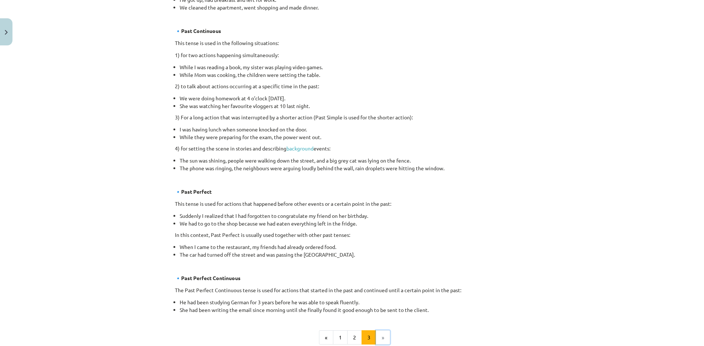
scroll to position [349, 0]
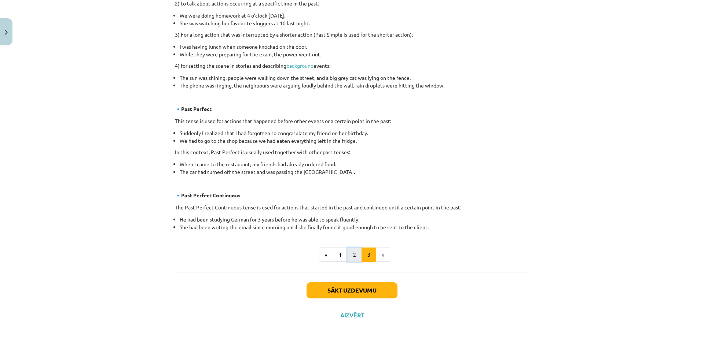
click at [350, 259] on button "2" at bounding box center [354, 255] width 15 height 15
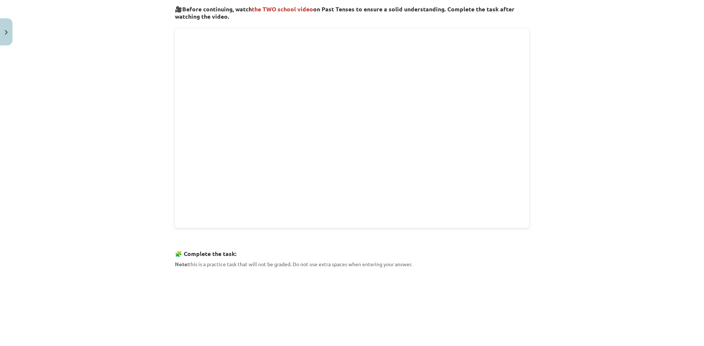
scroll to position [0, 0]
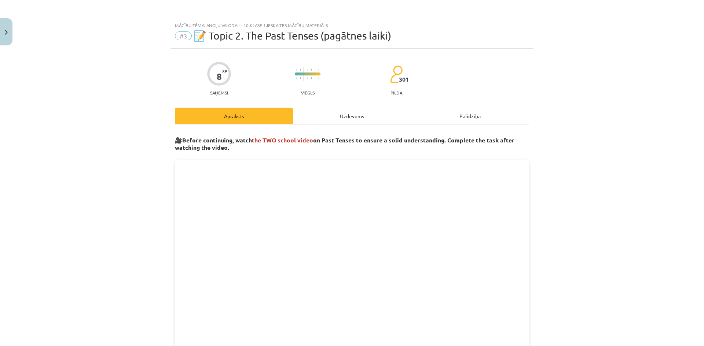
click at [340, 118] on div "Uzdevums" at bounding box center [352, 116] width 118 height 16
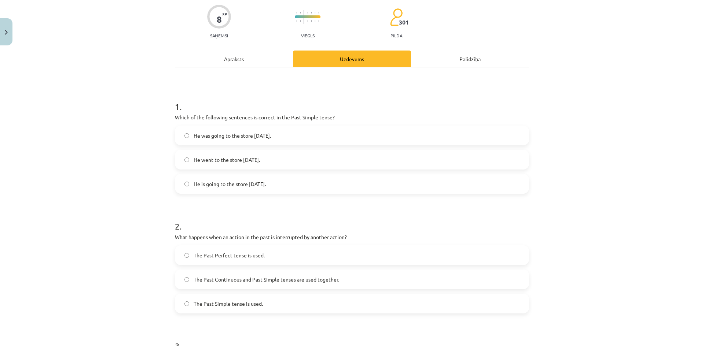
scroll to position [73, 0]
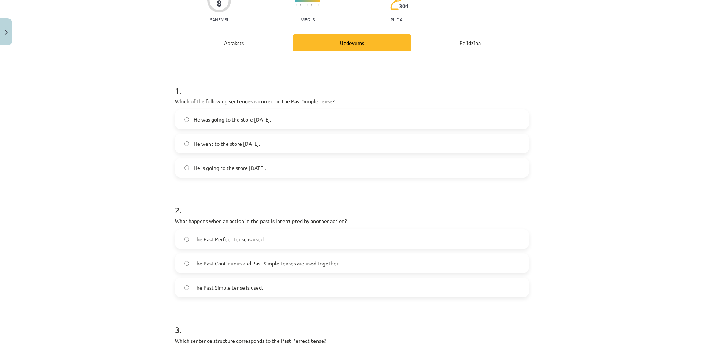
click at [249, 140] on span "He went to the store yesterday." at bounding box center [227, 144] width 66 height 8
click at [243, 125] on label "He was going to the store yesterday." at bounding box center [352, 119] width 353 height 18
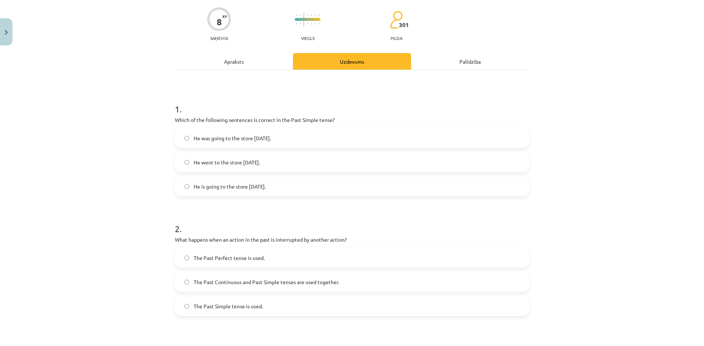
scroll to position [37, 0]
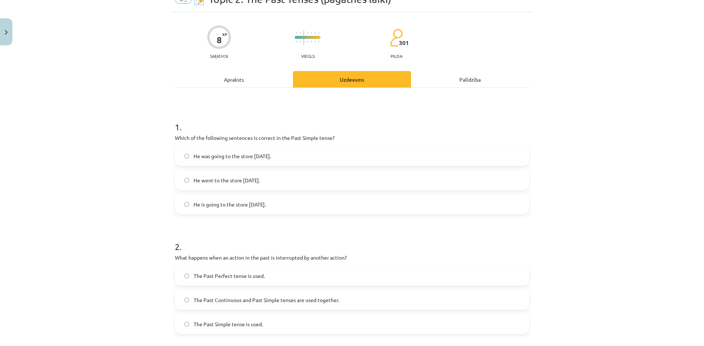
drag, startPoint x: 684, startPoint y: 0, endPoint x: 145, endPoint y: 108, distance: 549.5
click at [145, 108] on div "Mācību tēma: Angļu valoda i - 10.klase 1.ieskaites mācību materiāls #3 📝 Topic …" at bounding box center [352, 173] width 704 height 346
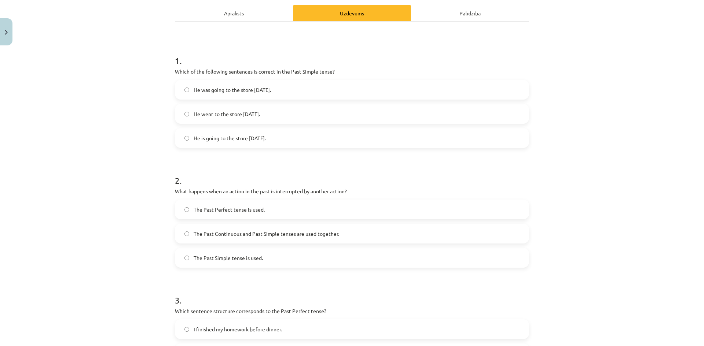
scroll to position [73, 0]
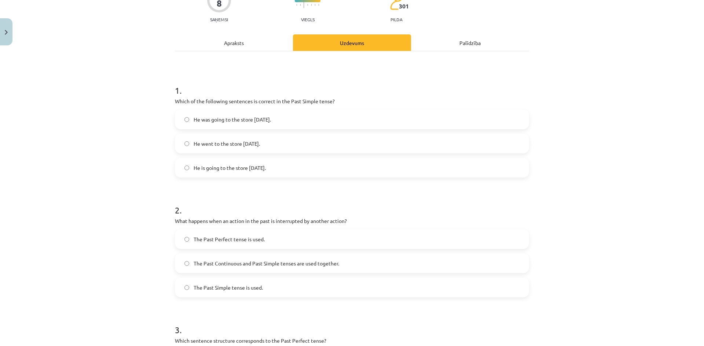
click at [239, 148] on label "He went to the store yesterday." at bounding box center [352, 144] width 353 height 18
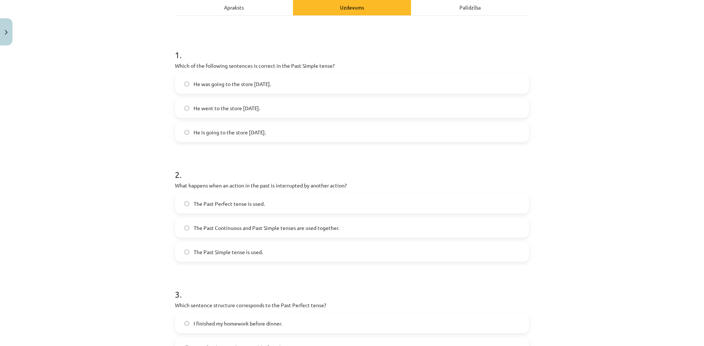
scroll to position [110, 0]
click at [279, 227] on span "The Past Continuous and Past Simple tenses are used together." at bounding box center [267, 227] width 146 height 8
click at [288, 260] on div "The Past Simple tense is used." at bounding box center [352, 251] width 354 height 20
click at [284, 257] on label "The Past Simple tense is used." at bounding box center [352, 251] width 353 height 18
click at [238, 232] on label "The Past Continuous and Past Simple tenses are used together." at bounding box center [352, 227] width 353 height 18
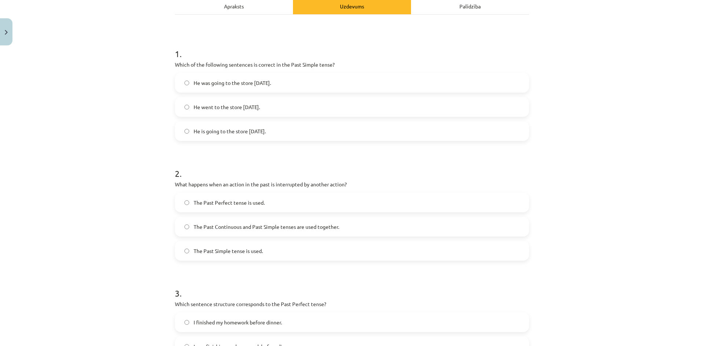
click at [238, 246] on label "The Past Simple tense is used." at bounding box center [352, 251] width 353 height 18
click at [243, 233] on label "The Past Continuous and Past Simple tenses are used together." at bounding box center [352, 227] width 353 height 18
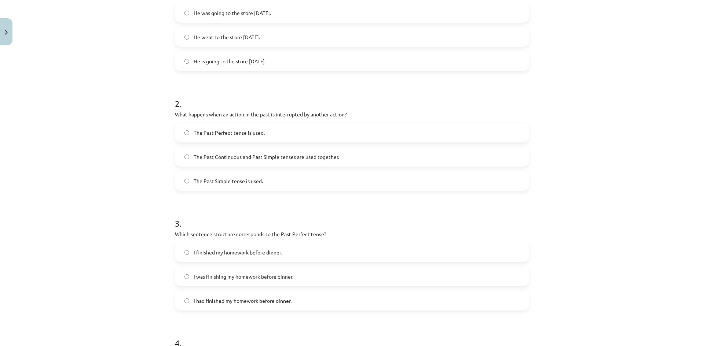
scroll to position [183, 0]
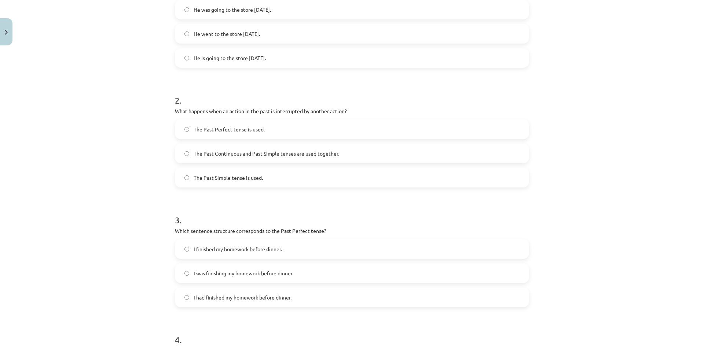
click at [232, 185] on label "The Past Simple tense is used." at bounding box center [352, 178] width 353 height 18
click at [235, 172] on label "The Past Simple tense is used." at bounding box center [352, 178] width 353 height 18
click at [235, 155] on span "The Past Continuous and Past Simple tenses are used together." at bounding box center [267, 154] width 146 height 8
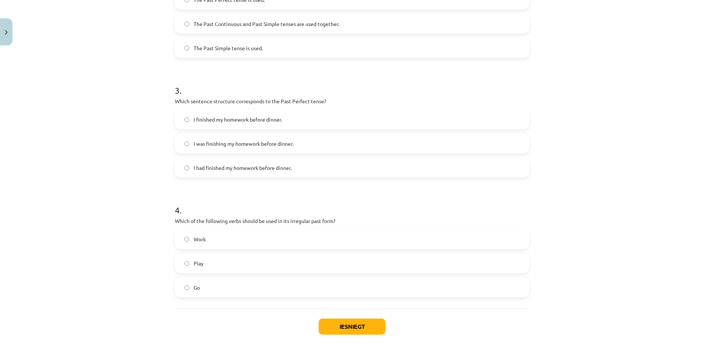
scroll to position [313, 0]
click at [240, 172] on label "I had finished my homework before dinner." at bounding box center [352, 168] width 353 height 18
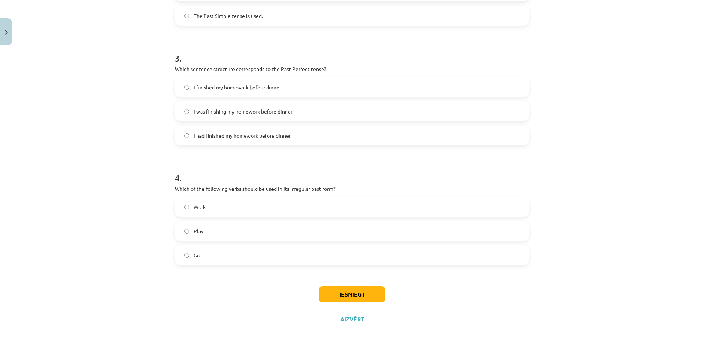
scroll to position [349, 0]
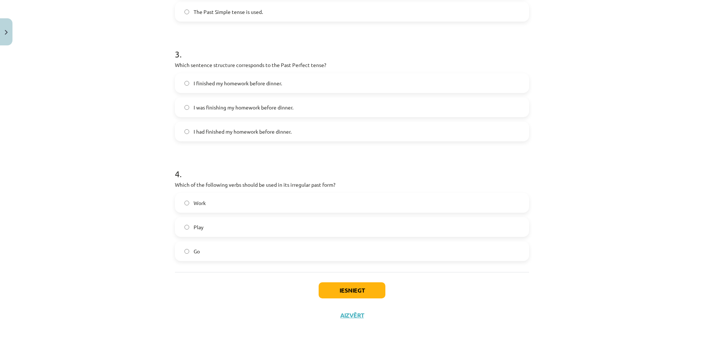
click at [201, 253] on label "Go" at bounding box center [352, 251] width 353 height 18
click at [364, 287] on button "Iesniegt" at bounding box center [352, 291] width 67 height 16
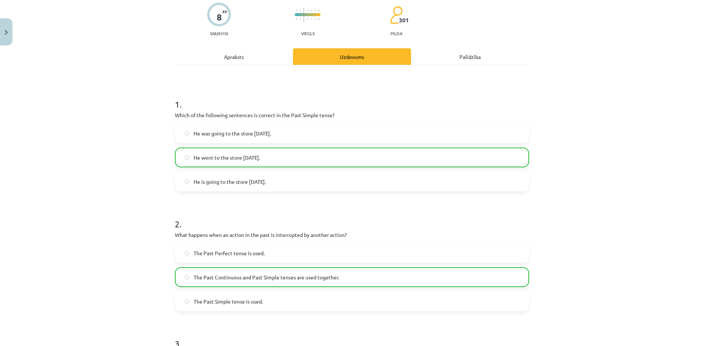
scroll to position [73, 0]
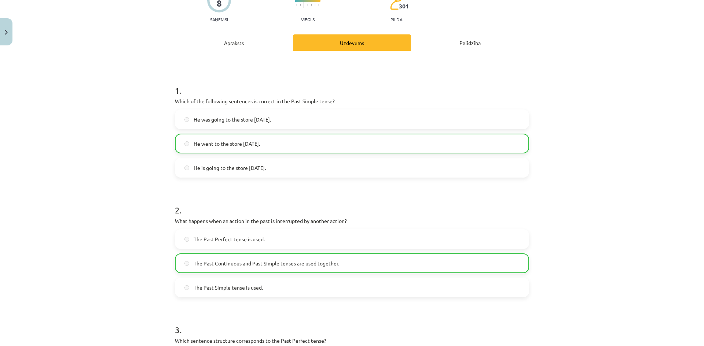
click at [225, 267] on span "The Past Continuous and Past Simple tenses are used together." at bounding box center [267, 264] width 146 height 8
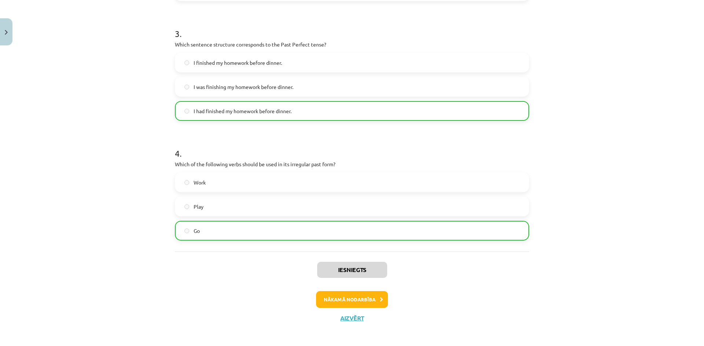
scroll to position [373, 0]
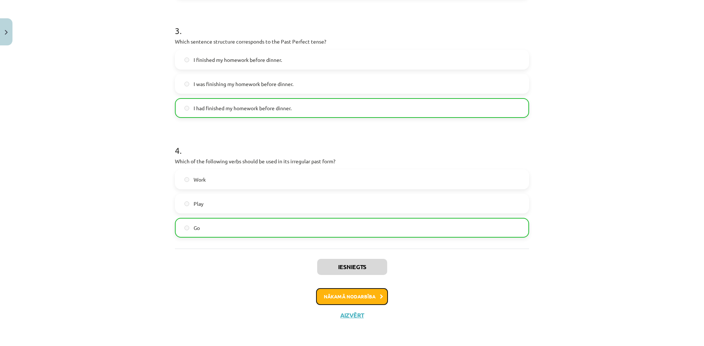
click at [355, 298] on button "Nākamā nodarbība" at bounding box center [352, 296] width 72 height 17
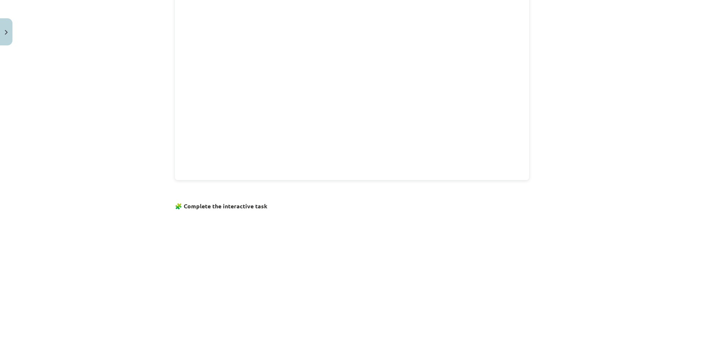
scroll to position [397, 0]
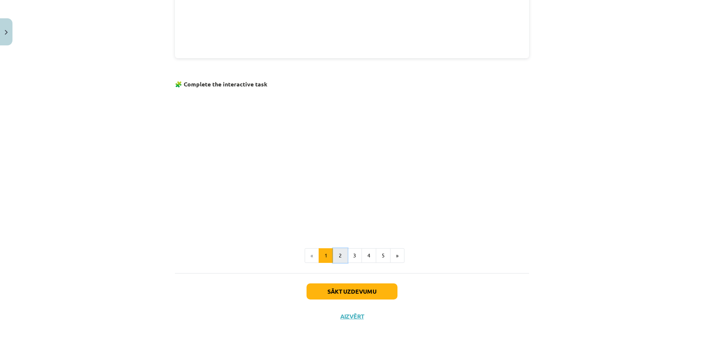
click at [342, 257] on button "2" at bounding box center [340, 256] width 15 height 15
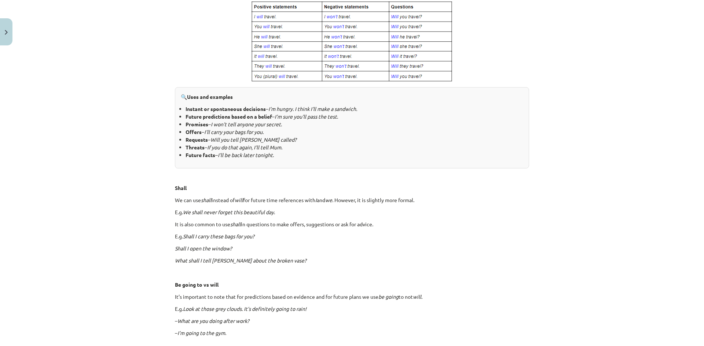
scroll to position [355, 0]
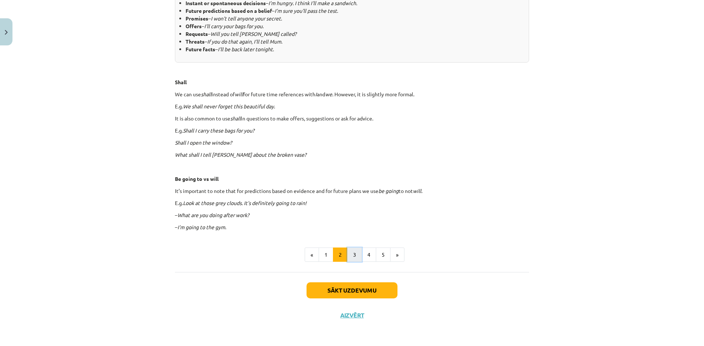
click at [349, 261] on button "3" at bounding box center [354, 255] width 15 height 15
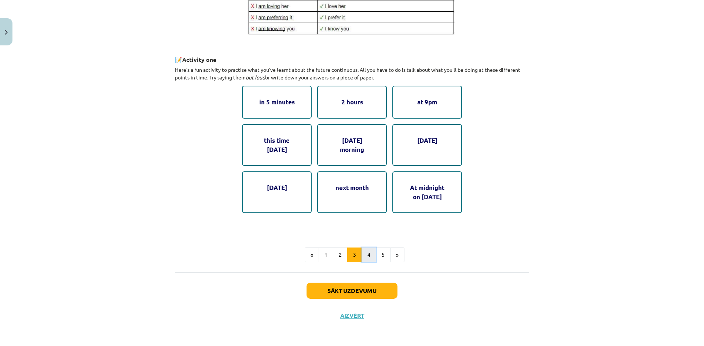
click at [366, 257] on button "4" at bounding box center [368, 255] width 15 height 15
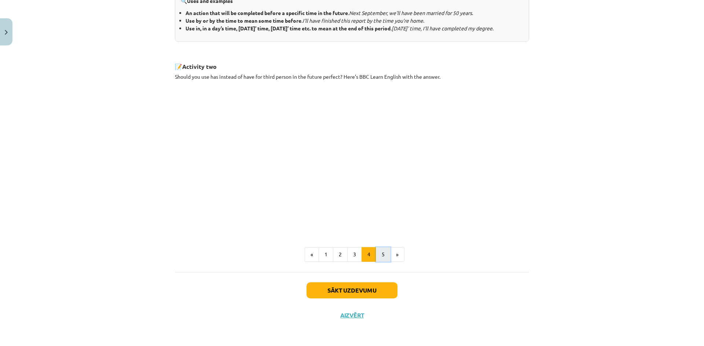
click at [379, 259] on button "5" at bounding box center [383, 254] width 15 height 15
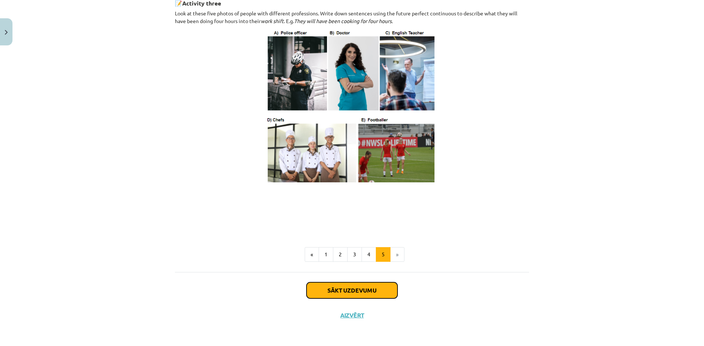
click at [358, 295] on button "Sākt uzdevumu" at bounding box center [351, 291] width 91 height 16
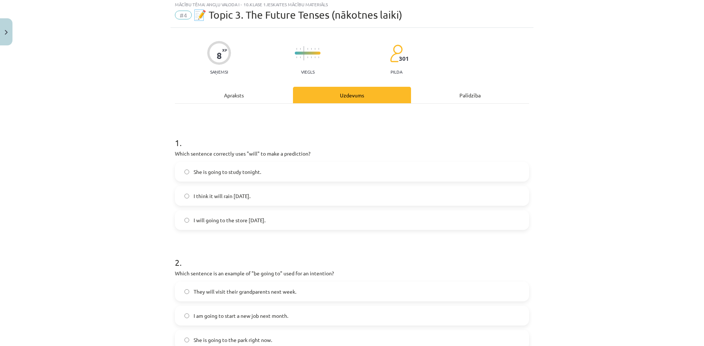
scroll to position [18, 0]
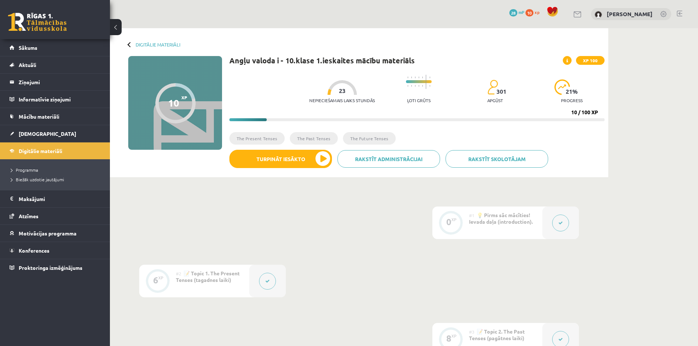
scroll to position [37, 0]
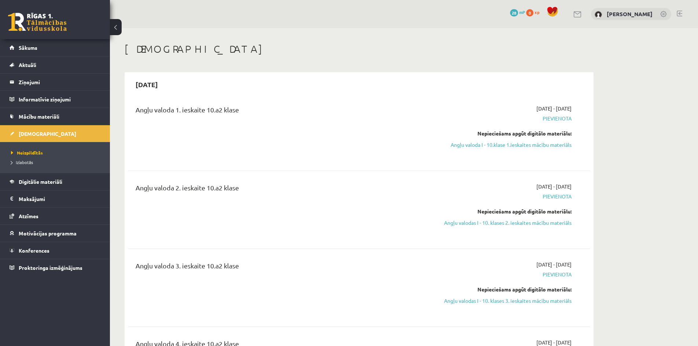
scroll to position [73, 0]
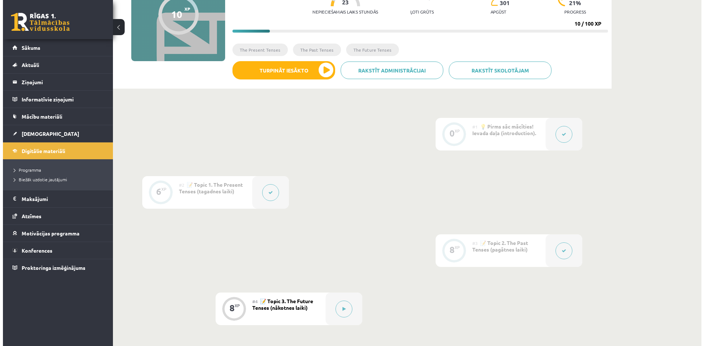
scroll to position [119, 0]
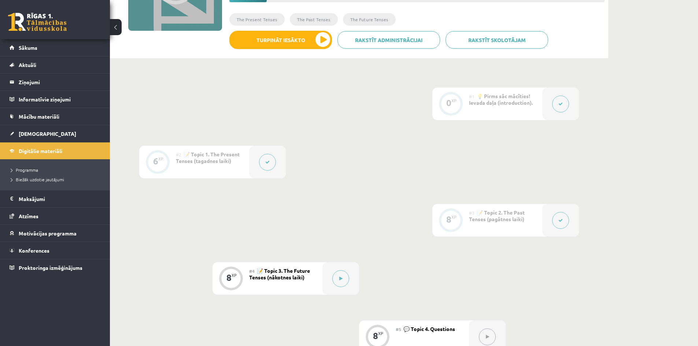
click at [558, 106] on button at bounding box center [560, 104] width 17 height 17
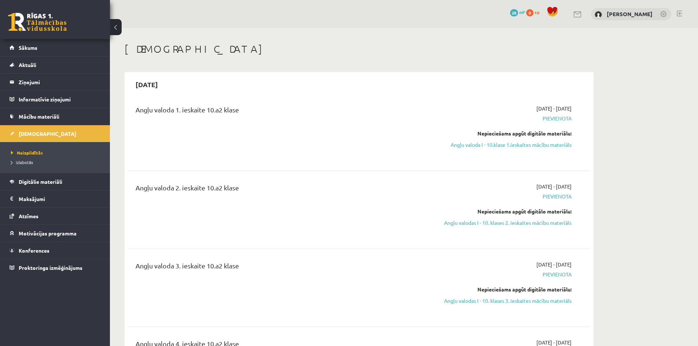
scroll to position [73, 0]
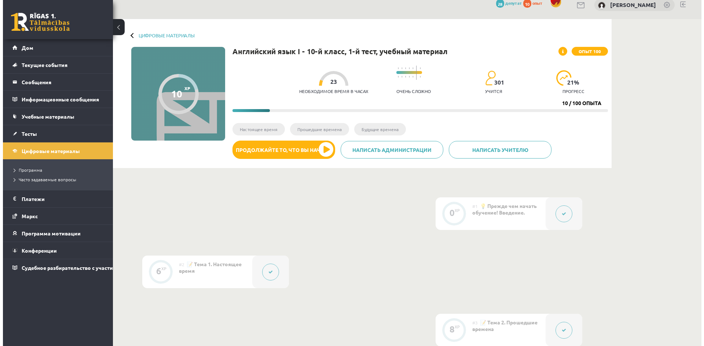
scroll to position [9, 0]
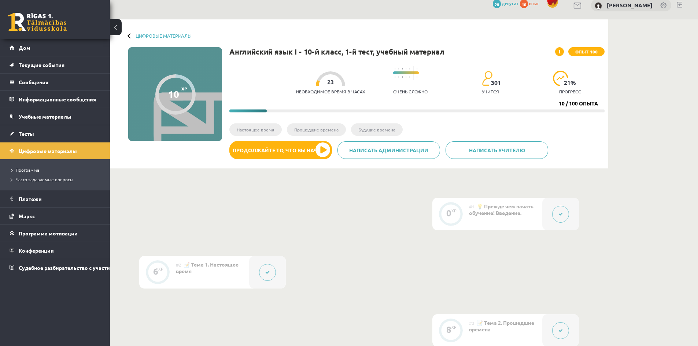
click at [282, 154] on button "Продолжайте то, что вы начали" at bounding box center [280, 150] width 103 height 18
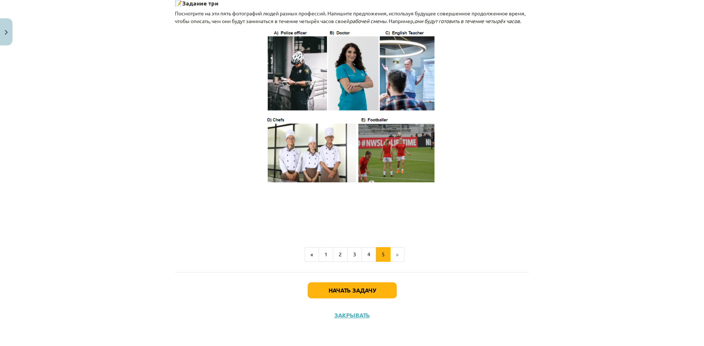
scroll to position [395, 0]
click at [362, 290] on font "Начать задачу" at bounding box center [351, 291] width 47 height 8
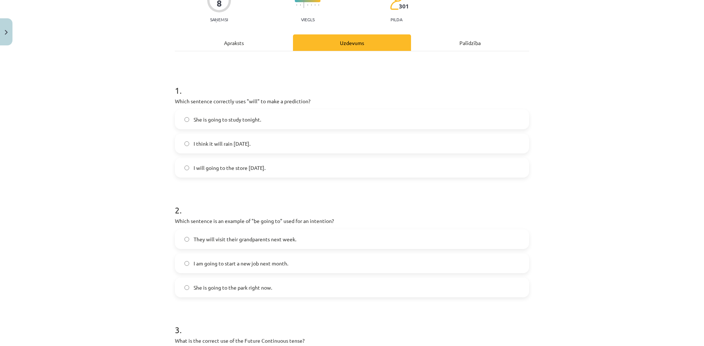
scroll to position [9, 0]
click at [610, 85] on div "Mācību tēma: Angļu valoda i - 10.[PERSON_NAME] 1.ieskaites mācību materiāls #4 …" at bounding box center [352, 173] width 704 height 346
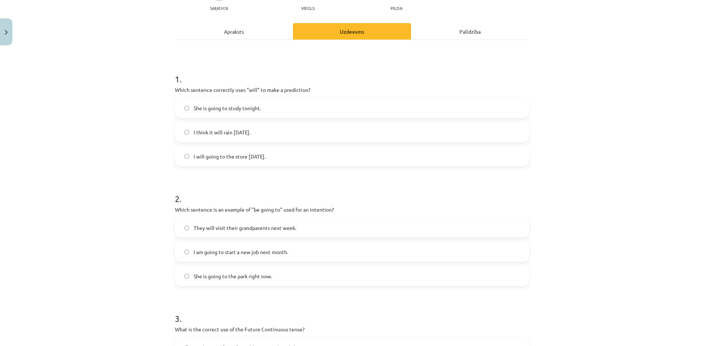
scroll to position [93, 0]
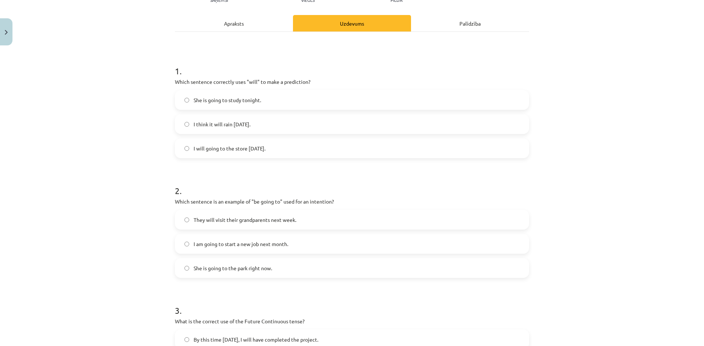
click at [250, 122] on span "I think it will rain [DATE]." at bounding box center [222, 125] width 57 height 8
drag, startPoint x: 240, startPoint y: 243, endPoint x: 246, endPoint y: 248, distance: 7.5
click at [240, 244] on span "I am going to start a new job next month." at bounding box center [241, 244] width 95 height 8
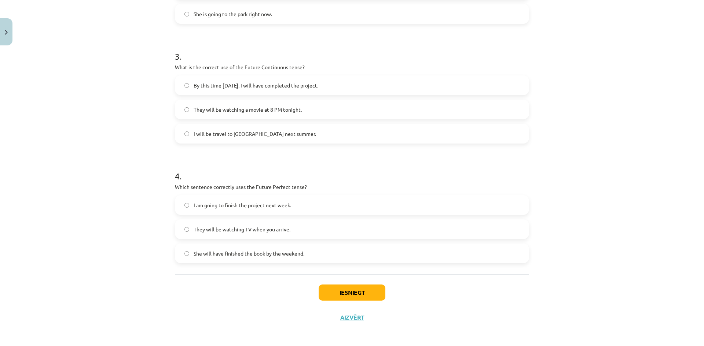
scroll to position [349, 0]
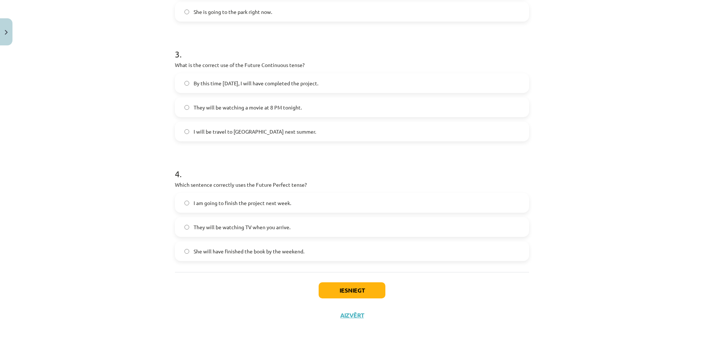
click at [228, 113] on label "They will be watching a movie at 8 PM tonight." at bounding box center [352, 107] width 353 height 18
click at [220, 253] on span "She will have finished the book by the weekend." at bounding box center [249, 252] width 111 height 8
click at [364, 292] on button "Iesniegt" at bounding box center [352, 291] width 67 height 16
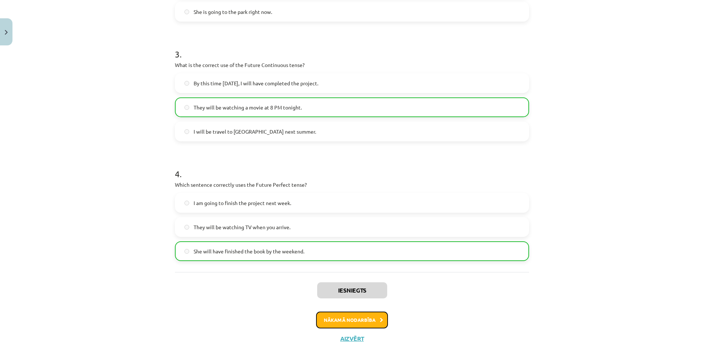
click at [362, 319] on button "Nākamā nodarbība" at bounding box center [352, 320] width 72 height 17
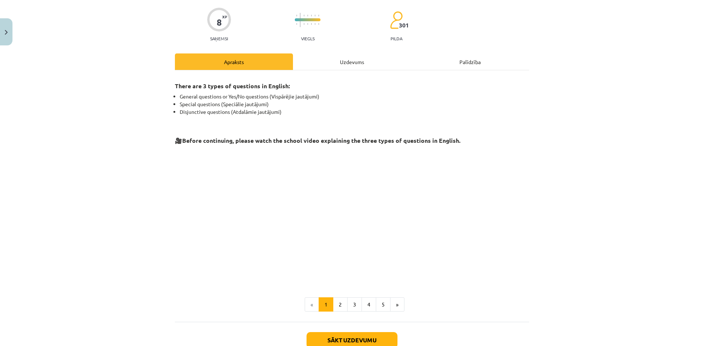
scroll to position [55, 0]
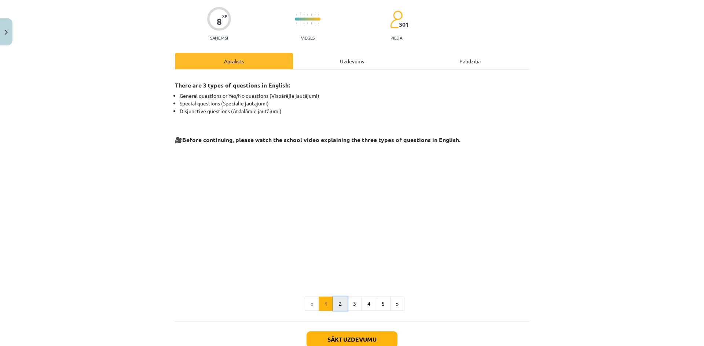
click at [337, 305] on button "2" at bounding box center [340, 304] width 15 height 15
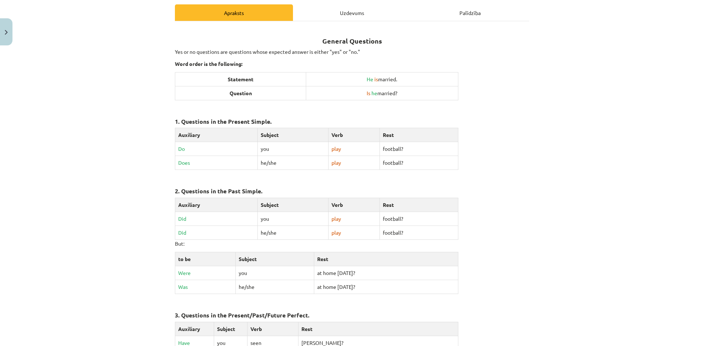
scroll to position [104, 0]
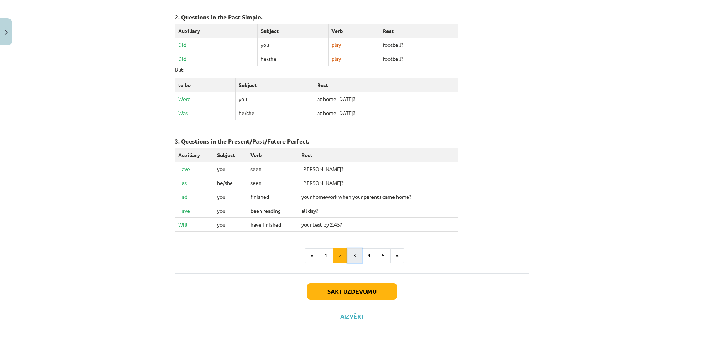
click at [352, 252] on button "3" at bounding box center [354, 256] width 15 height 15
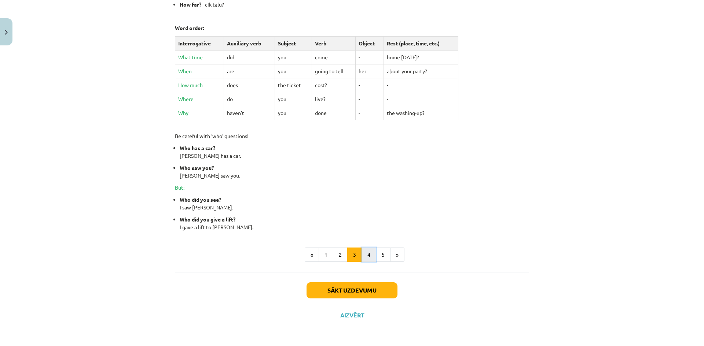
click at [372, 255] on button "4" at bounding box center [368, 255] width 15 height 15
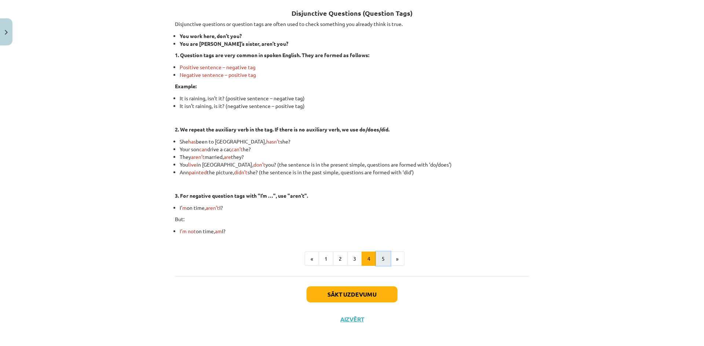
click at [382, 261] on button "5" at bounding box center [383, 259] width 15 height 15
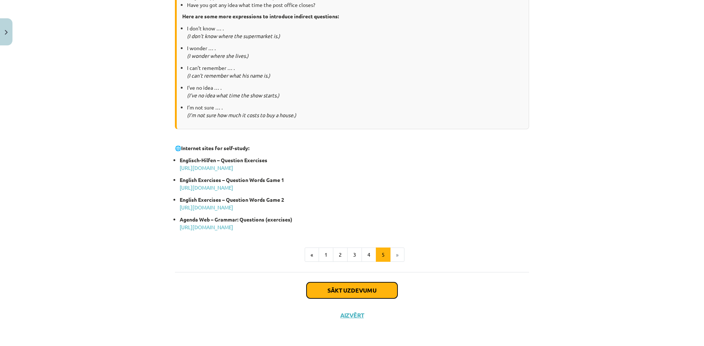
click at [371, 288] on button "Sākt uzdevumu" at bounding box center [351, 291] width 91 height 16
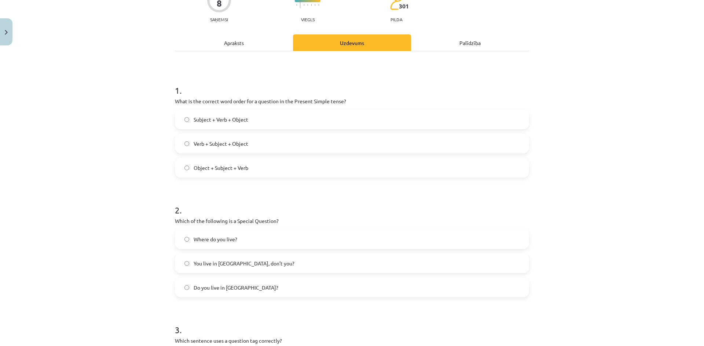
scroll to position [37, 0]
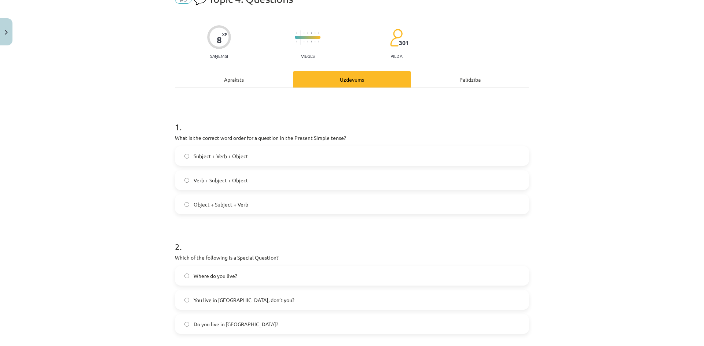
click at [147, 178] on div "Mācību tēma: Angļu valoda i - 10.klase 1.ieskaites mācību materiāls #5 💬 Topic …" at bounding box center [352, 173] width 704 height 346
click at [196, 184] on label "Verb + Subject + Object" at bounding box center [352, 180] width 353 height 18
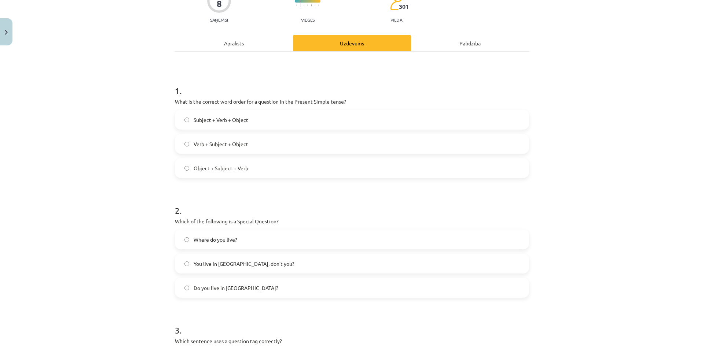
scroll to position [73, 0]
drag, startPoint x: 219, startPoint y: 246, endPoint x: 222, endPoint y: 254, distance: 7.9
click at [219, 247] on label "Where do you live?" at bounding box center [352, 239] width 353 height 18
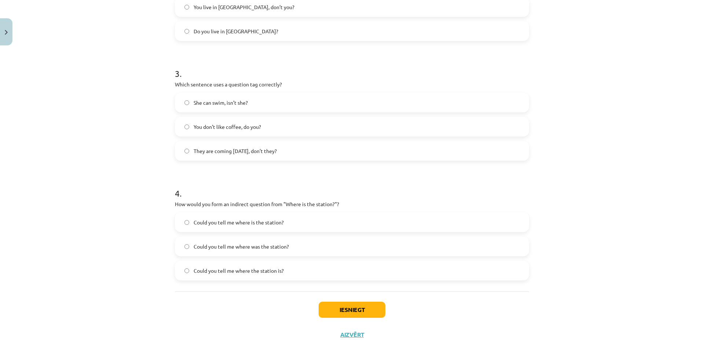
scroll to position [349, 0]
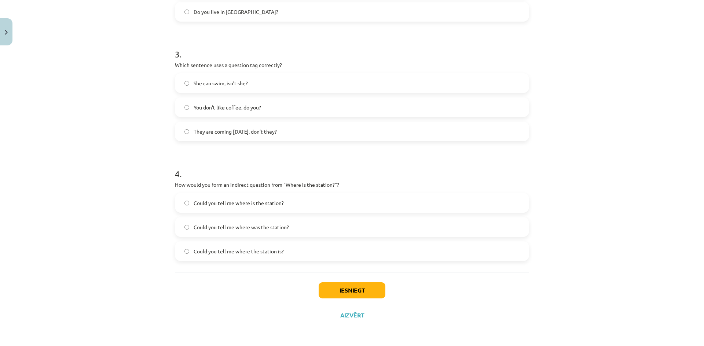
click at [213, 111] on span "You don’t like coffee, do you?" at bounding box center [227, 108] width 67 height 8
click at [223, 231] on label "Could you tell me where was the station?" at bounding box center [352, 227] width 353 height 18
click at [278, 257] on label "Could you tell me where the station is?" at bounding box center [352, 251] width 353 height 18
click at [338, 292] on button "Iesniegt" at bounding box center [352, 291] width 67 height 16
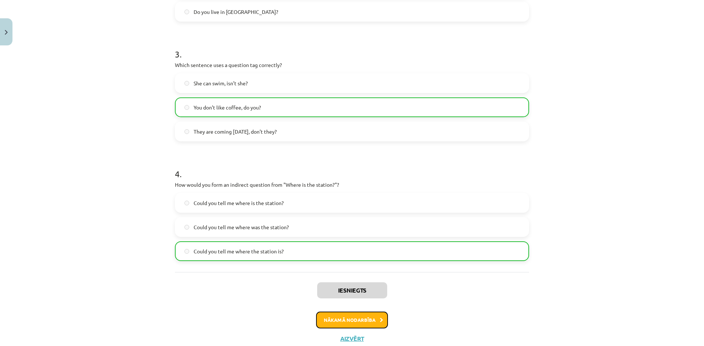
click at [373, 320] on button "Nākamā nodarbība" at bounding box center [352, 320] width 72 height 17
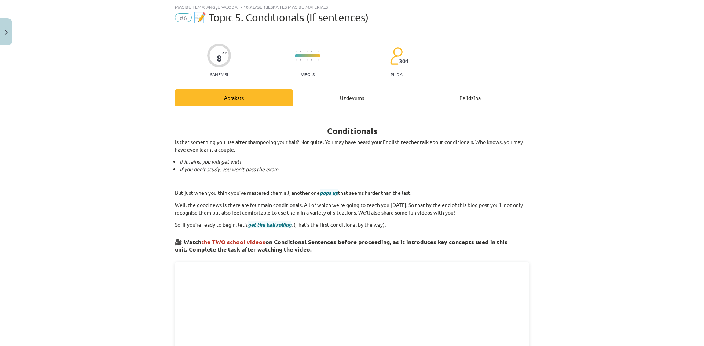
scroll to position [0, 0]
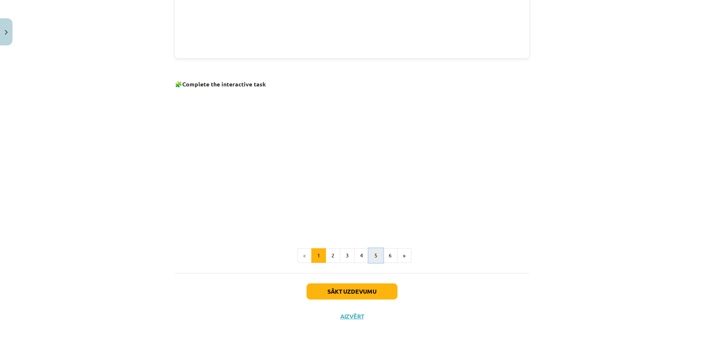
click at [370, 254] on button "5" at bounding box center [375, 256] width 15 height 15
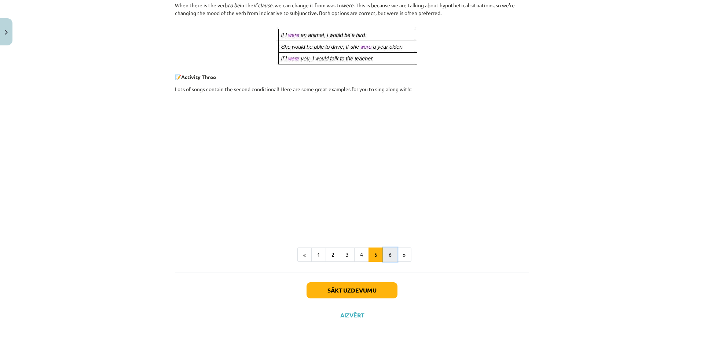
click at [383, 257] on button "6" at bounding box center [390, 255] width 15 height 15
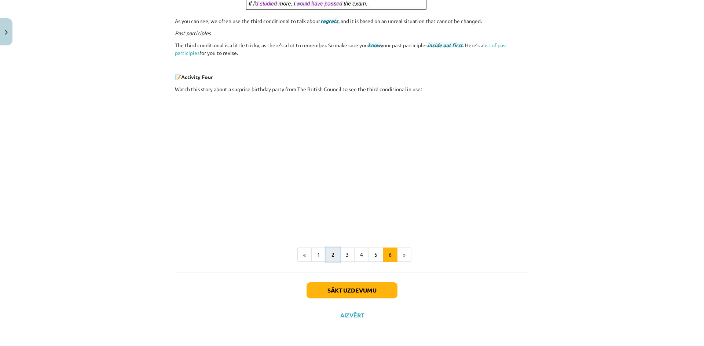
click at [328, 254] on button "2" at bounding box center [332, 255] width 15 height 15
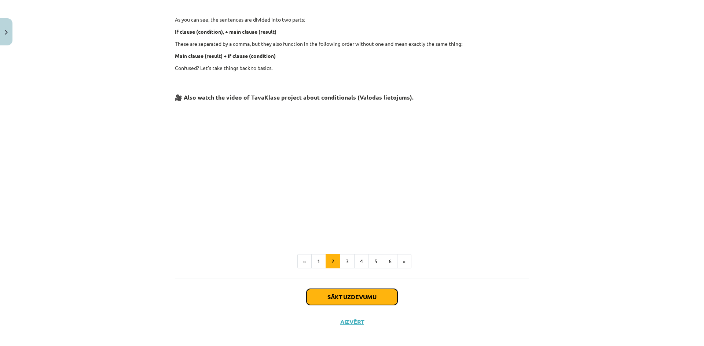
click at [359, 293] on button "Sākt uzdevumu" at bounding box center [351, 297] width 91 height 16
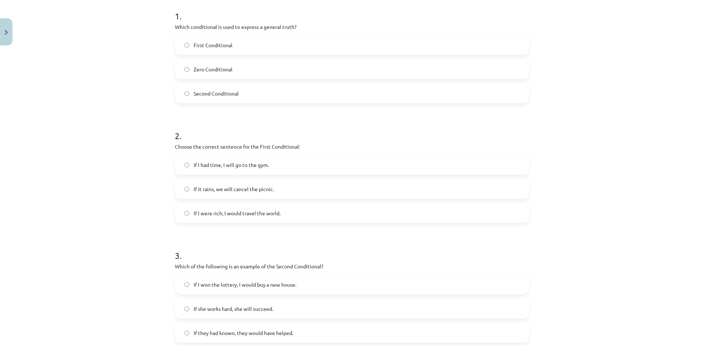
scroll to position [147, 0]
click at [235, 67] on label "Zero Conditional" at bounding box center [352, 70] width 353 height 18
click at [211, 197] on label "If it rains, we will cancel the picnic." at bounding box center [352, 190] width 353 height 18
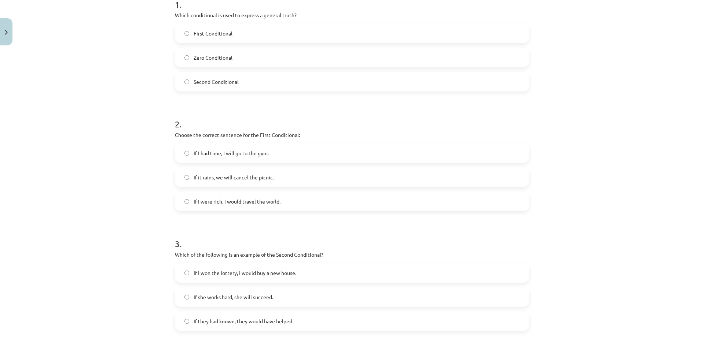
scroll to position [183, 0]
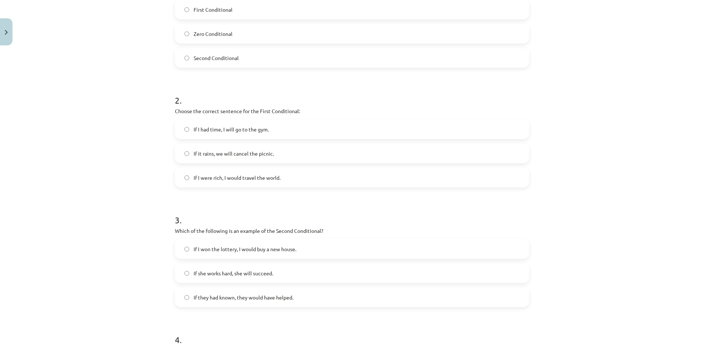
click at [237, 253] on span "If I won the lottery, I would buy a new house." at bounding box center [245, 250] width 103 height 8
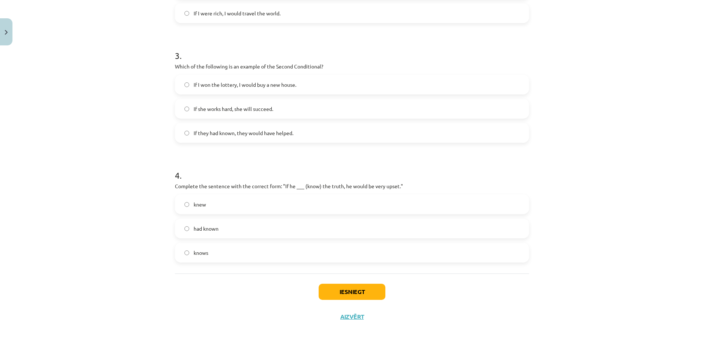
scroll to position [349, 0]
click at [640, 41] on div "Mācību tēma: Angļu valoda i - 10.klase 1.ieskaites mācību materiāls #6 📝 Topic …" at bounding box center [352, 173] width 704 height 346
click at [575, 127] on div "Mācību tēma: Angļu valoda i - 10.klase 1.ieskaites mācību materiāls #6 📝 Topic …" at bounding box center [352, 173] width 704 height 346
click at [330, 225] on label "had known" at bounding box center [352, 227] width 353 height 18
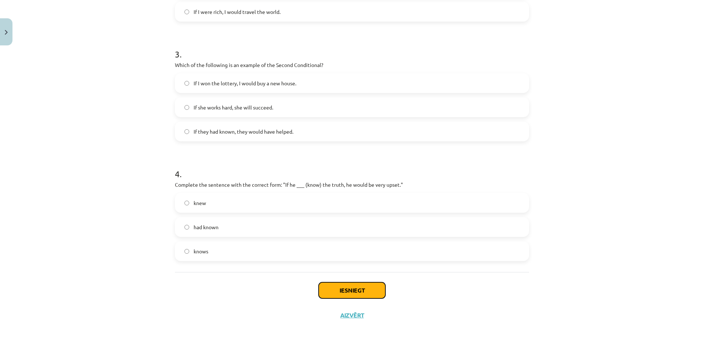
click at [363, 294] on button "Iesniegt" at bounding box center [352, 291] width 67 height 16
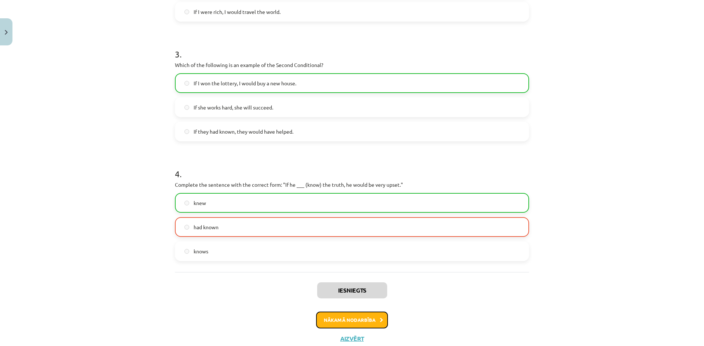
click at [372, 321] on button "Nākamā nodarbība" at bounding box center [352, 320] width 72 height 17
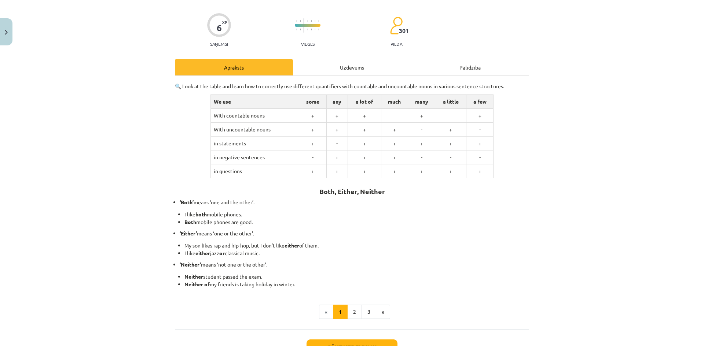
scroll to position [106, 0]
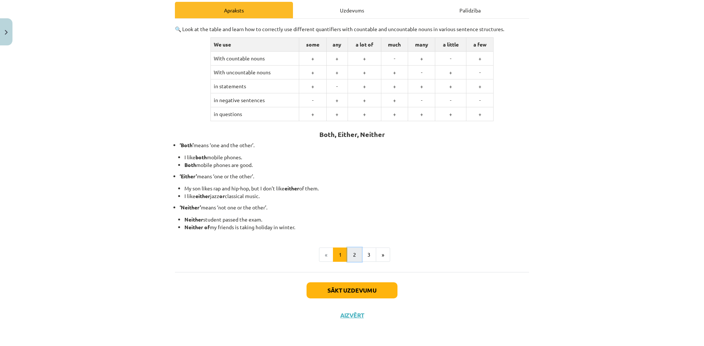
click at [356, 256] on button "2" at bounding box center [354, 255] width 15 height 15
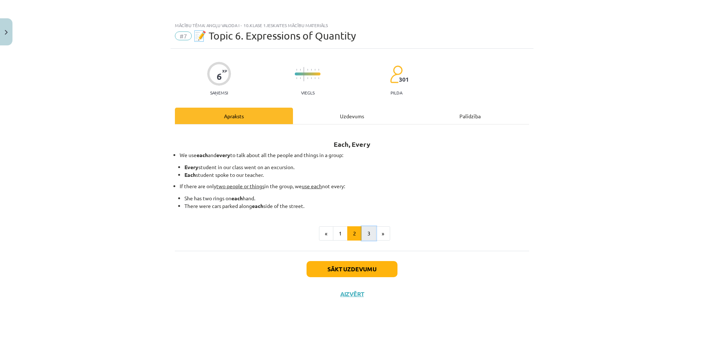
click at [370, 235] on button "3" at bounding box center [368, 234] width 15 height 15
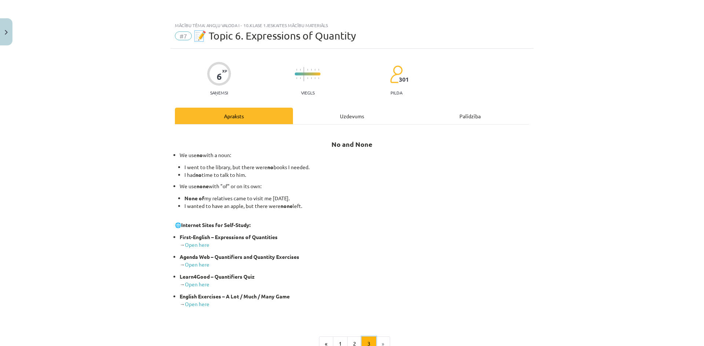
scroll to position [37, 0]
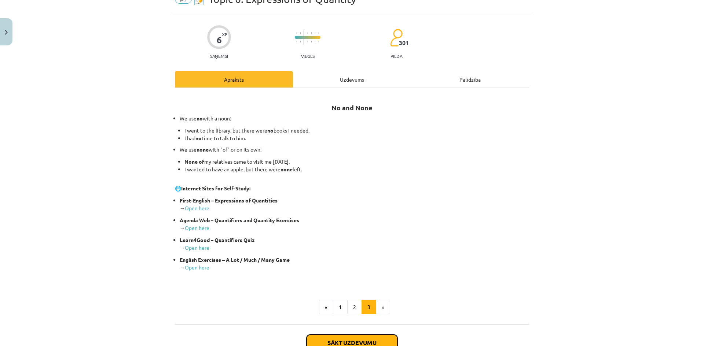
click at [362, 338] on button "Sākt uzdevumu" at bounding box center [351, 343] width 91 height 16
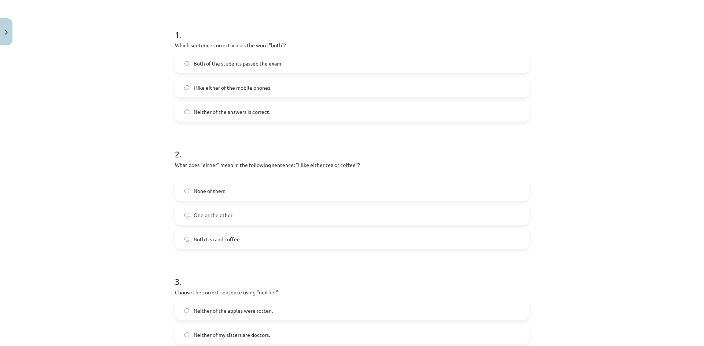
scroll to position [127, 0]
click at [283, 64] on label "Both of the students passed the exam." at bounding box center [352, 65] width 353 height 18
click at [235, 220] on label "One or the other" at bounding box center [352, 217] width 353 height 18
click at [246, 196] on label "None of them" at bounding box center [352, 193] width 353 height 18
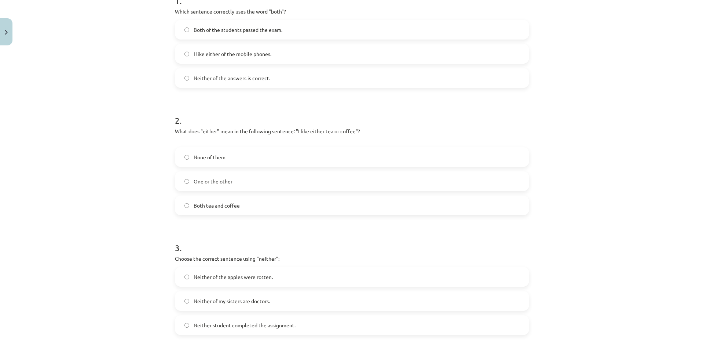
scroll to position [164, 0]
click at [262, 281] on label "Neither of the apples were rotten." at bounding box center [352, 276] width 353 height 18
click at [285, 299] on label "Neither of my sisters are doctors." at bounding box center [352, 300] width 353 height 18
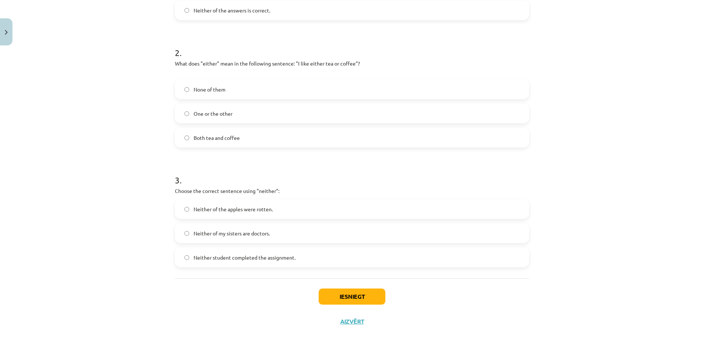
scroll to position [237, 0]
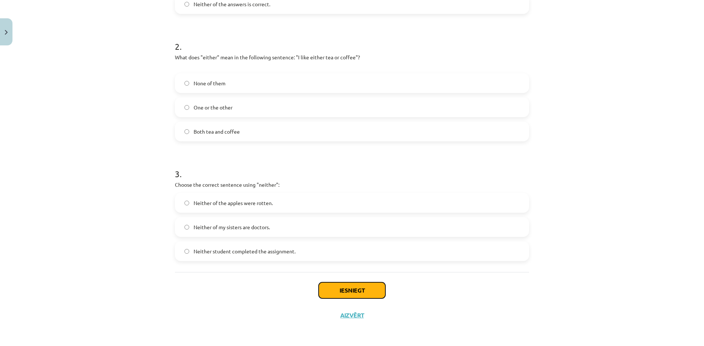
click at [345, 297] on button "Iesniegt" at bounding box center [352, 291] width 67 height 16
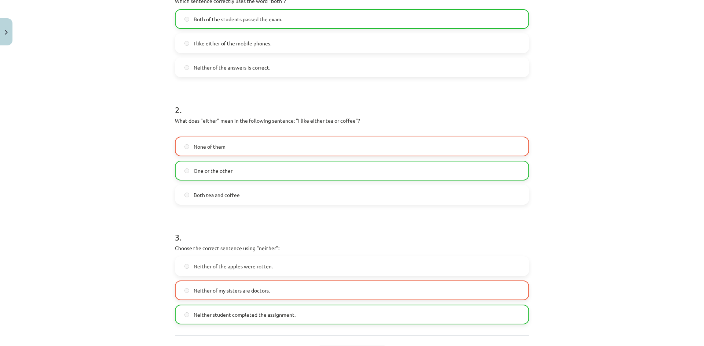
scroll to position [261, 0]
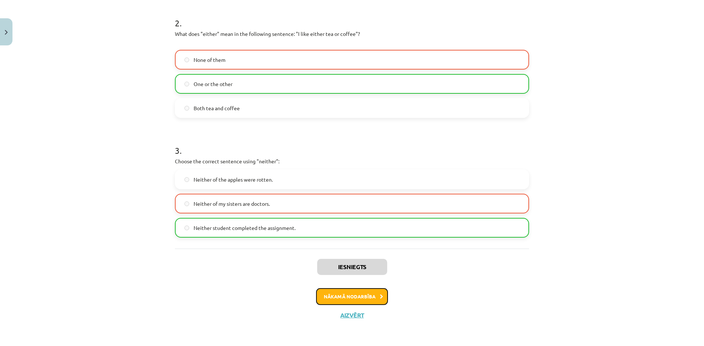
click at [362, 300] on button "Nākamā nodarbība" at bounding box center [352, 296] width 72 height 17
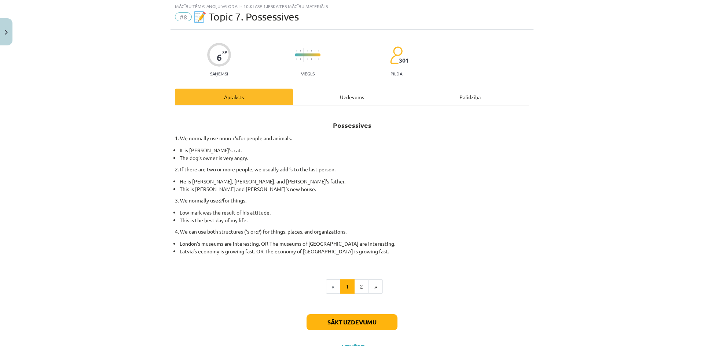
scroll to position [18, 0]
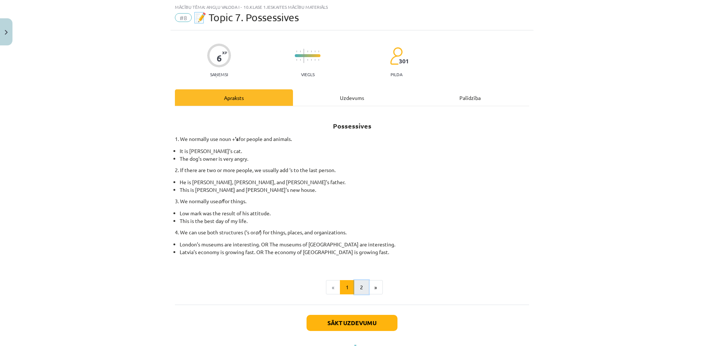
click at [358, 293] on button "2" at bounding box center [361, 287] width 15 height 15
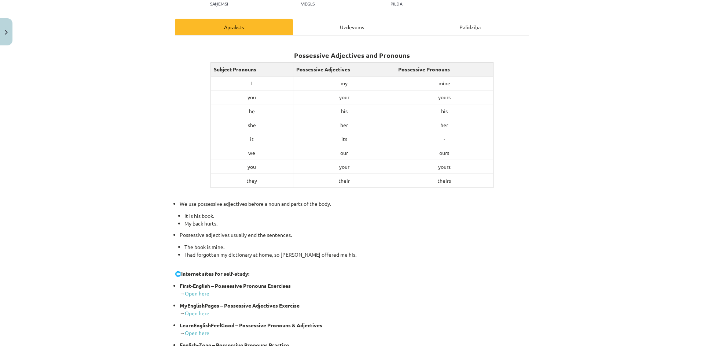
scroll to position [215, 0]
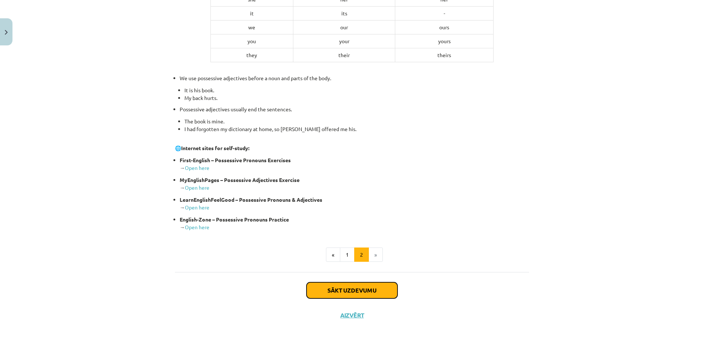
click at [361, 295] on button "Sākt uzdevumu" at bounding box center [351, 291] width 91 height 16
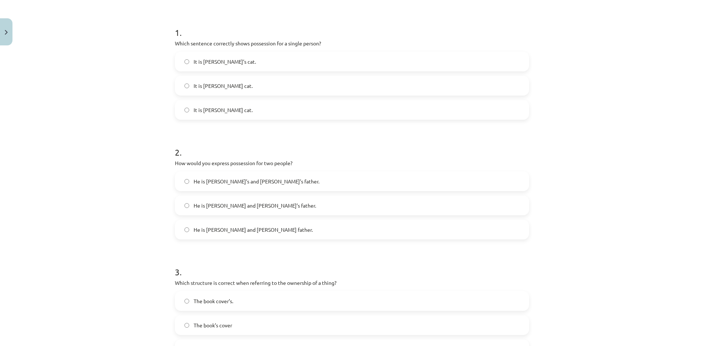
scroll to position [128, 0]
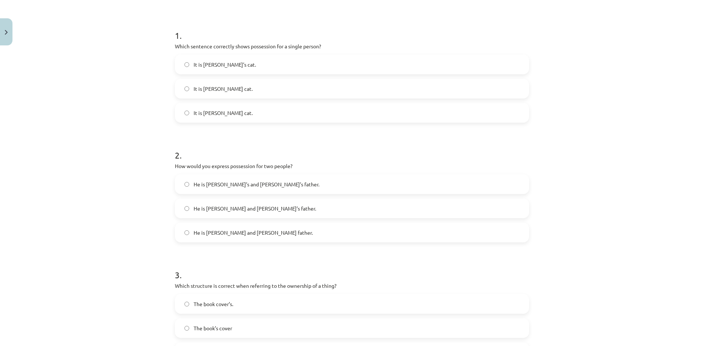
click at [219, 110] on span "It is Janes cat." at bounding box center [223, 113] width 59 height 8
click at [246, 93] on label "It is Janes’s cat." at bounding box center [352, 89] width 353 height 18
click at [223, 68] on span "It is Jane’s cat." at bounding box center [225, 65] width 62 height 8
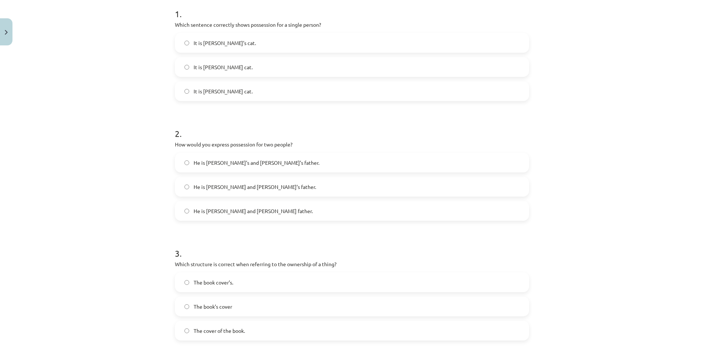
scroll to position [165, 0]
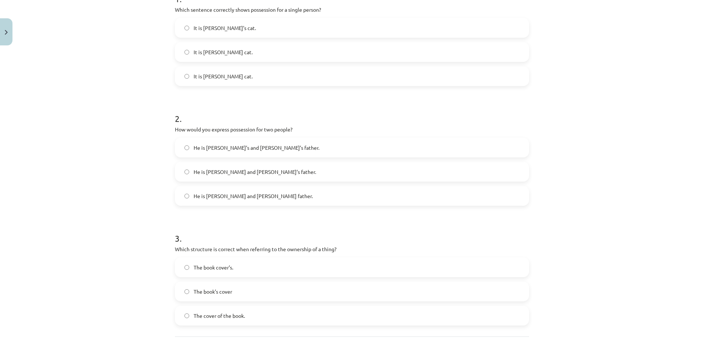
click at [238, 147] on span "He is Alice’s and James’s father." at bounding box center [257, 148] width 126 height 8
click at [251, 166] on label "He is Alice and James’s father." at bounding box center [352, 172] width 353 height 18
click at [266, 151] on label "He is Alice’s and James’s father." at bounding box center [352, 148] width 353 height 18
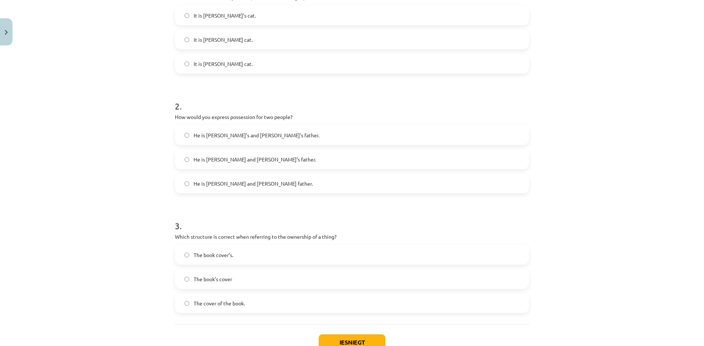
scroll to position [229, 0]
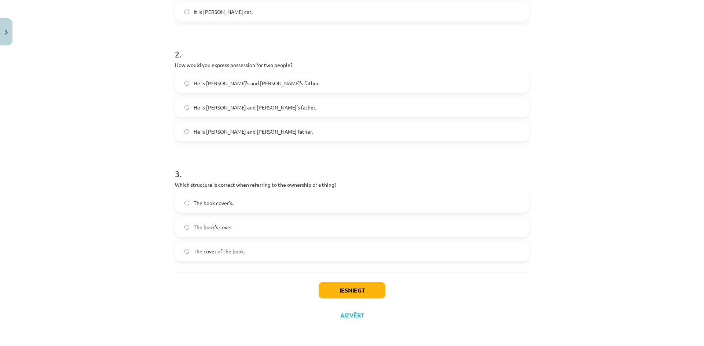
click at [239, 232] on label "The book’s cover" at bounding box center [352, 227] width 353 height 18
click at [346, 291] on button "Iesniegt" at bounding box center [352, 291] width 67 height 16
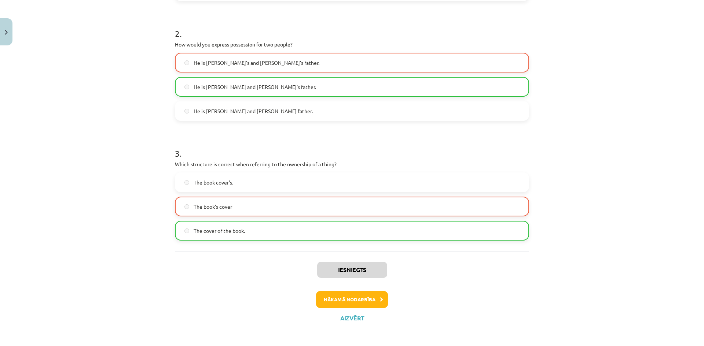
scroll to position [253, 0]
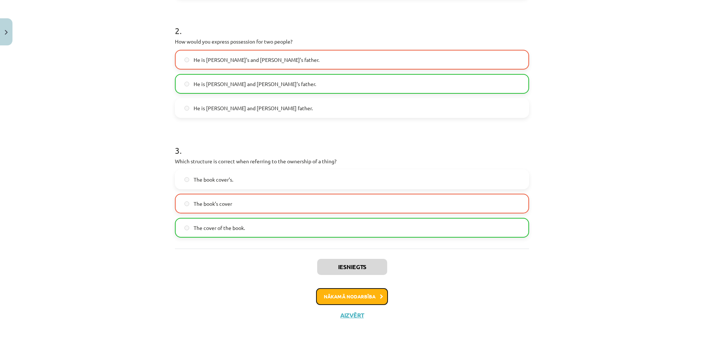
click at [368, 295] on button "Nākamā nodarbība" at bounding box center [352, 296] width 72 height 17
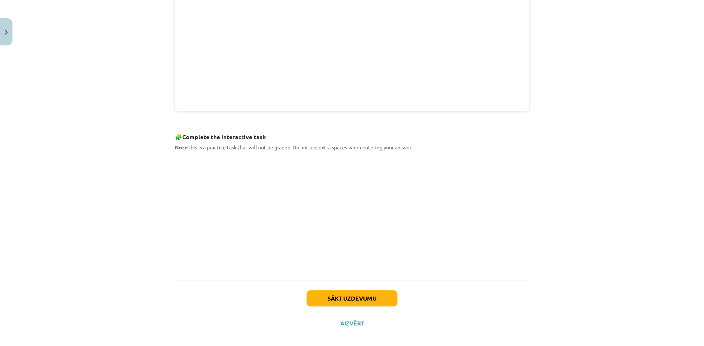
scroll to position [273, 0]
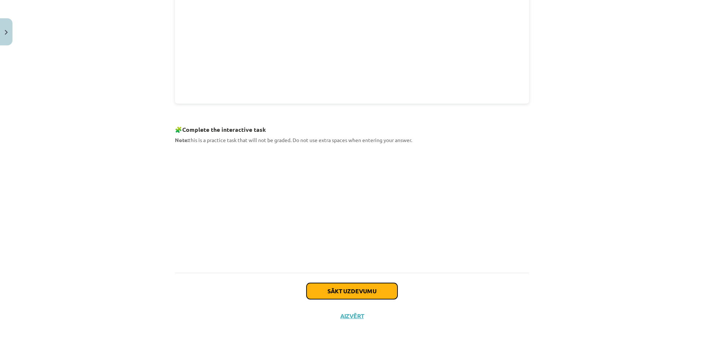
click at [368, 286] on button "Sākt uzdevumu" at bounding box center [351, 291] width 91 height 16
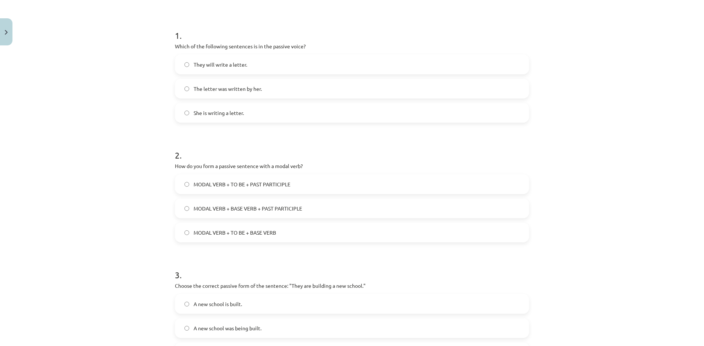
scroll to position [92, 0]
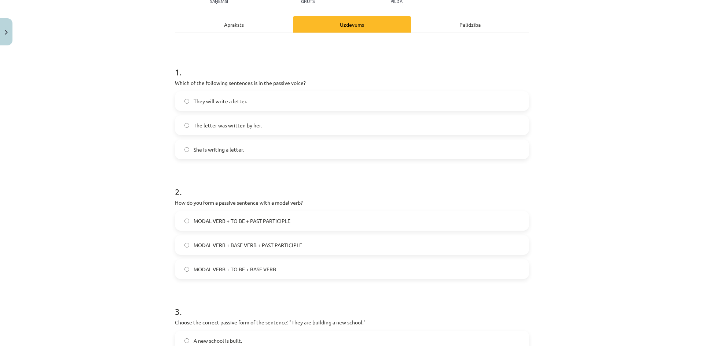
click at [236, 125] on span "The letter was written by her." at bounding box center [228, 126] width 68 height 8
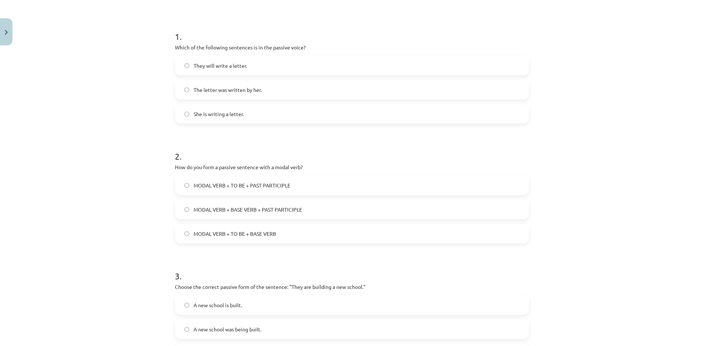
scroll to position [128, 0]
click at [254, 191] on label "MODAL VERB + TO BE + PAST PARTICIPLE" at bounding box center [352, 184] width 353 height 18
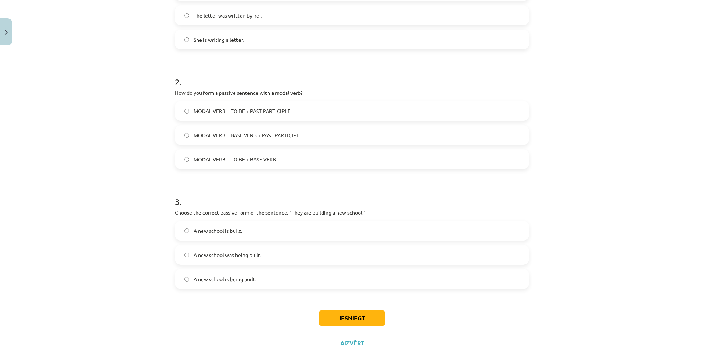
scroll to position [229, 0]
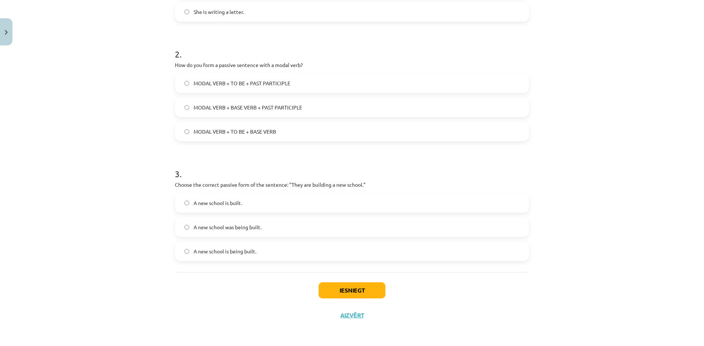
click at [275, 226] on label "A new school was being built." at bounding box center [352, 227] width 353 height 18
click at [289, 248] on label "A new school is being built." at bounding box center [352, 251] width 353 height 18
click at [354, 293] on button "Iesniegt" at bounding box center [352, 291] width 67 height 16
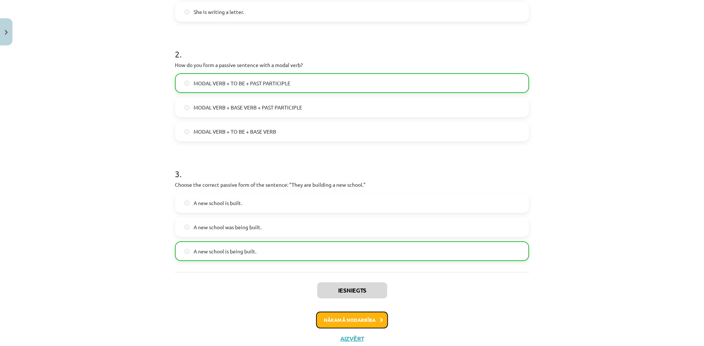
click at [371, 325] on button "Nākamā nodarbība" at bounding box center [352, 320] width 72 height 17
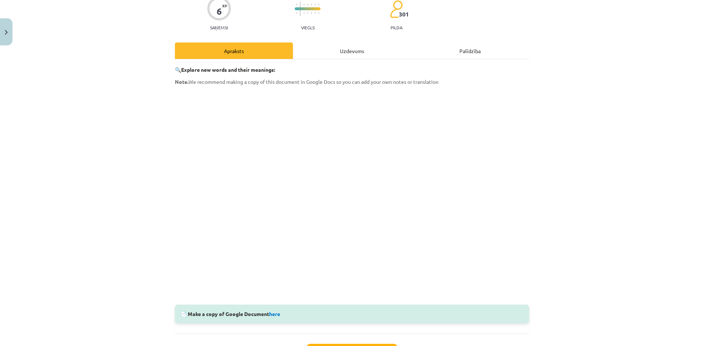
scroll to position [127, 0]
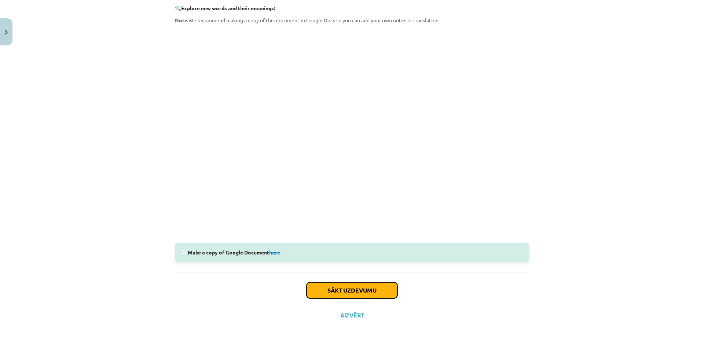
click at [369, 288] on button "Sākt uzdevumu" at bounding box center [351, 291] width 91 height 16
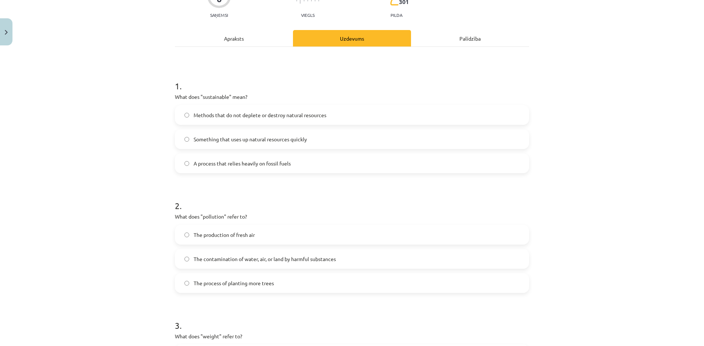
scroll to position [73, 0]
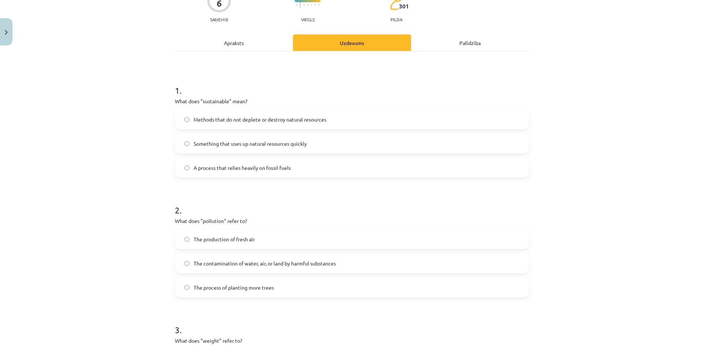
click at [236, 131] on div "Methods that do not deplete or destroy natural resources Something that uses up…" at bounding box center [352, 144] width 354 height 68
click at [245, 122] on span "Methods that do not deplete or destroy natural resources" at bounding box center [260, 120] width 133 height 8
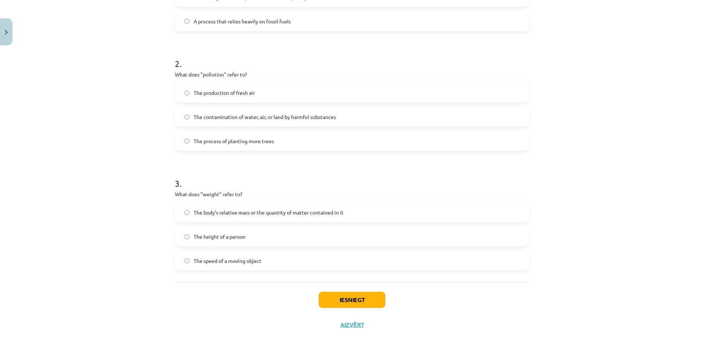
scroll to position [183, 0]
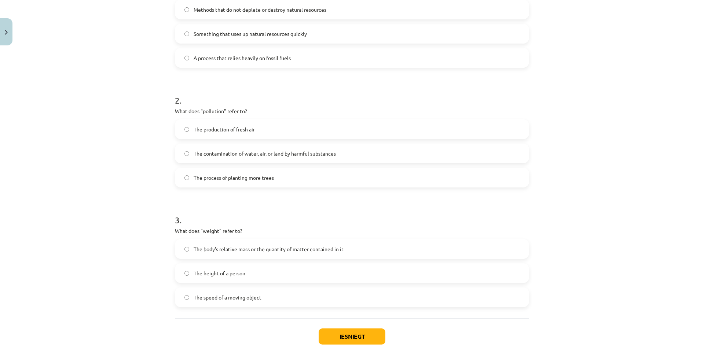
click at [266, 158] on label "The contamination of water, air, or land by harmful substances" at bounding box center [352, 153] width 353 height 18
click at [265, 172] on label "The process of planting more trees" at bounding box center [352, 178] width 353 height 18
click at [256, 177] on span "The process of planting more trees" at bounding box center [234, 178] width 80 height 8
click at [176, 181] on label "The process of planting more trees" at bounding box center [352, 178] width 353 height 18
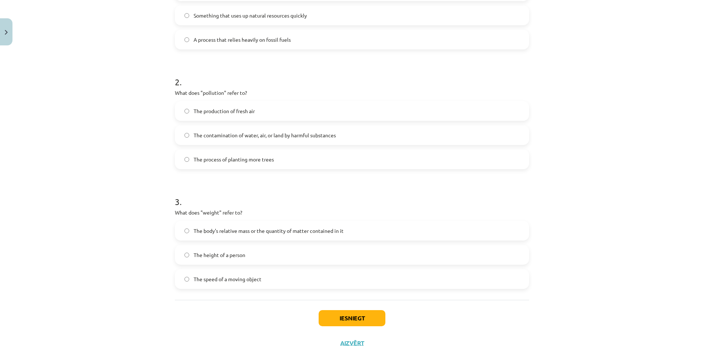
scroll to position [220, 0]
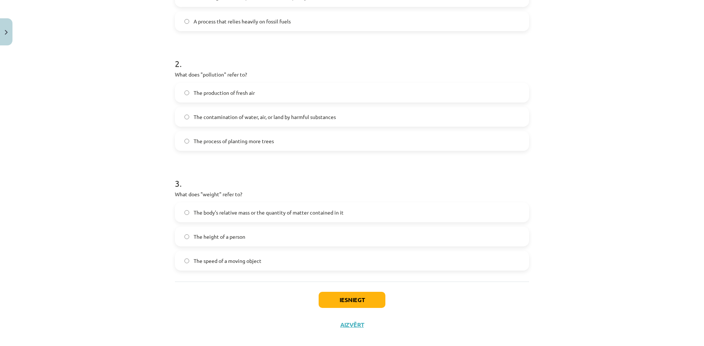
click at [632, 20] on div "Mācību tēma: Angļu valoda i - 10.klase 1.ieskaites mācību materiāls #10 🔤 Topic…" at bounding box center [352, 173] width 704 height 346
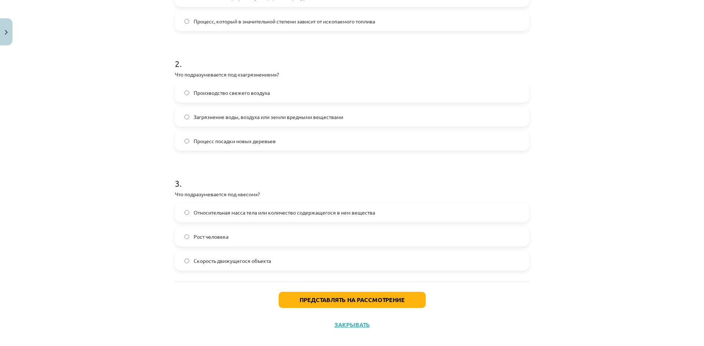
scroll to position [9, 0]
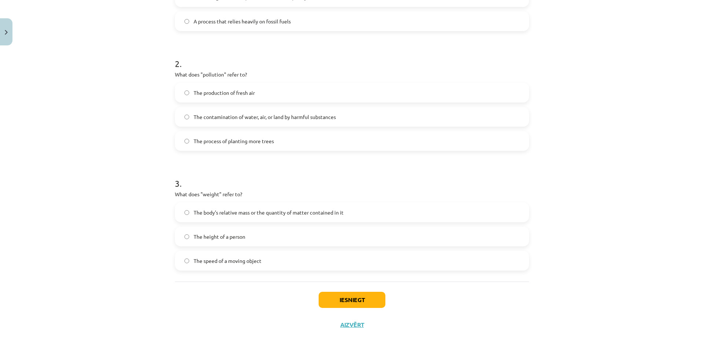
click at [359, 211] on label "The body's relative mass or the quantity of matter contained in it" at bounding box center [352, 212] width 353 height 18
click at [363, 299] on button "Iesniegt" at bounding box center [352, 300] width 67 height 16
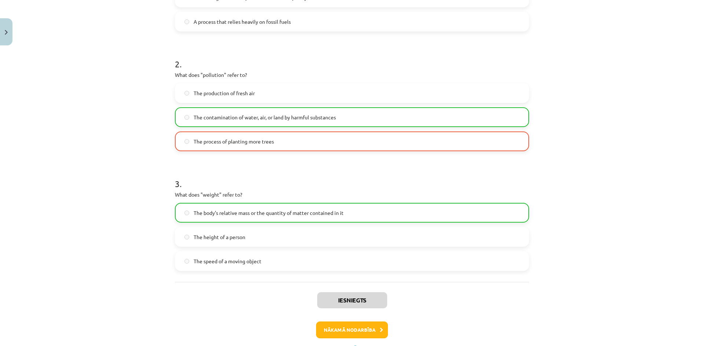
scroll to position [220, 0]
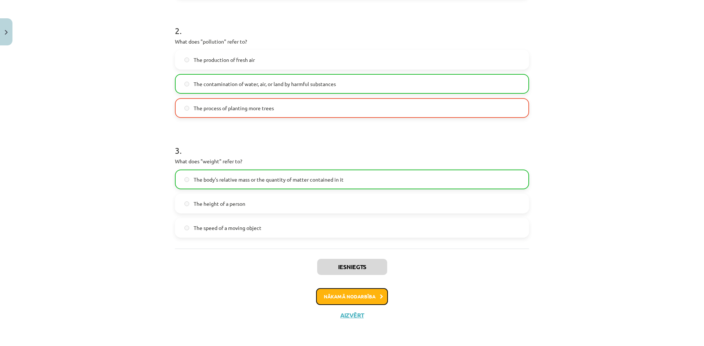
click at [364, 300] on button "Nākamā nodarbība" at bounding box center [352, 296] width 72 height 17
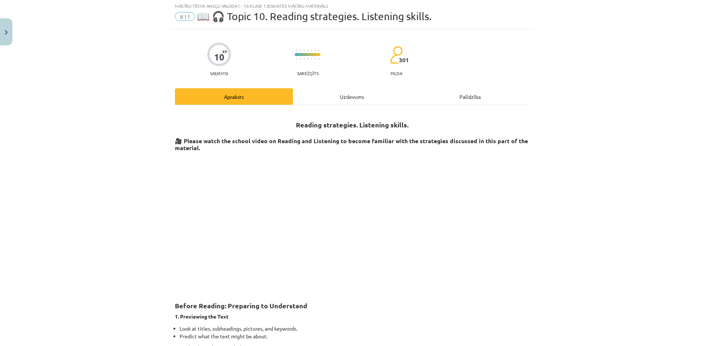
scroll to position [18, 0]
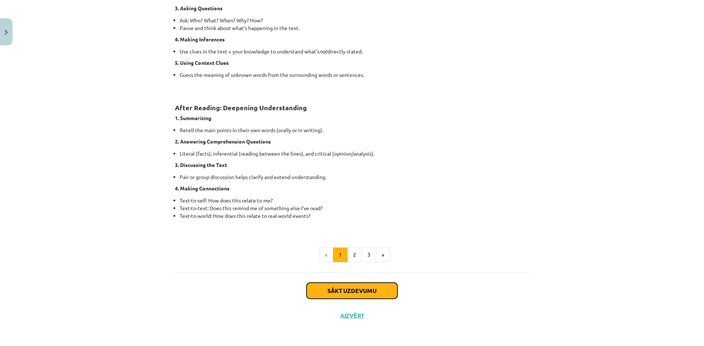
click at [367, 289] on button "Sākt uzdevumu" at bounding box center [351, 291] width 91 height 16
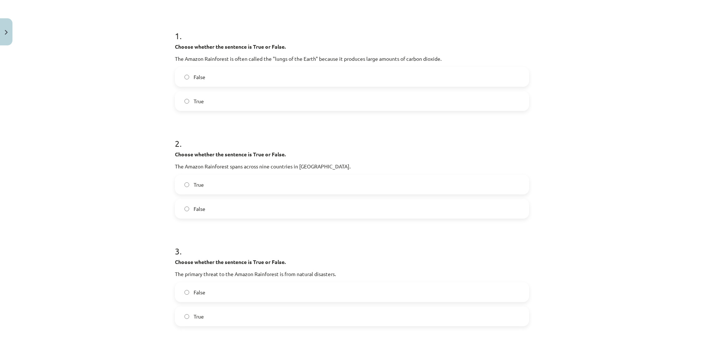
scroll to position [110, 0]
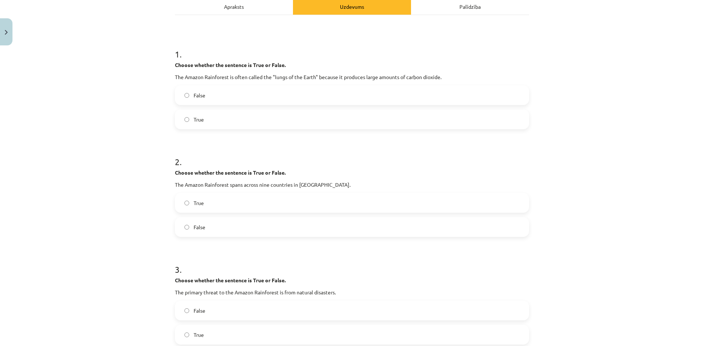
click at [229, 100] on label "False" at bounding box center [352, 95] width 353 height 18
click at [233, 203] on label "True" at bounding box center [352, 203] width 353 height 18
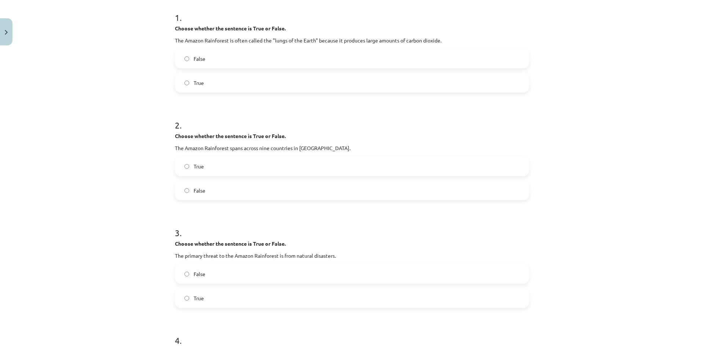
click at [253, 276] on label "False" at bounding box center [352, 274] width 353 height 18
click at [238, 297] on label "True" at bounding box center [352, 298] width 353 height 18
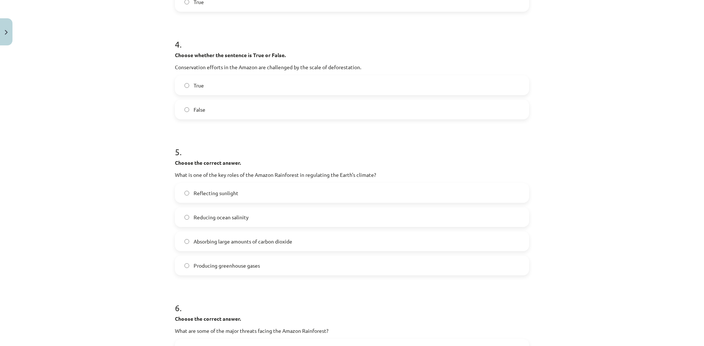
scroll to position [439, 0]
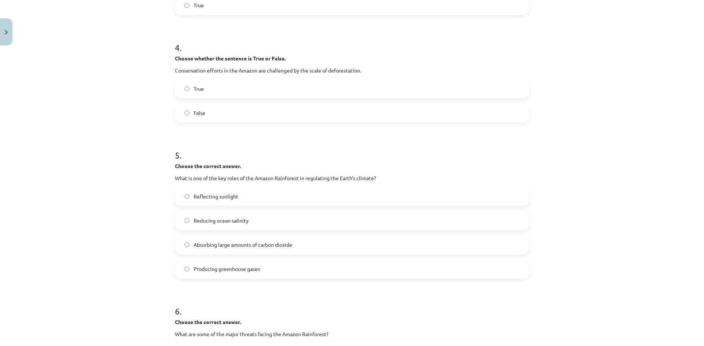
click at [223, 87] on label "True" at bounding box center [352, 89] width 353 height 18
click at [269, 247] on span "Absorbing large amounts of carbon dioxide" at bounding box center [243, 245] width 99 height 8
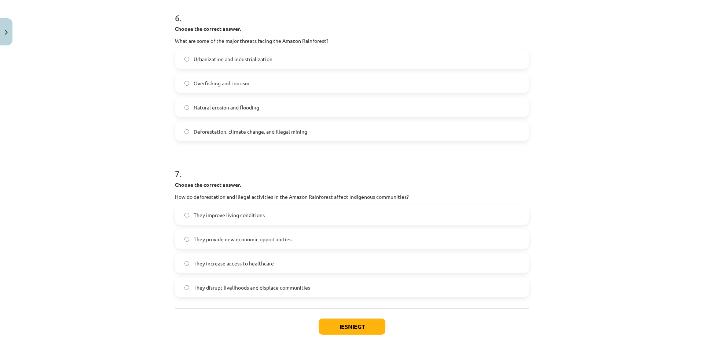
scroll to position [733, 0]
click at [253, 131] on span "Deforestation, climate change, and illegal mining" at bounding box center [251, 132] width 114 height 8
click at [250, 288] on span "They disrupt livelihoods and displace communities" at bounding box center [252, 288] width 117 height 8
click at [348, 331] on button "Iesniegt" at bounding box center [352, 327] width 67 height 16
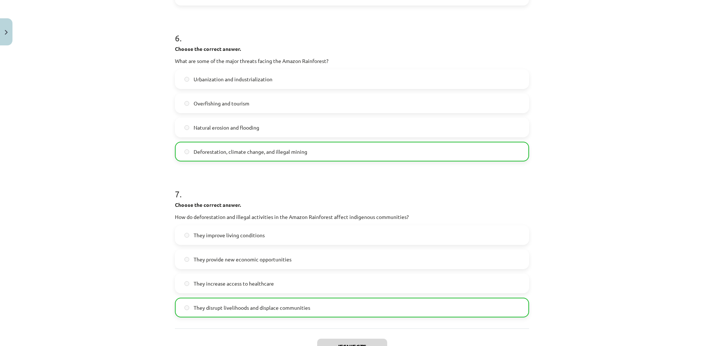
scroll to position [793, 0]
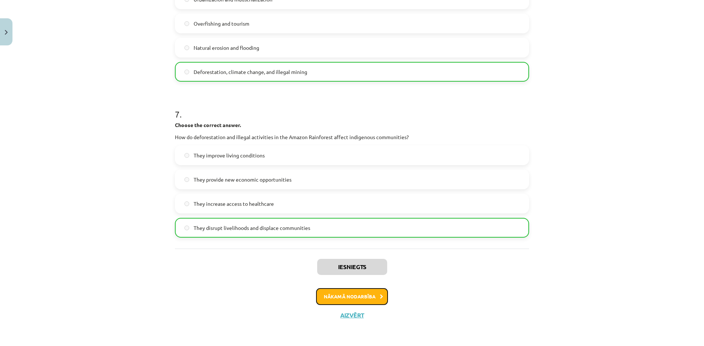
click at [367, 295] on button "Nākamā nodarbība" at bounding box center [352, 296] width 72 height 17
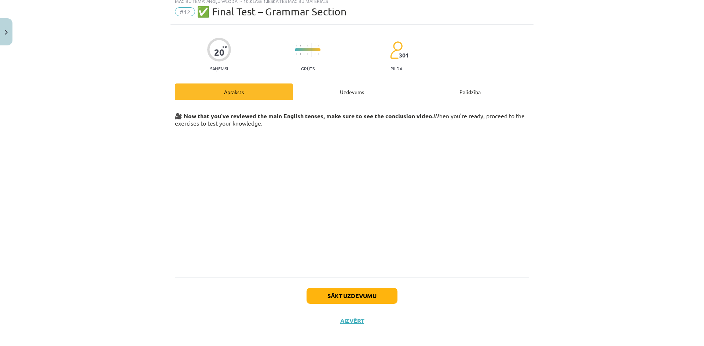
scroll to position [30, 0]
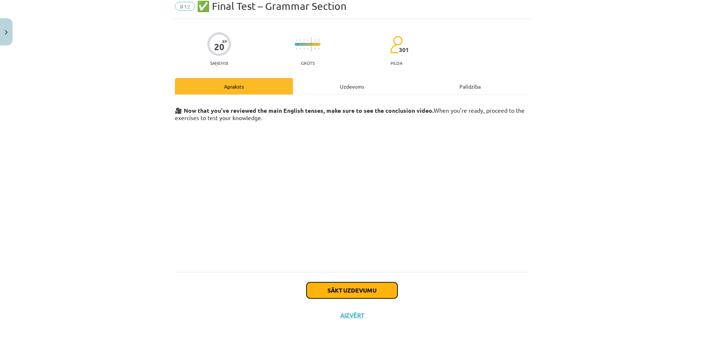
click at [355, 289] on button "Sākt uzdevumu" at bounding box center [351, 291] width 91 height 16
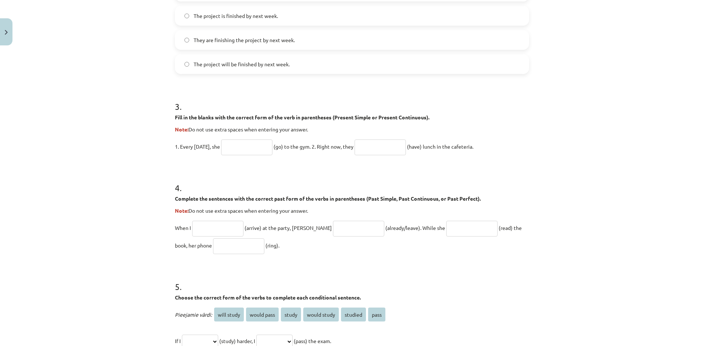
scroll to position [554, 0]
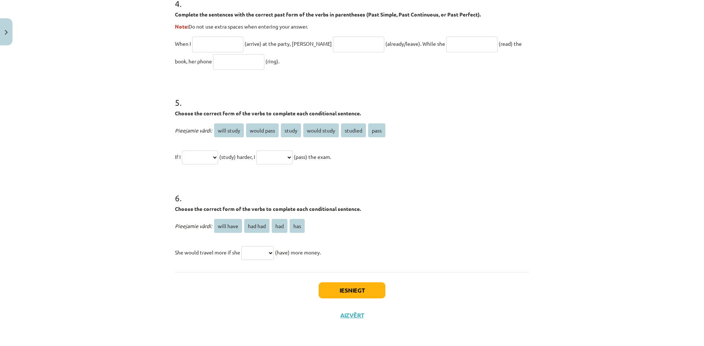
click at [269, 253] on select "********* ******* *** ***" at bounding box center [257, 253] width 33 height 14
click at [269, 252] on select "********* ******* *** ***" at bounding box center [257, 253] width 33 height 14
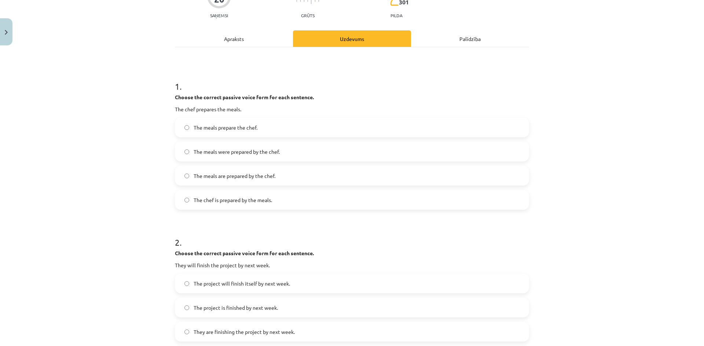
scroll to position [114, 0]
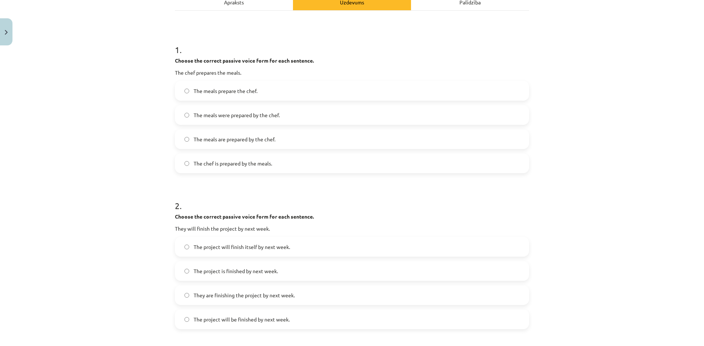
click at [222, 96] on label "The meals prepare the chef." at bounding box center [352, 91] width 353 height 18
click at [239, 246] on span "The project will finish itself by next week." at bounding box center [242, 247] width 96 height 8
click at [266, 273] on span "The project is finished by next week." at bounding box center [236, 272] width 84 height 8
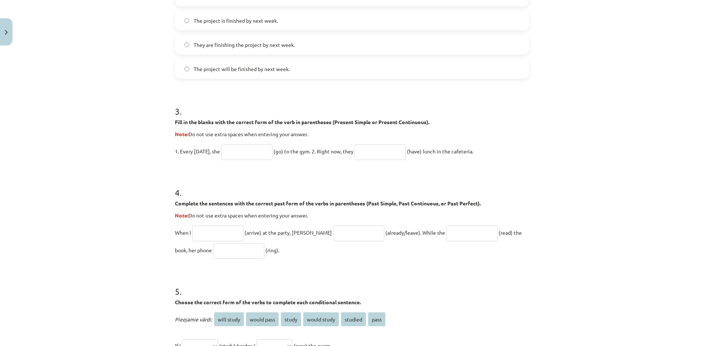
scroll to position [371, 0]
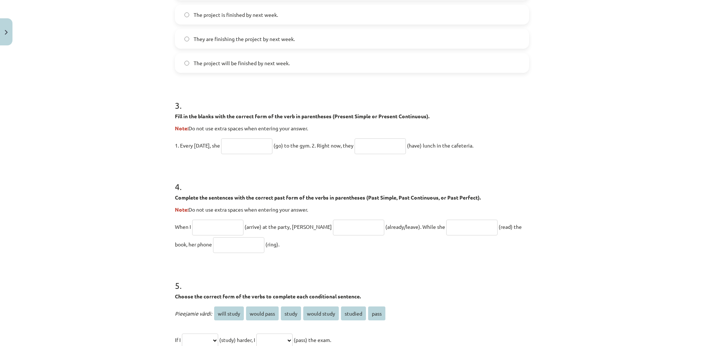
click at [255, 148] on input "text" at bounding box center [246, 147] width 51 height 16
click at [373, 150] on input "text" at bounding box center [379, 147] width 51 height 16
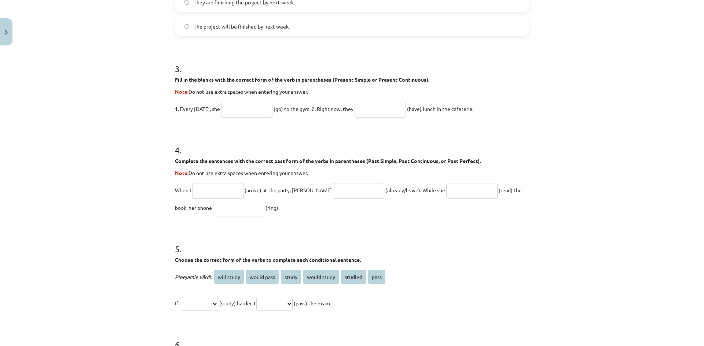
scroll to position [444, 0]
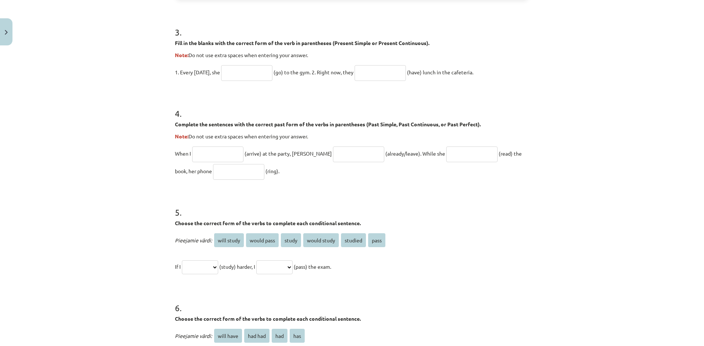
click at [200, 158] on input "text" at bounding box center [217, 155] width 51 height 16
click at [333, 159] on input "text" at bounding box center [358, 155] width 51 height 16
click at [211, 264] on select "**********" at bounding box center [200, 268] width 36 height 14
click at [281, 264] on select "**********" at bounding box center [274, 268] width 36 height 14
click at [206, 261] on select "**********" at bounding box center [200, 268] width 36 height 14
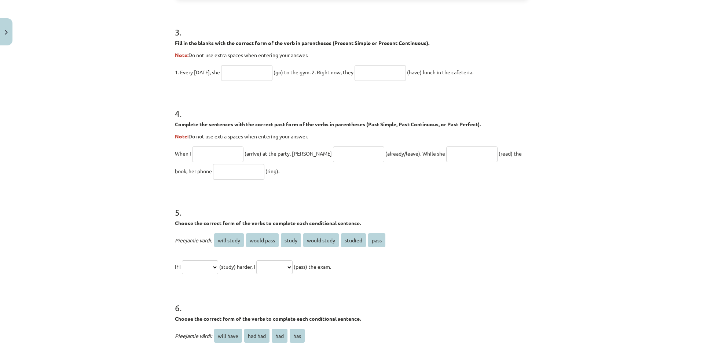
click at [235, 241] on span "will study" at bounding box center [229, 240] width 30 height 14
click at [270, 243] on span "would pass" at bounding box center [262, 240] width 33 height 14
click at [277, 269] on select "**********" at bounding box center [274, 268] width 36 height 14
click at [217, 267] on select "**********" at bounding box center [200, 268] width 36 height 14
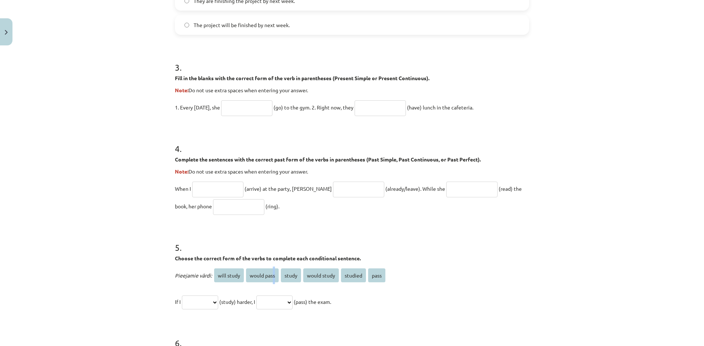
scroll to position [407, 0]
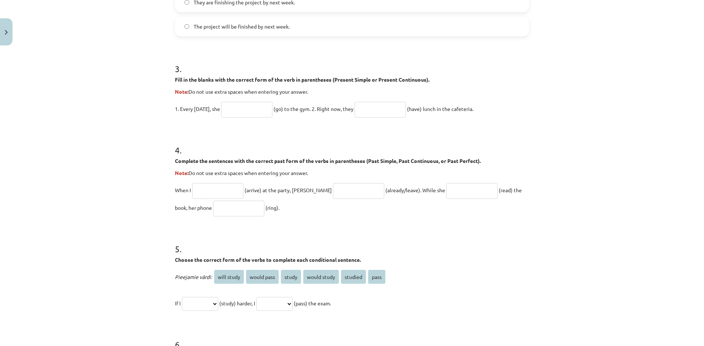
click at [493, 275] on p "Pieejamie vārdi: will study would pass study would study studied pass" at bounding box center [352, 277] width 354 height 18
click at [251, 114] on input "text" at bounding box center [246, 110] width 51 height 16
type input "****"
click at [369, 106] on input "text" at bounding box center [379, 110] width 51 height 16
type input "**********"
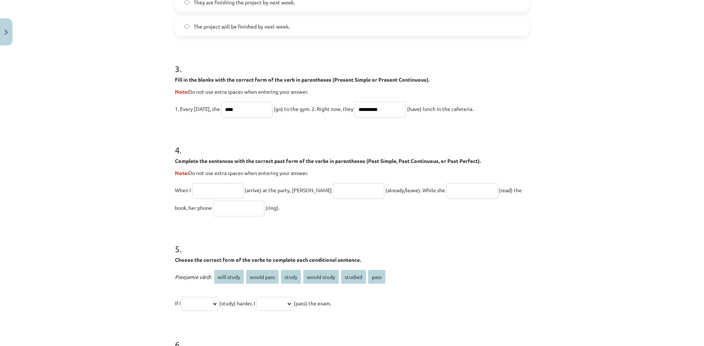
click at [224, 191] on input "text" at bounding box center [217, 191] width 51 height 16
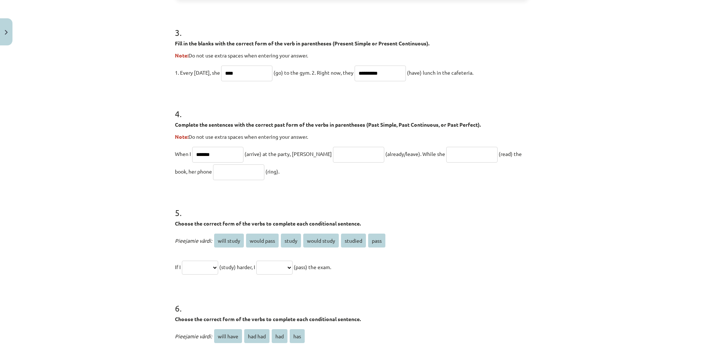
scroll to position [444, 0]
type input "******"
click at [199, 265] on select "**********" at bounding box center [200, 268] width 36 height 14
click at [204, 262] on select "**********" at bounding box center [200, 268] width 36 height 14
click at [218, 269] on select "**********" at bounding box center [200, 268] width 36 height 14
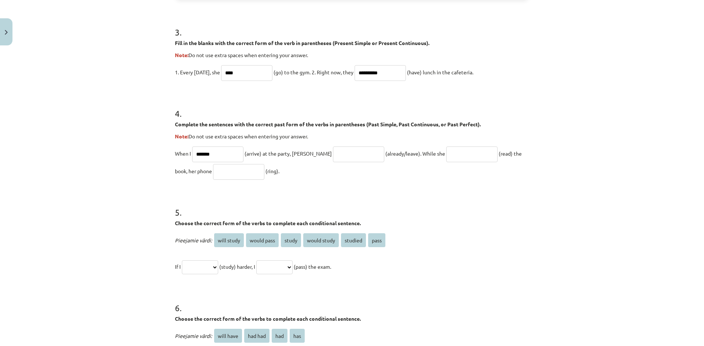
select select "*******"
click at [182, 261] on select "**********" at bounding box center [200, 268] width 36 height 14
click at [290, 269] on select "**********" at bounding box center [274, 268] width 36 height 14
select select "**********"
click at [265, 261] on select "**********" at bounding box center [274, 268] width 36 height 14
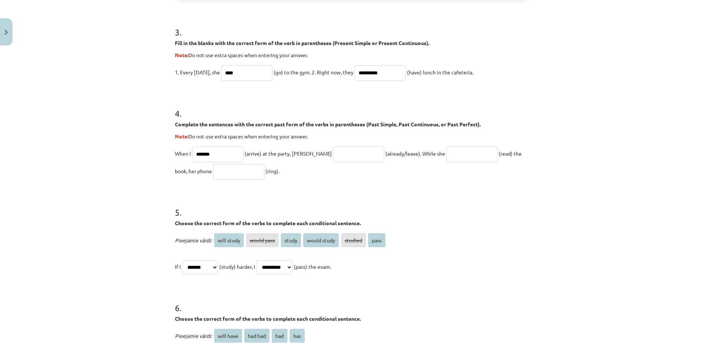
click at [213, 172] on input "text" at bounding box center [238, 172] width 51 height 16
click at [456, 157] on input "text" at bounding box center [471, 155] width 51 height 16
type input "**********"
click at [338, 161] on input "text" at bounding box center [358, 155] width 51 height 16
type input "**********"
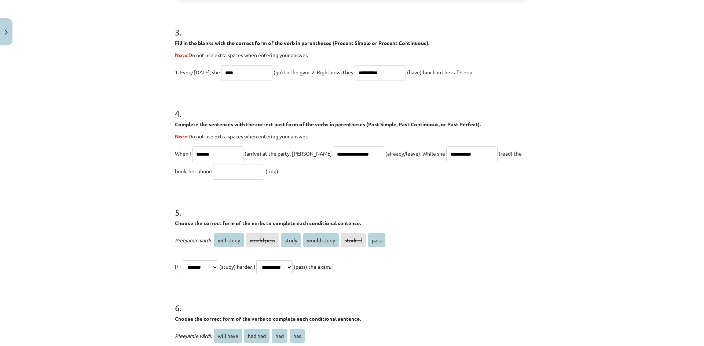
click at [226, 157] on input "******" at bounding box center [217, 155] width 51 height 16
click at [223, 168] on input "text" at bounding box center [238, 172] width 51 height 16
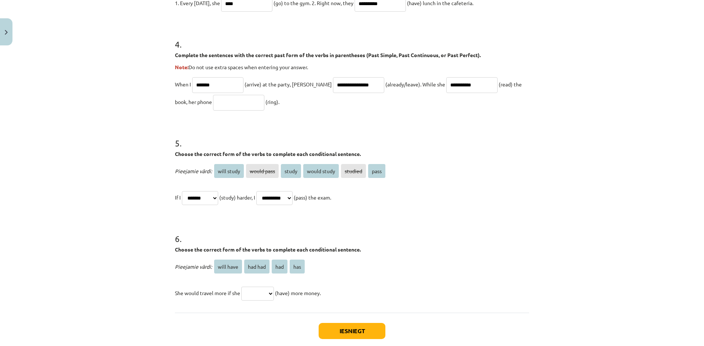
scroll to position [554, 0]
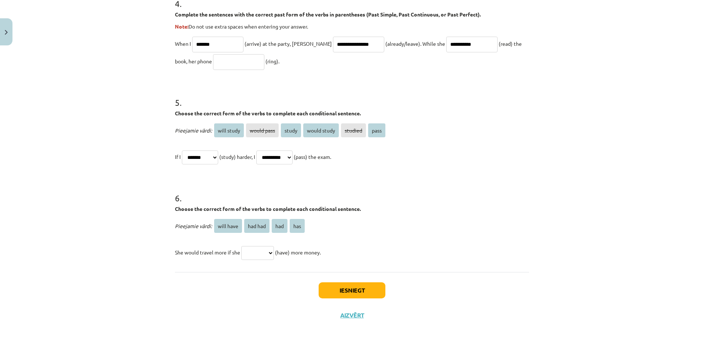
click at [269, 255] on select "********* ******* *** ***" at bounding box center [257, 253] width 33 height 14
click at [268, 255] on select "********* ******* *** ***" at bounding box center [257, 253] width 33 height 14
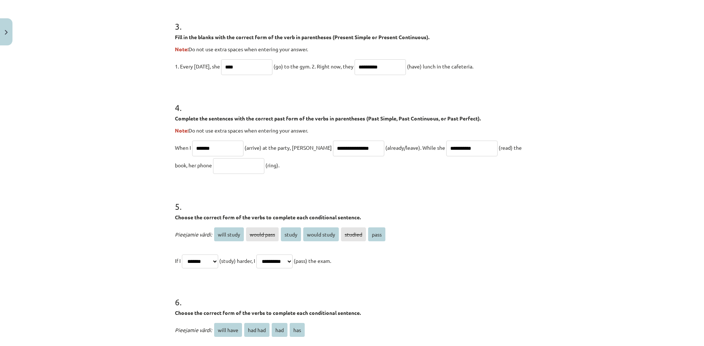
scroll to position [444, 0]
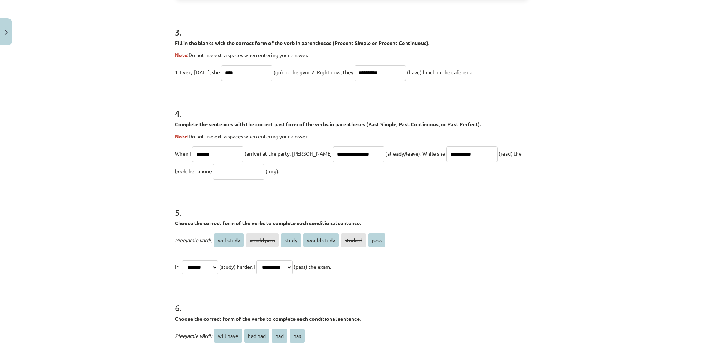
click at [233, 177] on input "text" at bounding box center [238, 172] width 51 height 16
click at [632, 48] on div "**********" at bounding box center [352, 173] width 704 height 346
click at [627, 41] on div "**********" at bounding box center [352, 173] width 704 height 346
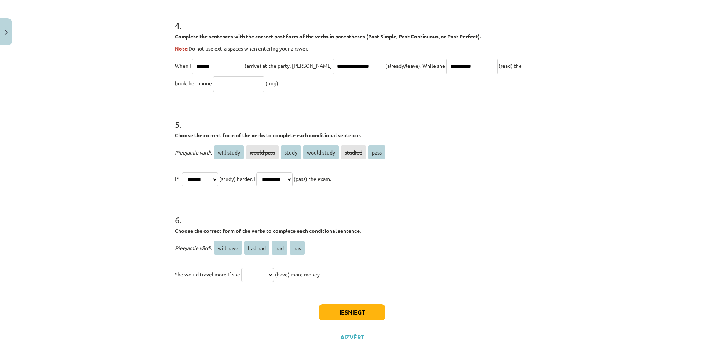
scroll to position [554, 0]
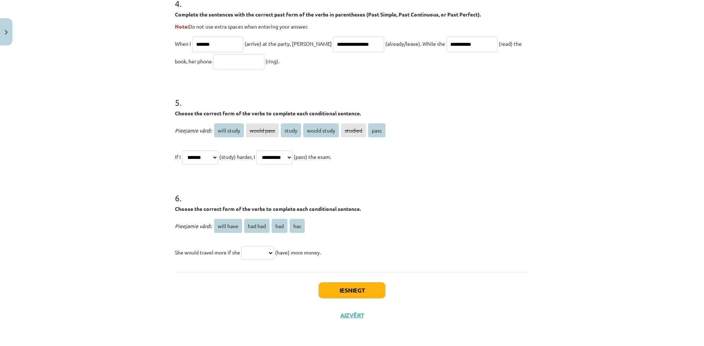
drag, startPoint x: 375, startPoint y: 253, endPoint x: 383, endPoint y: 253, distance: 8.5
click at [382, 253] on p "She would travel more if she ********* ******* *** *** (have) more money." at bounding box center [352, 253] width 354 height 18
click at [213, 65] on input "text" at bounding box center [238, 62] width 51 height 16
type input "*"
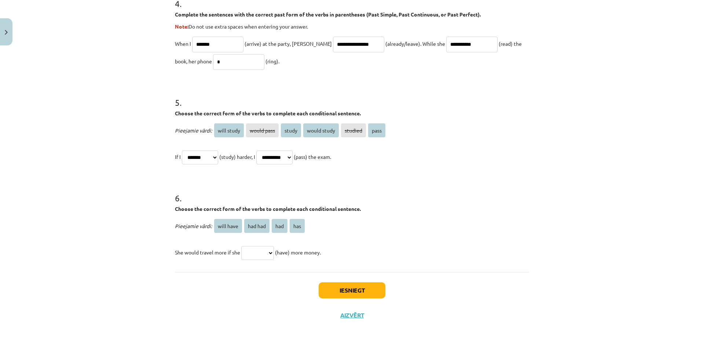
type input "*"
click at [258, 261] on p "She would travel more if she ********* ******* *** *** (have) more money." at bounding box center [352, 253] width 354 height 18
click at [258, 258] on select "********* ******* *** ***" at bounding box center [257, 253] width 33 height 14
select select "***"
click at [241, 246] on select "********* ******* *** ***" at bounding box center [257, 253] width 33 height 14
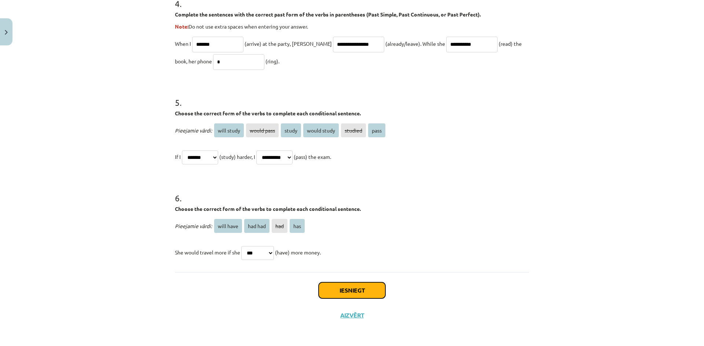
click at [345, 294] on button "Iesniegt" at bounding box center [352, 291] width 67 height 16
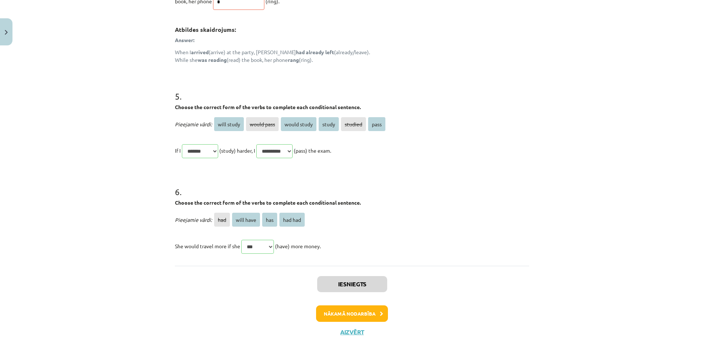
scroll to position [685, 0]
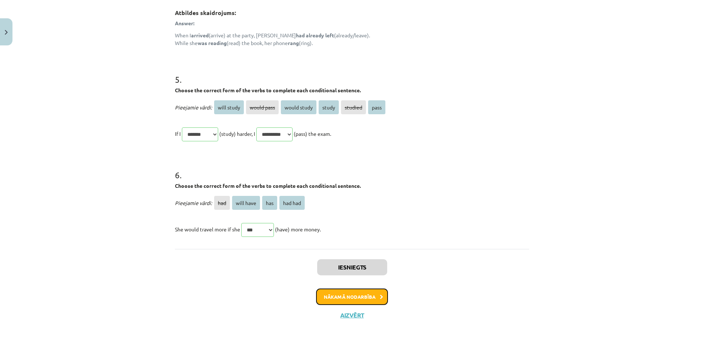
click at [367, 294] on button "Nākamā nodarbība" at bounding box center [352, 297] width 72 height 17
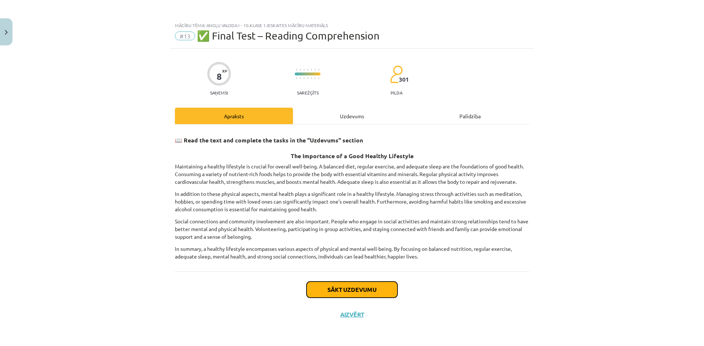
click at [374, 290] on button "Sākt uzdevumu" at bounding box center [351, 290] width 91 height 16
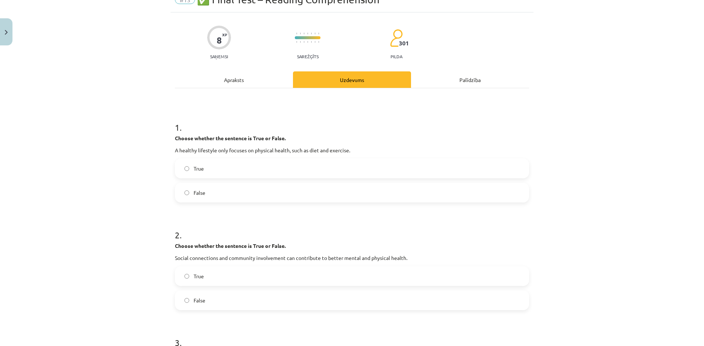
scroll to position [37, 0]
drag, startPoint x: 260, startPoint y: 191, endPoint x: 254, endPoint y: 226, distance: 35.4
click at [259, 189] on label "False" at bounding box center [352, 192] width 353 height 18
click at [240, 283] on label "True" at bounding box center [352, 276] width 353 height 18
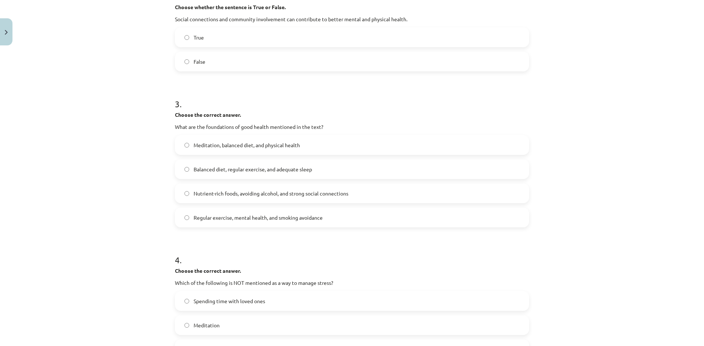
scroll to position [293, 0]
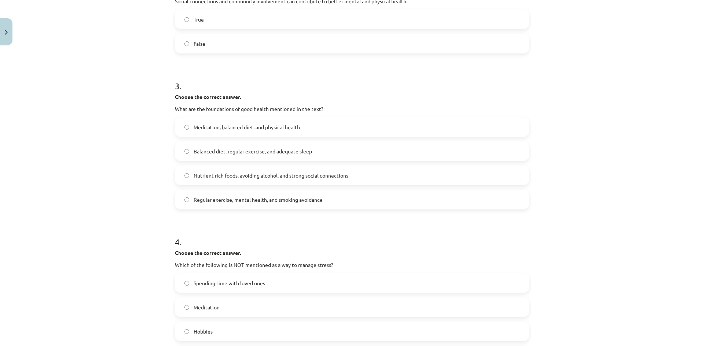
click at [243, 321] on div "Spending time with loved ones Meditation Hobbies Avoiding nutrient-rich foods" at bounding box center [352, 319] width 354 height 92
click at [241, 329] on label "Hobbies" at bounding box center [352, 332] width 353 height 18
click at [213, 157] on label "Balanced diet, regular exercise, and adequate sleep" at bounding box center [352, 151] width 353 height 18
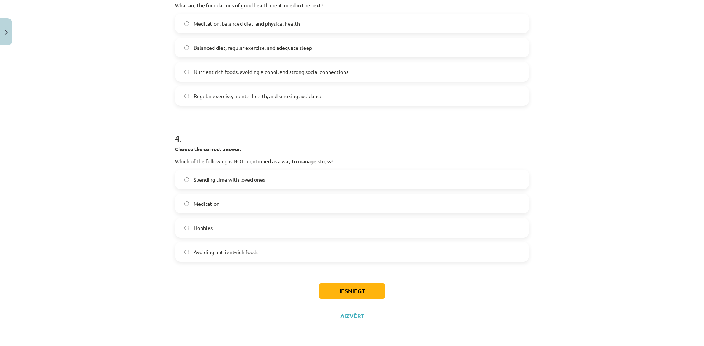
scroll to position [398, 0]
click at [342, 292] on button "Iesniegt" at bounding box center [352, 291] width 67 height 16
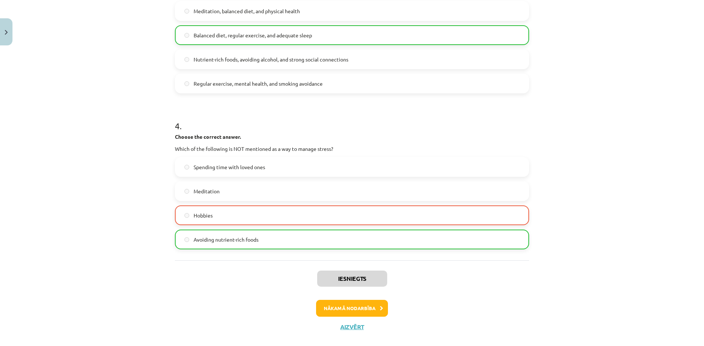
scroll to position [421, 0]
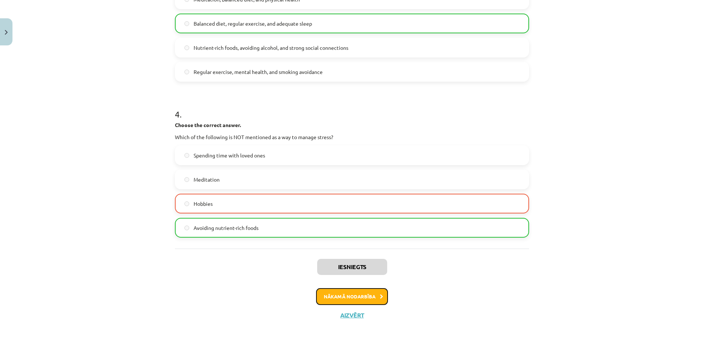
click at [358, 297] on button "Nākamā nodarbība" at bounding box center [352, 296] width 72 height 17
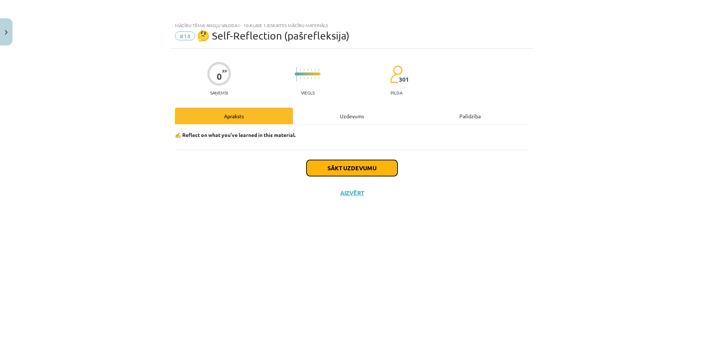
click at [349, 171] on button "Sākt uzdevumu" at bounding box center [351, 168] width 91 height 16
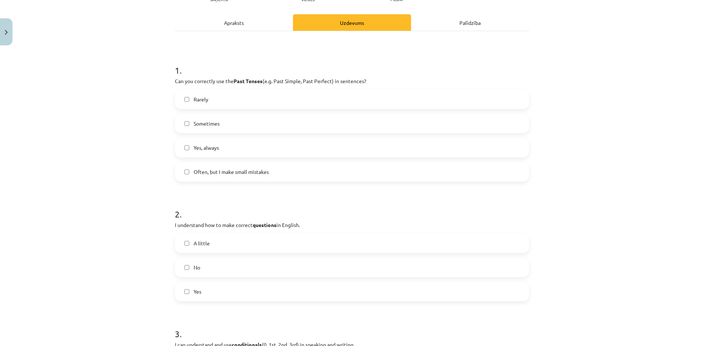
scroll to position [73, 0]
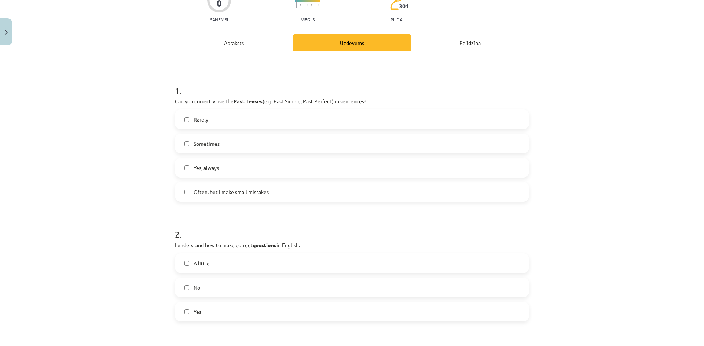
click at [209, 266] on label "A little" at bounding box center [352, 263] width 353 height 18
click at [206, 191] on span "Often, but I make small mistakes" at bounding box center [231, 192] width 75 height 8
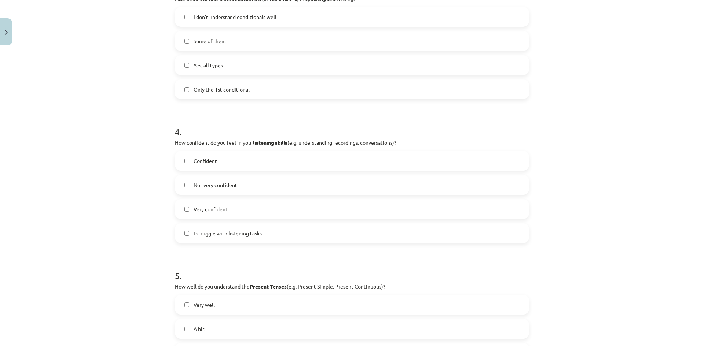
scroll to position [403, 0]
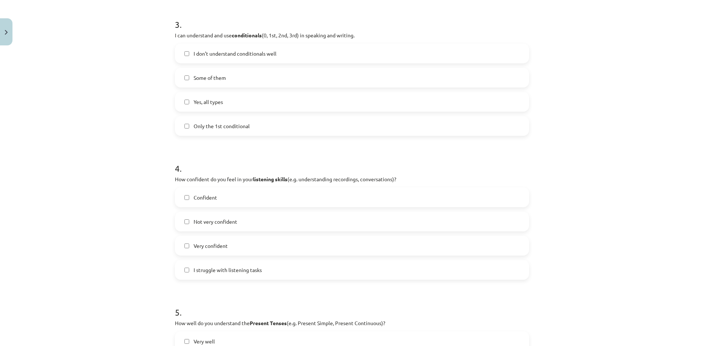
click at [319, 96] on label "Yes, all types" at bounding box center [352, 102] width 353 height 18
click at [236, 200] on label "Confident" at bounding box center [352, 197] width 353 height 18
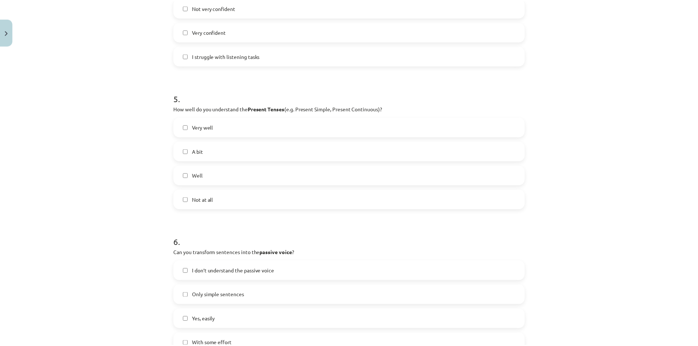
scroll to position [710, 0]
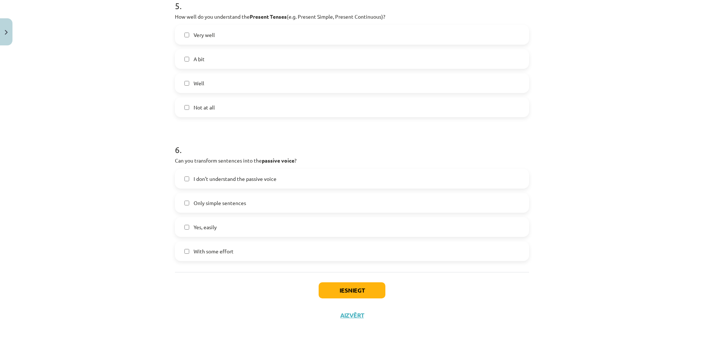
click at [214, 43] on label "Very well" at bounding box center [352, 35] width 353 height 18
click at [221, 256] on label "With some effort" at bounding box center [352, 251] width 353 height 18
click at [360, 291] on button "Iesniegt" at bounding box center [352, 291] width 67 height 16
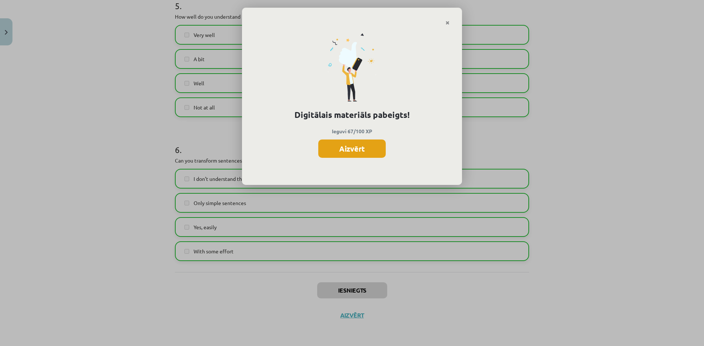
click at [343, 150] on button "Aizvērt" at bounding box center [351, 149] width 67 height 18
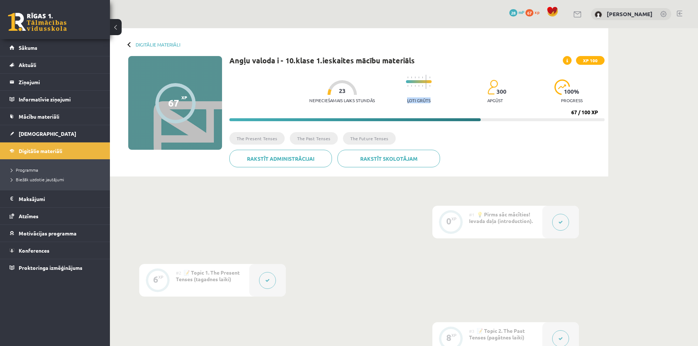
drag, startPoint x: 404, startPoint y: 100, endPoint x: 435, endPoint y: 99, distance: 30.8
click at [435, 99] on div "Nepieciešamais laiks stundās 23 Ļoti grūts 300 apgūst 100 % progress" at bounding box center [456, 89] width 295 height 36
click at [414, 89] on div at bounding box center [419, 83] width 26 height 24
click at [571, 59] on span at bounding box center [567, 60] width 9 height 9
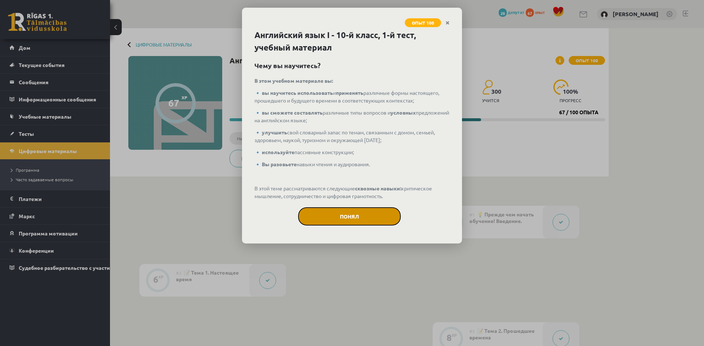
click at [364, 213] on button "Понял" at bounding box center [349, 216] width 103 height 18
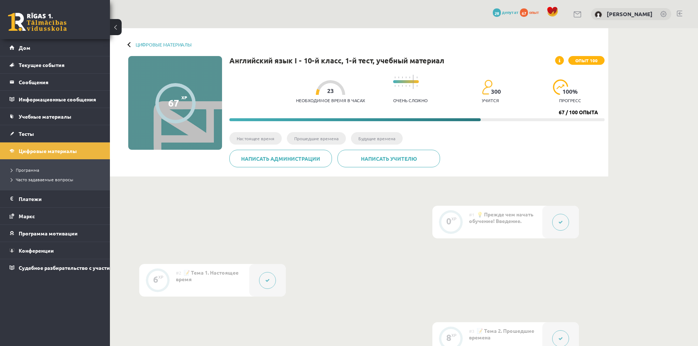
click at [129, 44] on div at bounding box center [130, 44] width 5 height 5
click at [144, 43] on font "Цифровые материалы" at bounding box center [164, 44] width 56 height 6
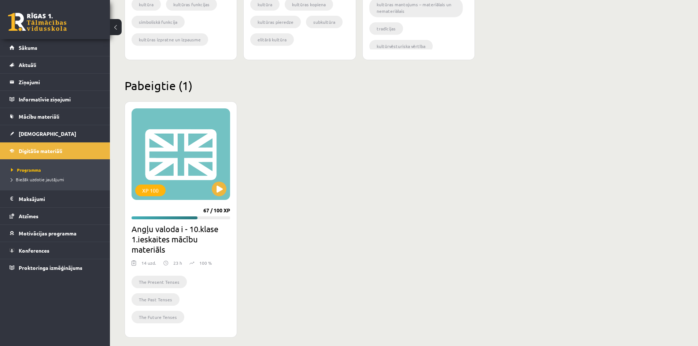
scroll to position [655, 0]
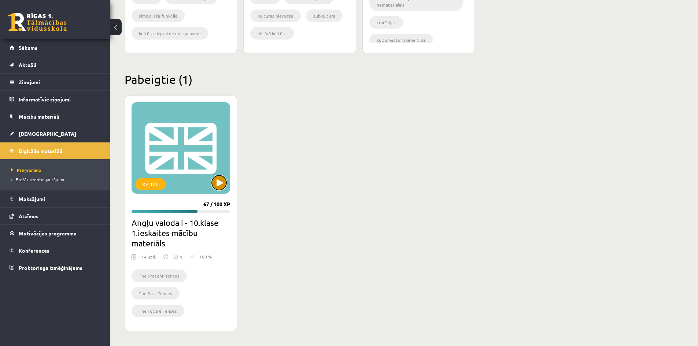
click at [222, 177] on button at bounding box center [219, 183] width 15 height 15
click at [209, 161] on div "XP 100" at bounding box center [181, 148] width 99 height 92
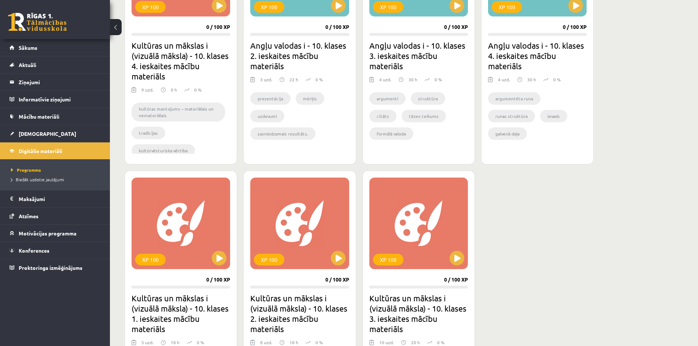
scroll to position [288, 0]
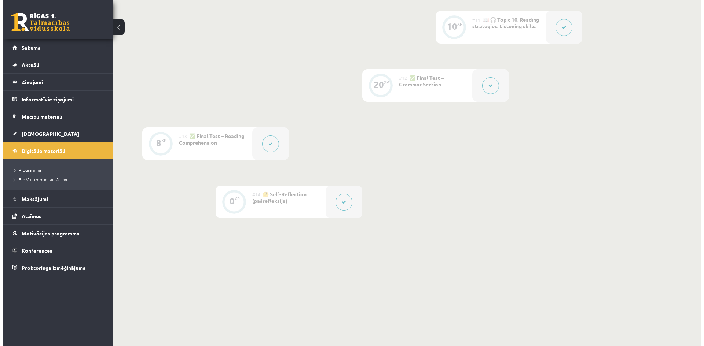
scroll to position [778, 0]
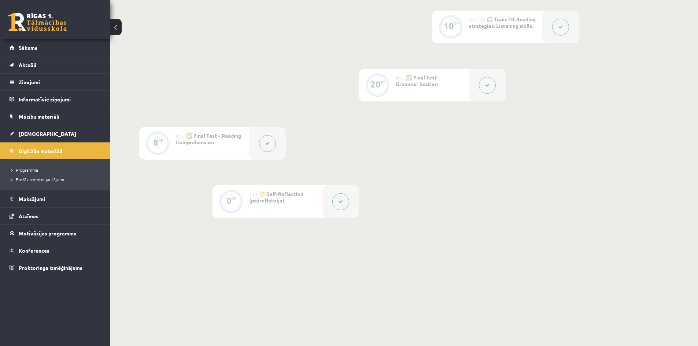
click at [327, 209] on div at bounding box center [341, 201] width 37 height 33
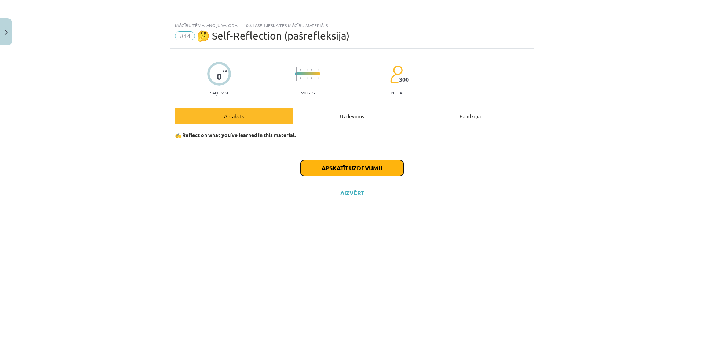
click at [372, 170] on button "Apskatīt uzdevumu" at bounding box center [352, 168] width 103 height 16
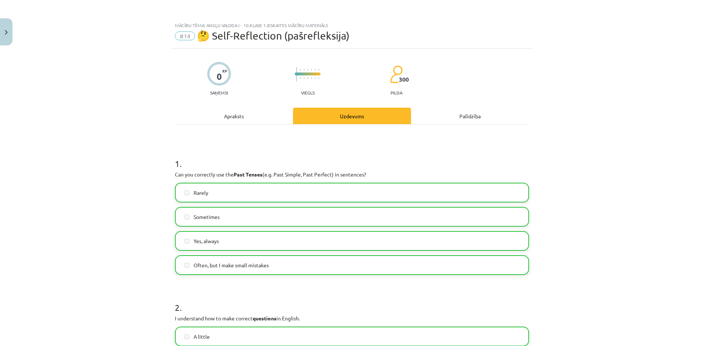
click at [345, 202] on label "Rarely" at bounding box center [352, 193] width 353 height 18
click at [270, 189] on label "Rarely" at bounding box center [352, 193] width 353 height 18
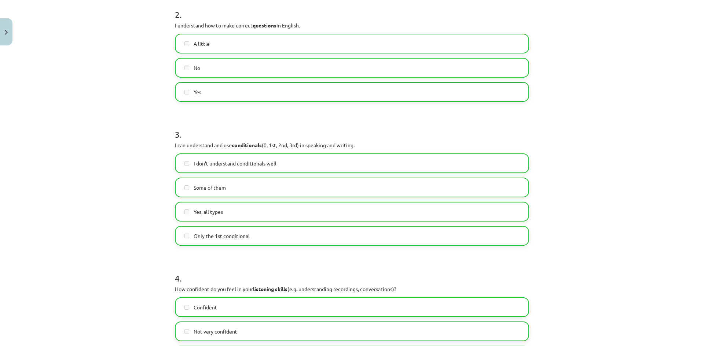
click at [261, 203] on label "Yes, all types" at bounding box center [352, 212] width 353 height 18
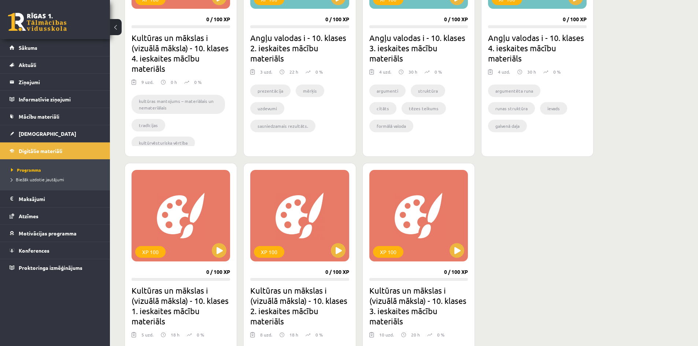
scroll to position [403, 0]
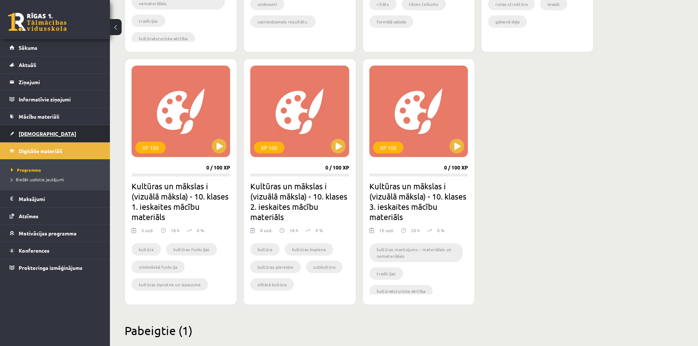
click at [25, 135] on span "[DEMOGRAPHIC_DATA]" at bounding box center [48, 133] width 58 height 7
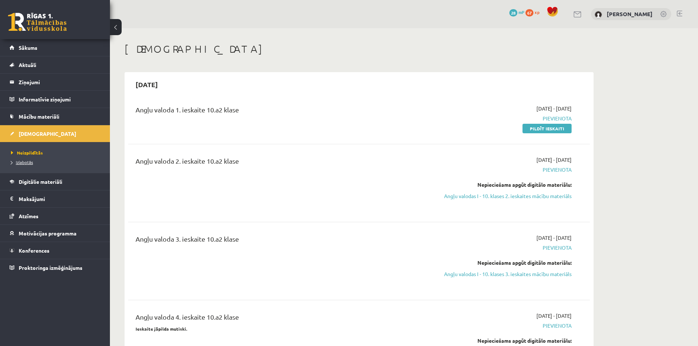
click at [25, 162] on span "Izlabotās" at bounding box center [22, 162] width 22 height 6
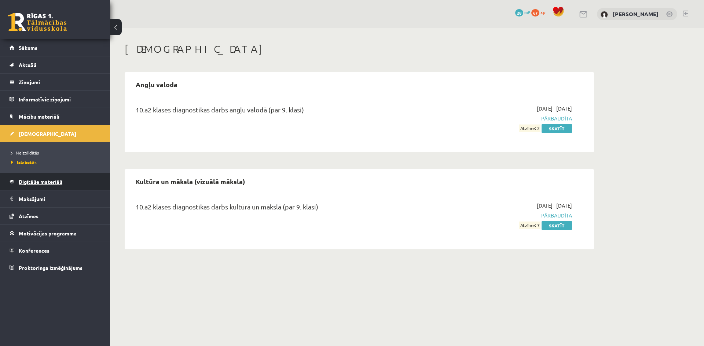
click at [38, 183] on span "Digitālie materiāli" at bounding box center [41, 181] width 44 height 7
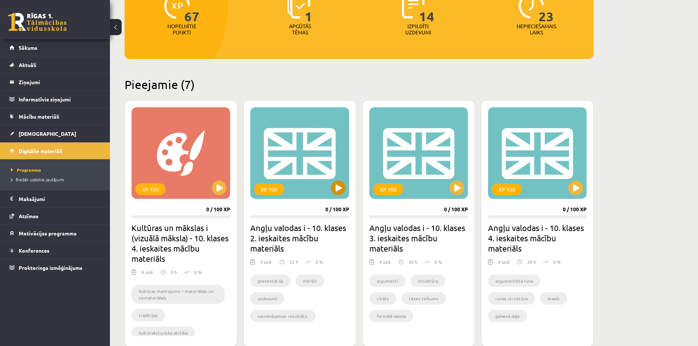
scroll to position [110, 0]
